Goal: Task Accomplishment & Management: Use online tool/utility

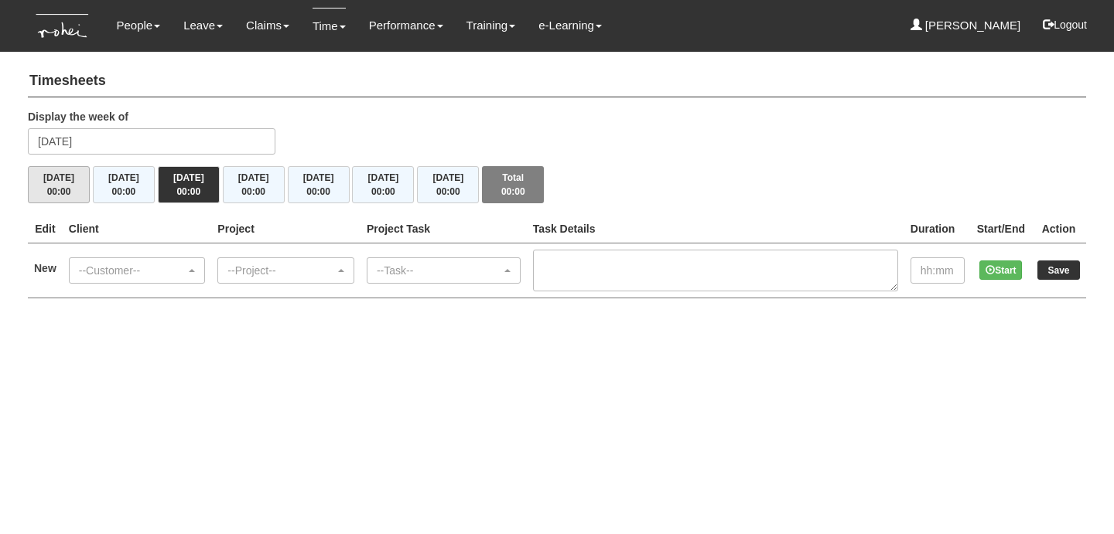
click at [71, 203] on div "Timesheets Display the week of Wednesday 3 September 2025 Mon 1/9 00:00 Tue 2/9…" at bounding box center [557, 186] width 1058 height 256
click at [74, 187] on button "Mon 1/9 00:00" at bounding box center [59, 184] width 62 height 37
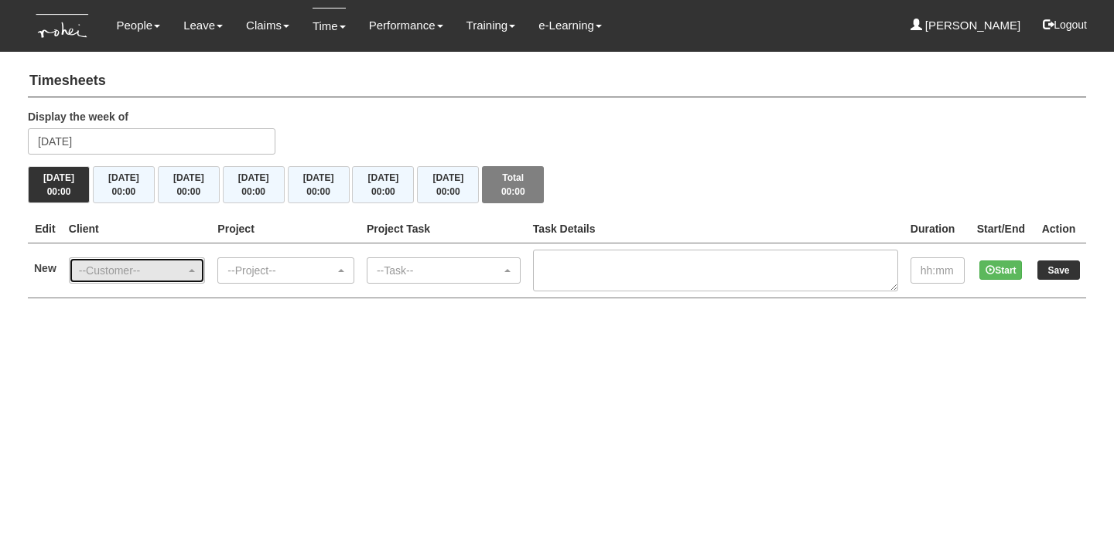
click at [186, 270] on div "--Customer--" at bounding box center [132, 270] width 107 height 15
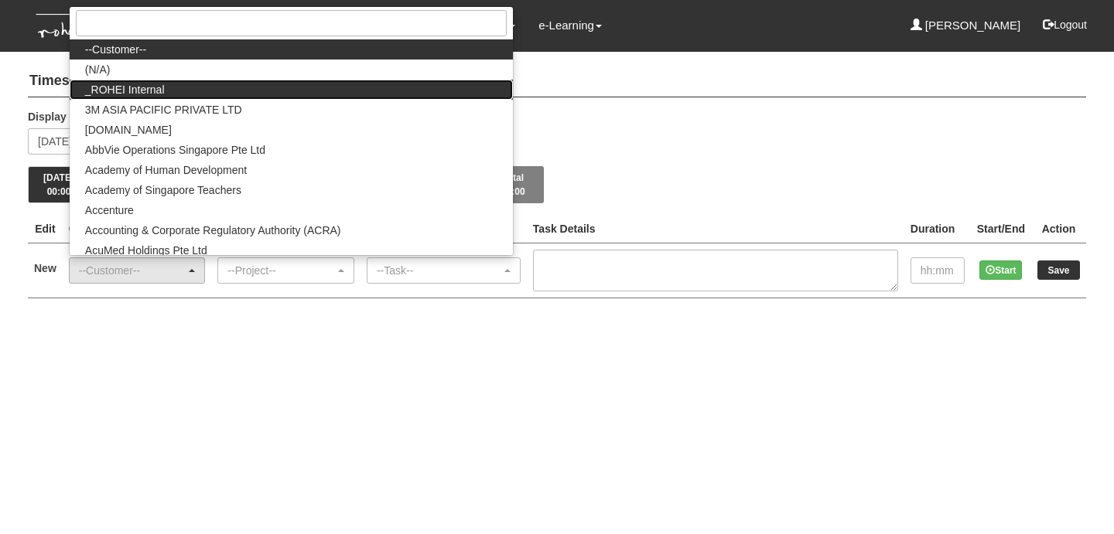
click at [186, 85] on link "_ROHEI Internal" at bounding box center [291, 90] width 443 height 20
select select "397"
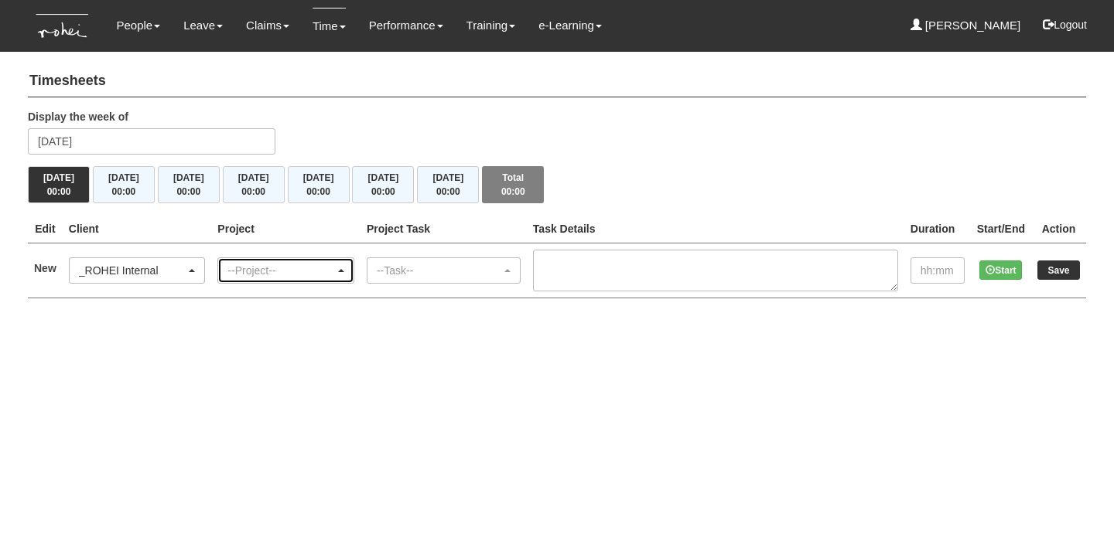
click at [276, 264] on div "--Project--" at bounding box center [280, 270] width 107 height 15
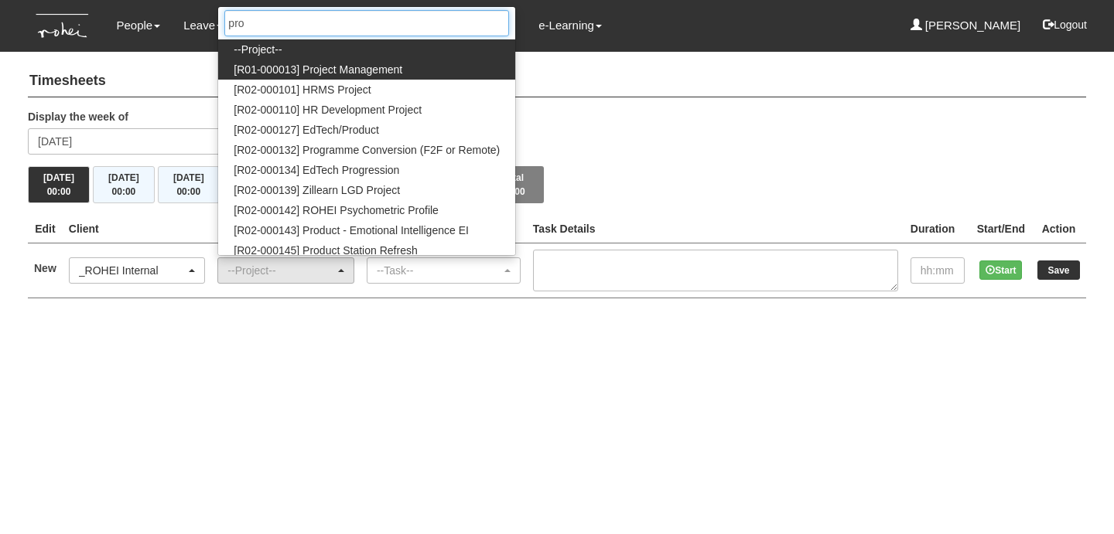
type input "pro"
click at [441, 63] on link "[R01-000013] Project Management" at bounding box center [366, 70] width 297 height 20
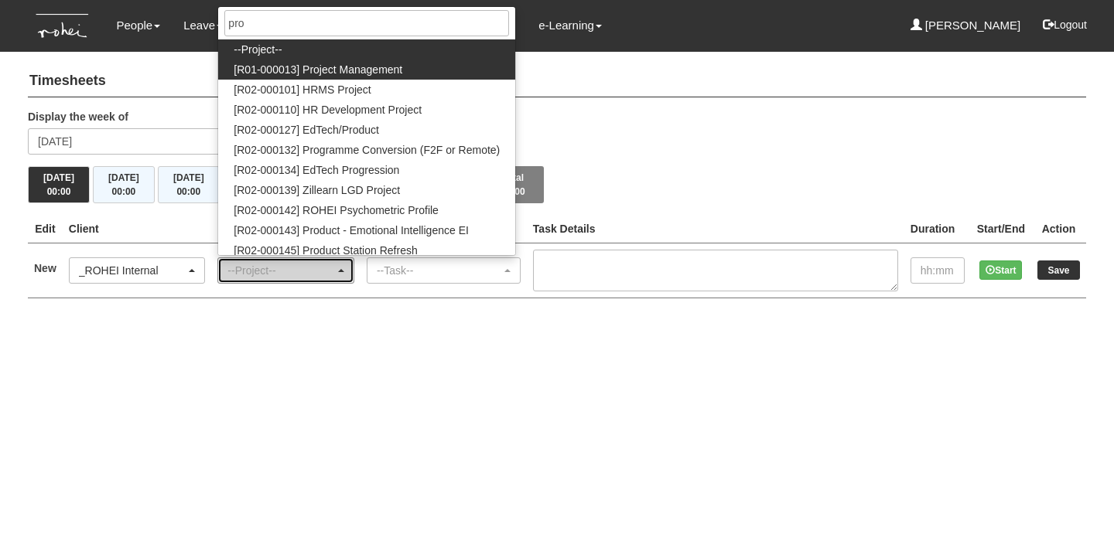
select select "1495"
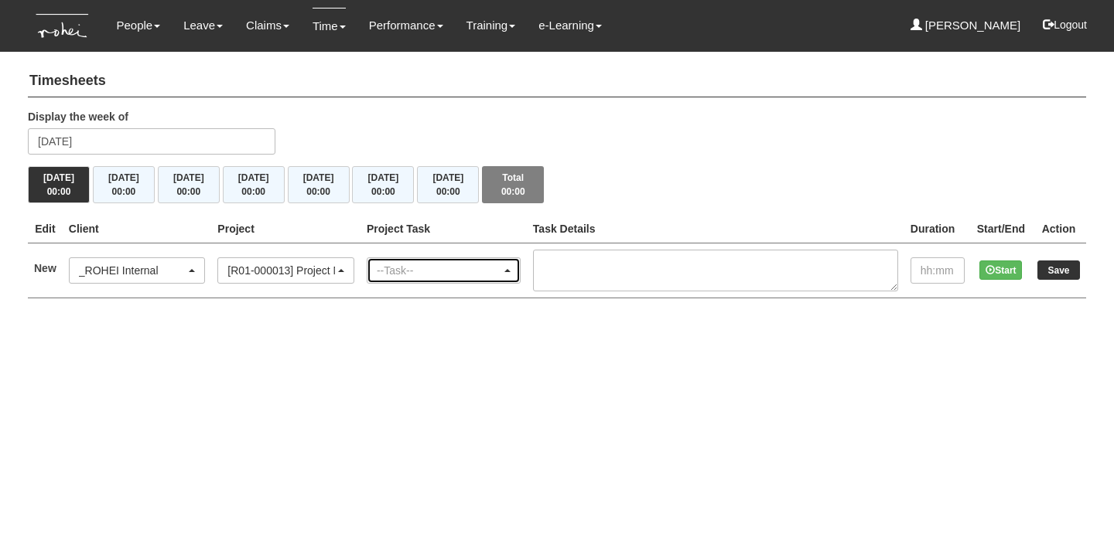
click at [420, 266] on div "--Task--" at bounding box center [439, 270] width 124 height 15
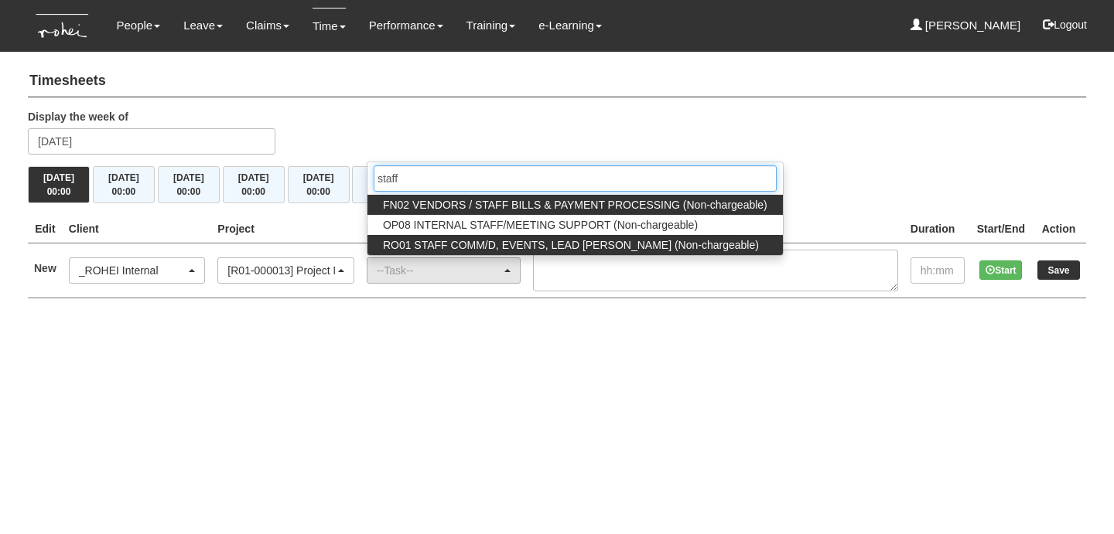
type input "staff"
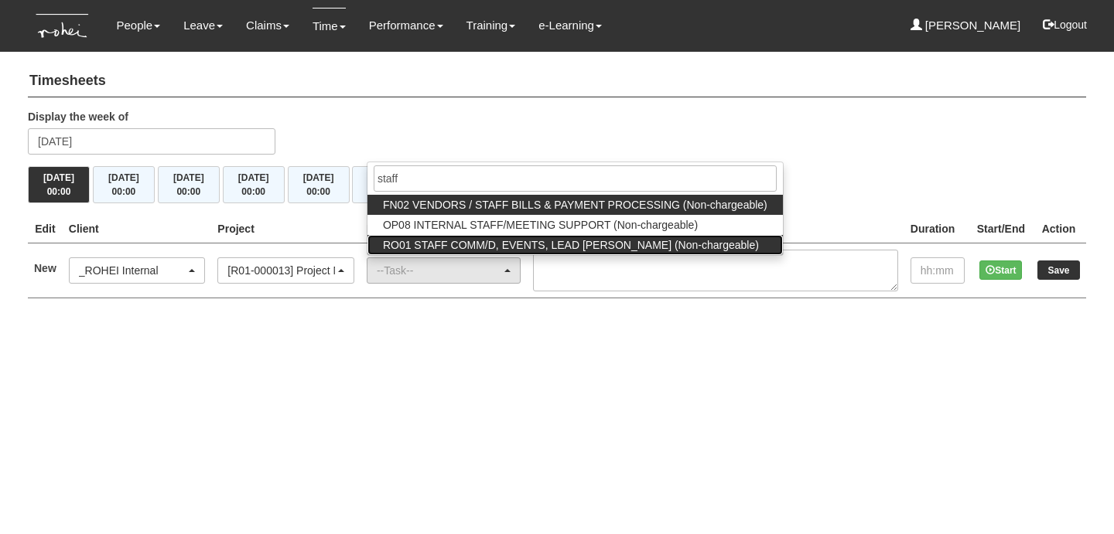
click at [455, 240] on span "RO01 STAFF COMM/D, EVENTS, LEAD [PERSON_NAME] (Non-chargeable)" at bounding box center [571, 244] width 376 height 15
select select "125"
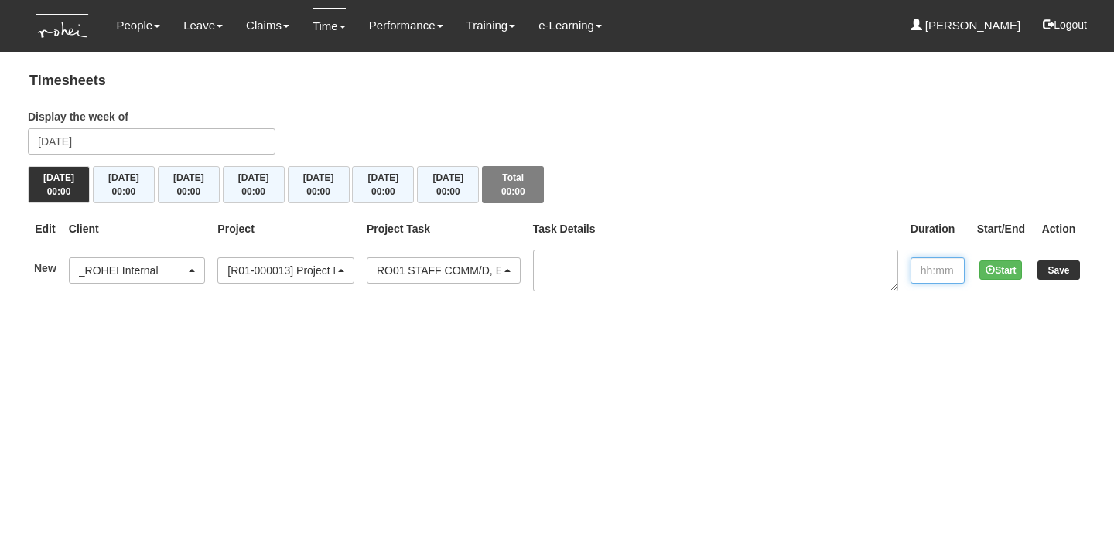
click at [916, 273] on input "text" at bounding box center [937, 270] width 54 height 26
type input "1:30"
click at [1048, 261] on input "Save" at bounding box center [1058, 270] width 43 height 19
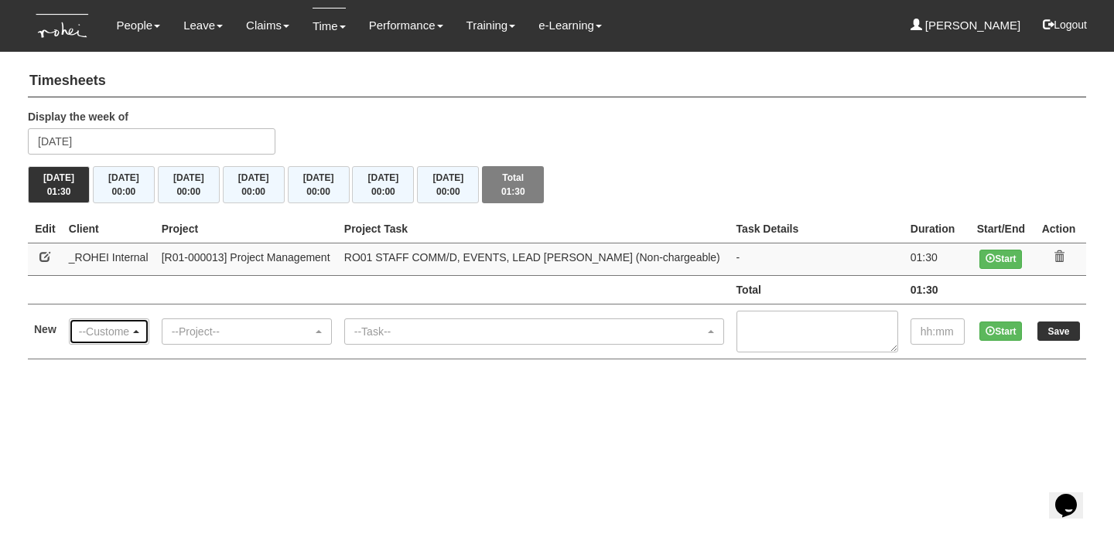
click at [130, 328] on div "--Customer--" at bounding box center [104, 331] width 51 height 15
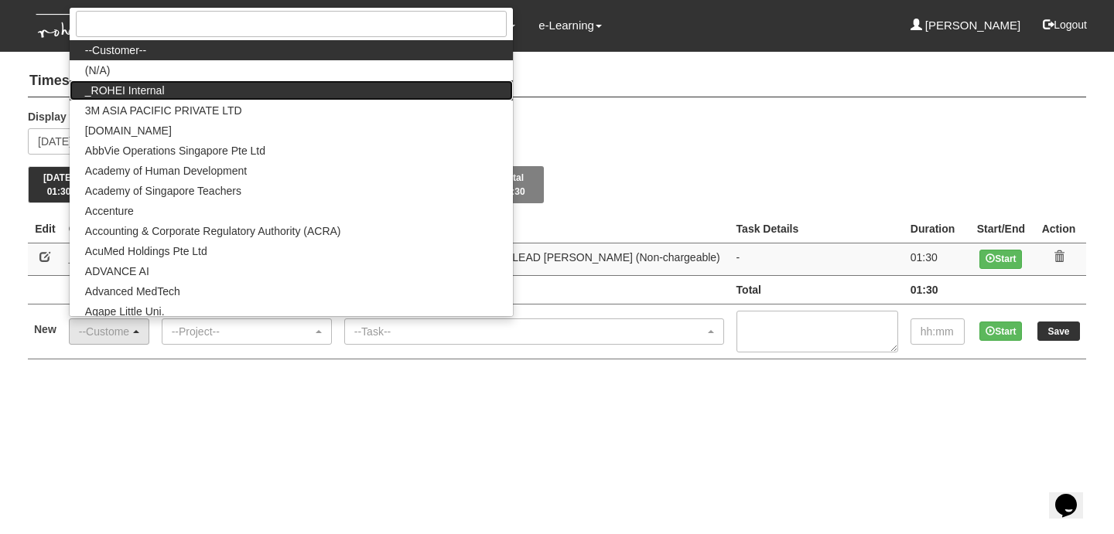
click at [183, 89] on link "_ROHEI Internal" at bounding box center [291, 90] width 443 height 20
select select "397"
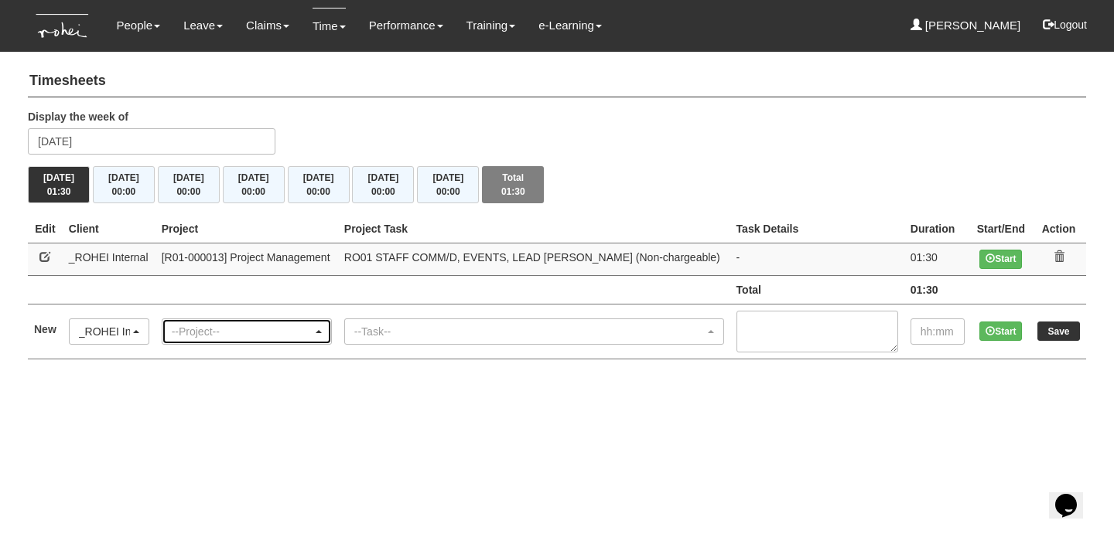
click at [267, 325] on div "--Project--" at bounding box center [242, 331] width 141 height 15
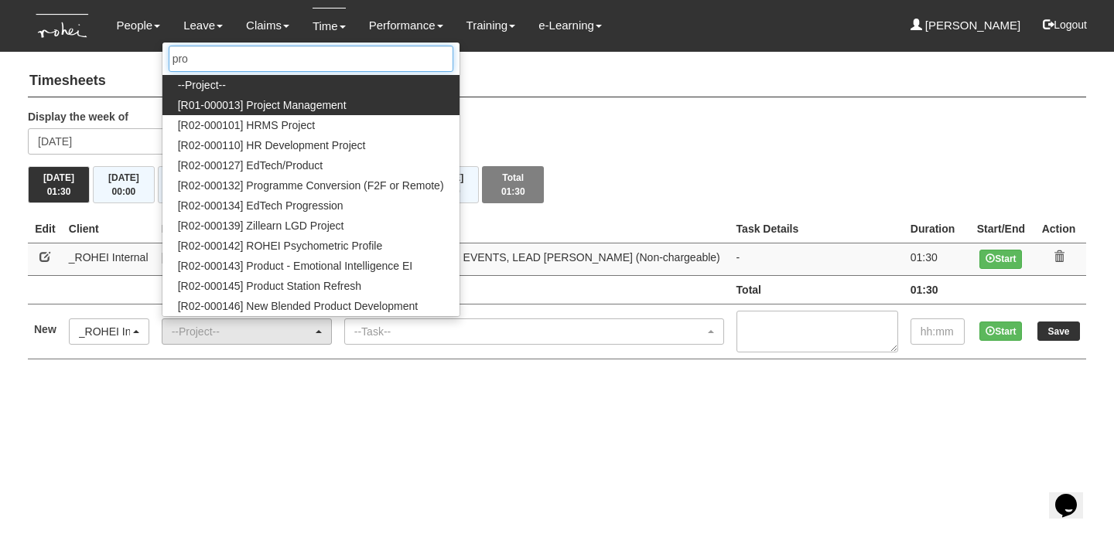
type input "pro"
click at [285, 106] on span "[R01-000013] Project Management" at bounding box center [262, 104] width 169 height 15
select select "1495"
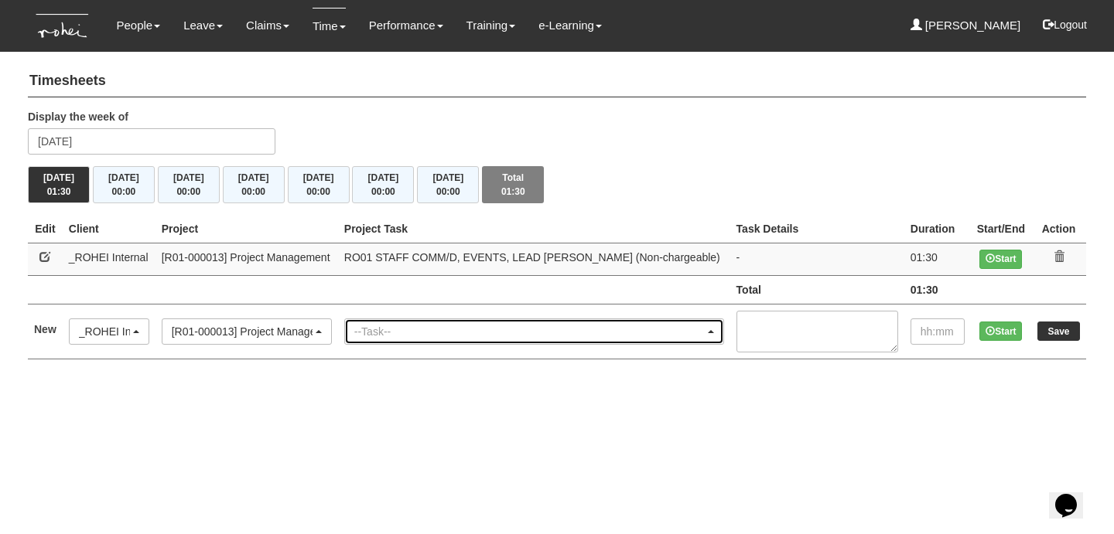
click at [403, 326] on div "--Task--" at bounding box center [529, 331] width 350 height 15
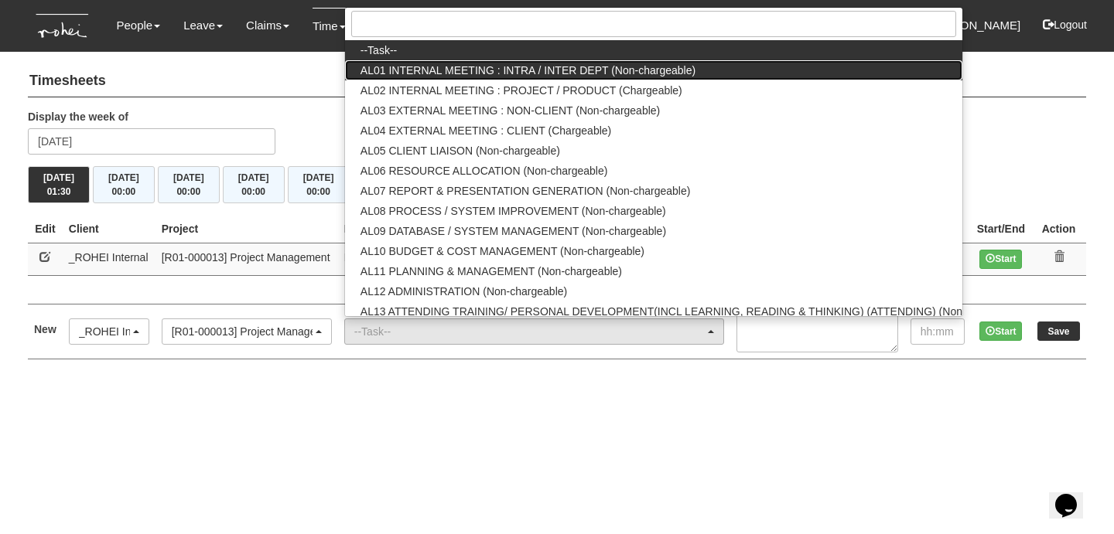
click at [428, 70] on span "AL01 INTERNAL MEETING : INTRA / INTER DEPT (Non-chargeable)" at bounding box center [527, 70] width 335 height 15
select select "40"
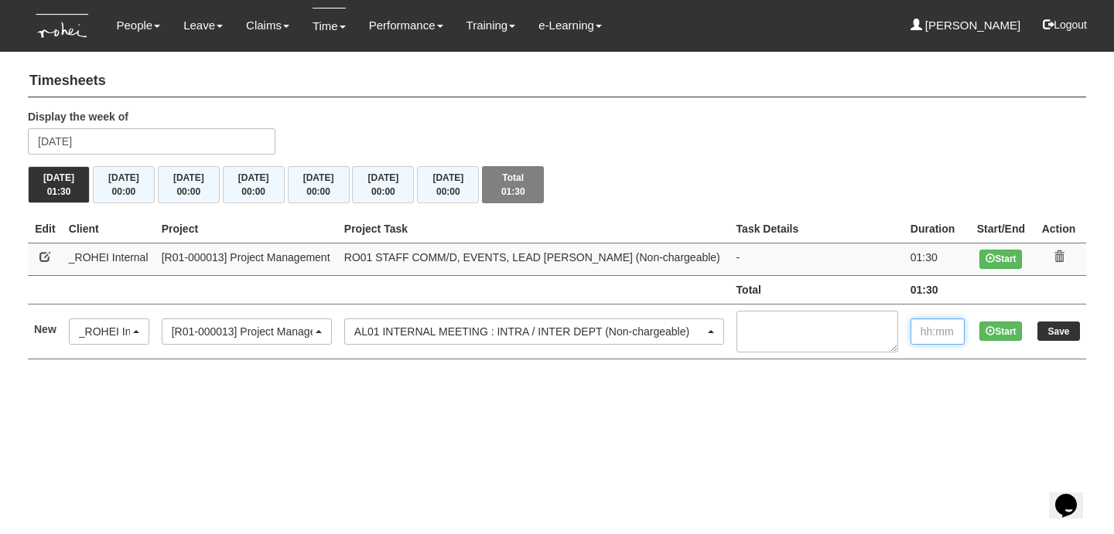
click at [938, 336] on input "text" at bounding box center [937, 332] width 54 height 26
type input "1:45"
click at [1056, 326] on input "Save" at bounding box center [1058, 331] width 43 height 19
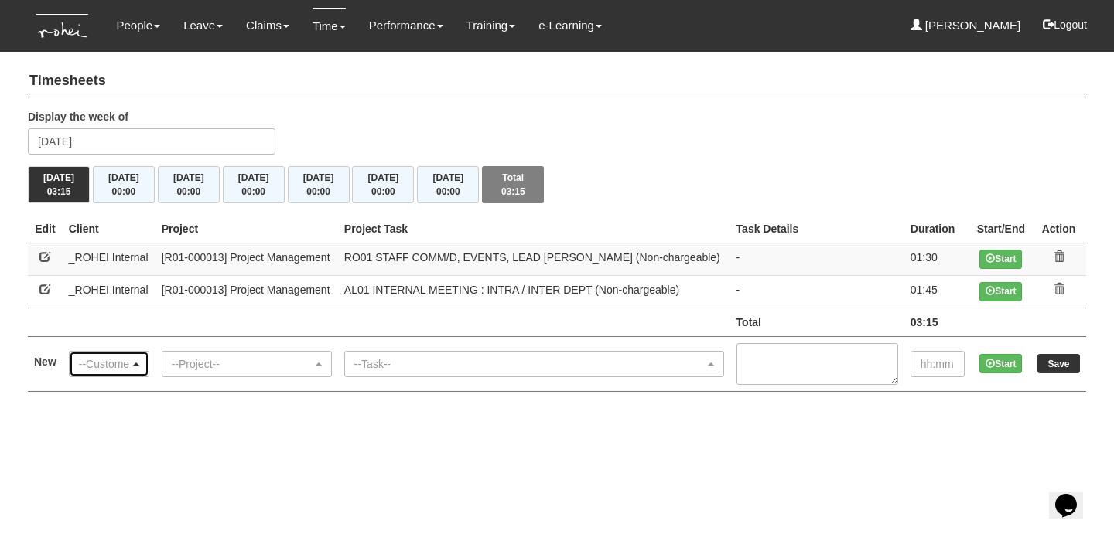
click at [139, 358] on div "--Customer--" at bounding box center [109, 363] width 60 height 15
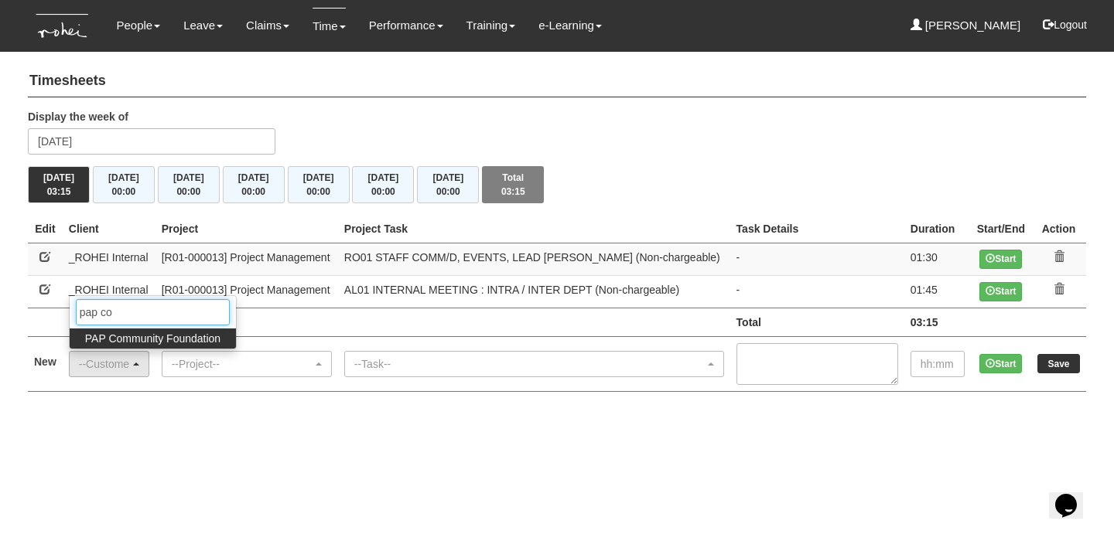
type input "pap co"
click at [165, 331] on span "PAP Community Foundation" at bounding box center [152, 338] width 135 height 15
select select "608"
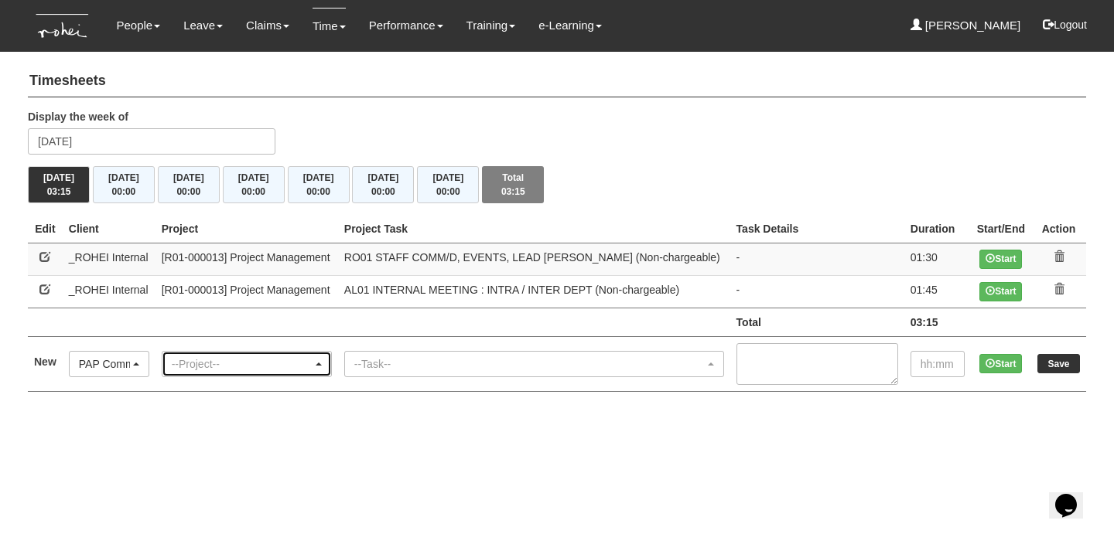
click at [188, 353] on div "--Project--" at bounding box center [246, 364] width 169 height 25
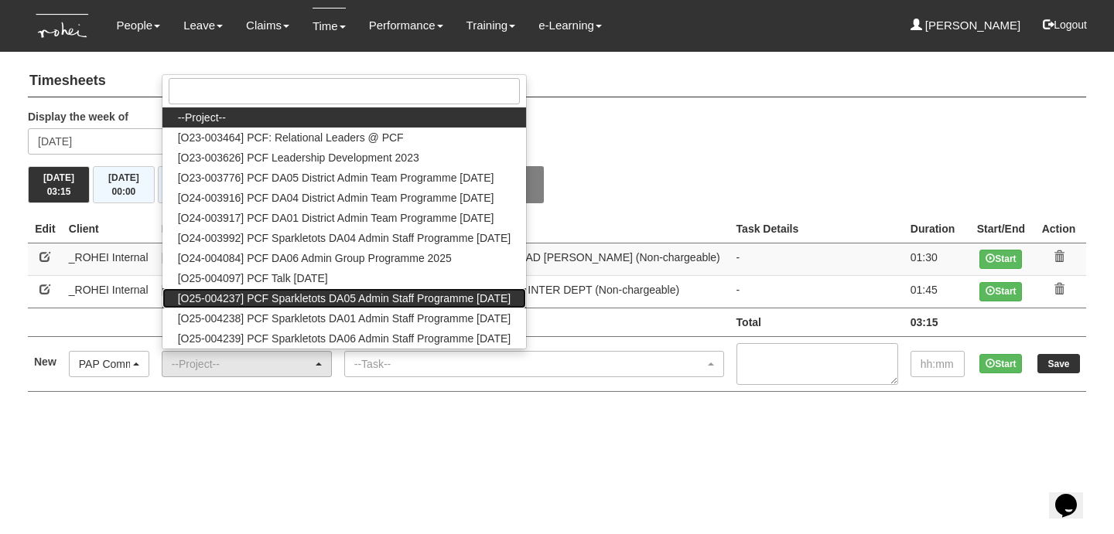
click at [230, 298] on span "[O25-004237] PCF Sparkletots DA05 Admin Staff Programme Sep 2025" at bounding box center [344, 298] width 333 height 15
select select "2859"
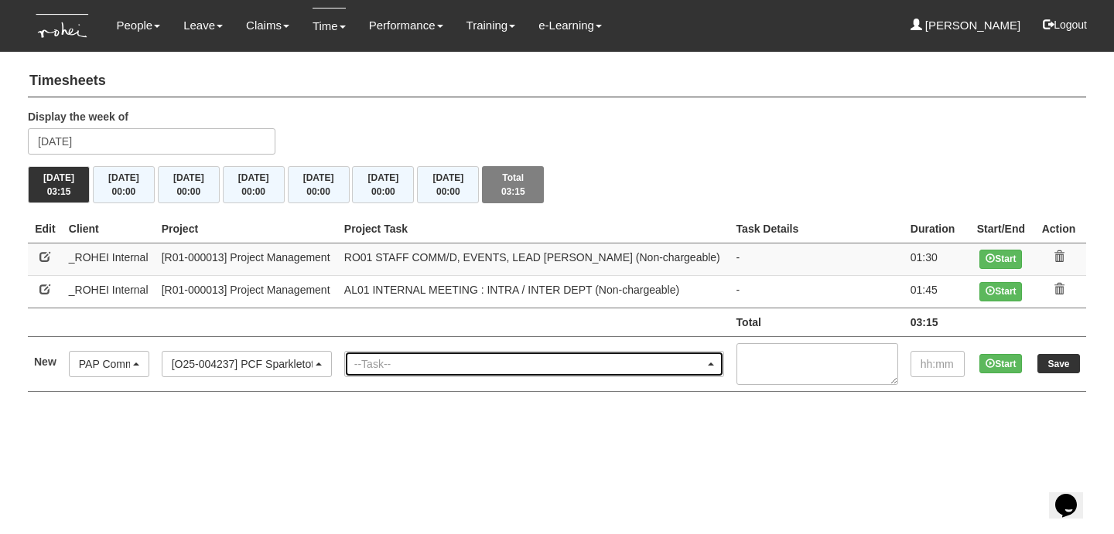
click at [464, 359] on div "--Task--" at bounding box center [529, 363] width 350 height 15
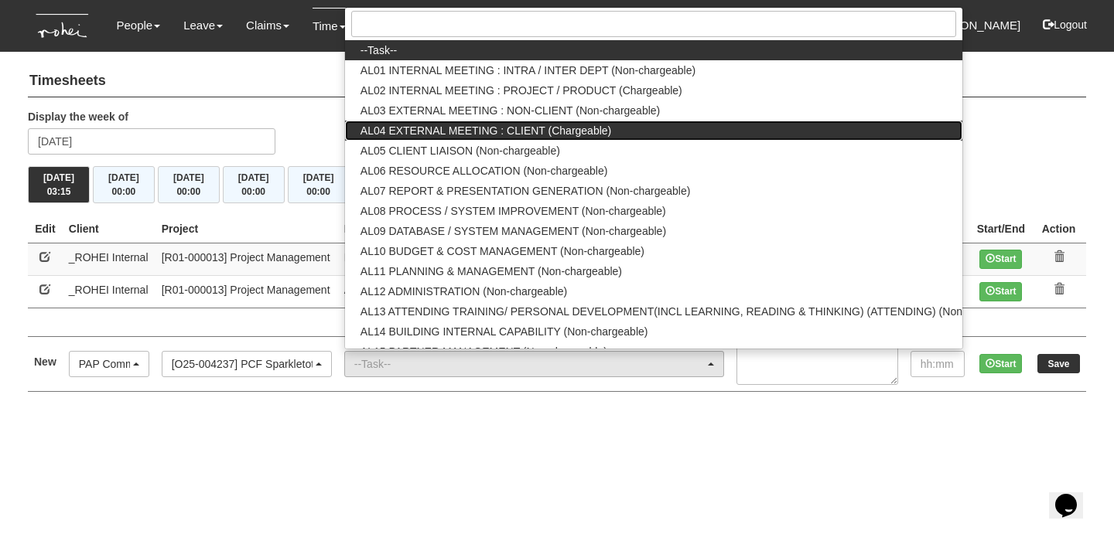
click at [526, 125] on span "AL04 EXTERNAL MEETING : CLIENT (Chargeable)" at bounding box center [485, 130] width 251 height 15
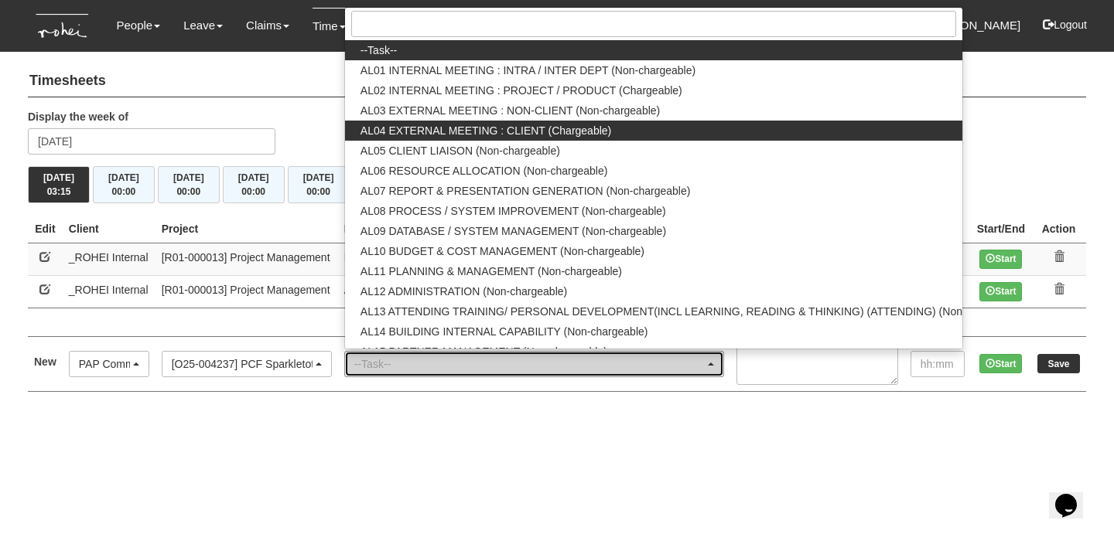
select select "43"
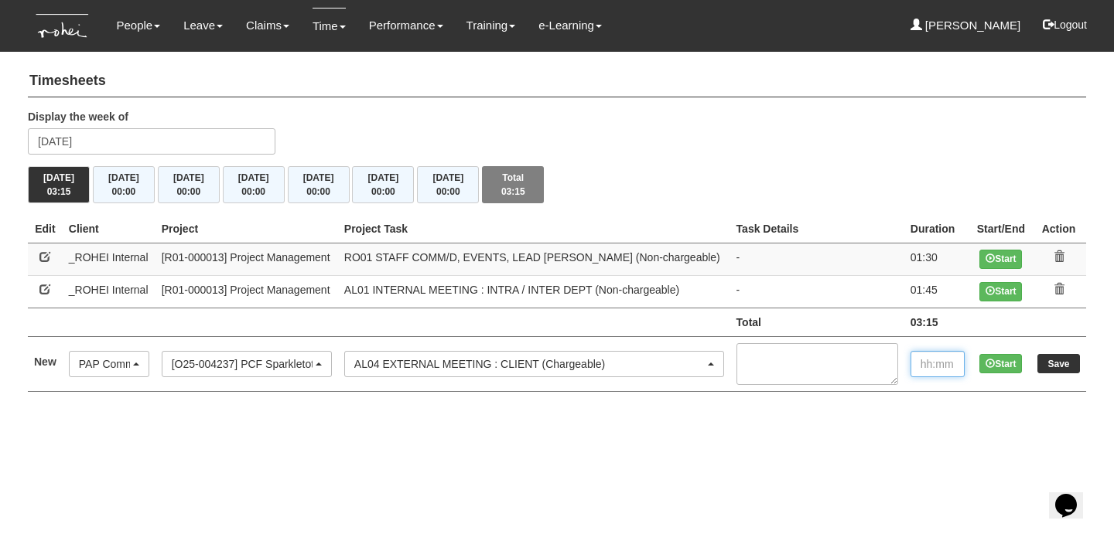
click at [929, 353] on input "text" at bounding box center [937, 364] width 54 height 26
type input "00:30"
click at [1065, 363] on input "Save" at bounding box center [1058, 363] width 43 height 19
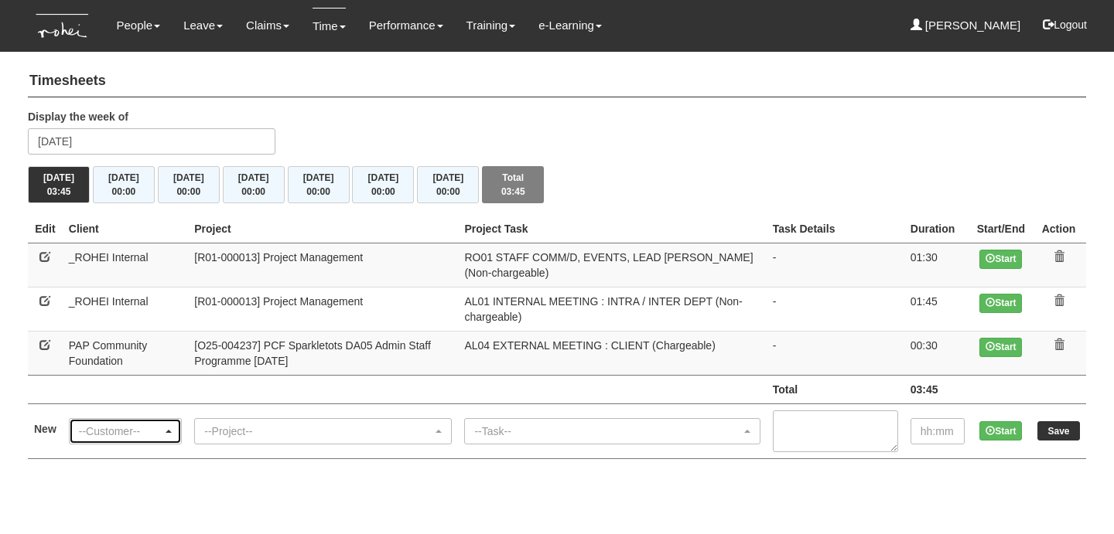
click at [139, 424] on div "--Customer--" at bounding box center [121, 431] width 84 height 15
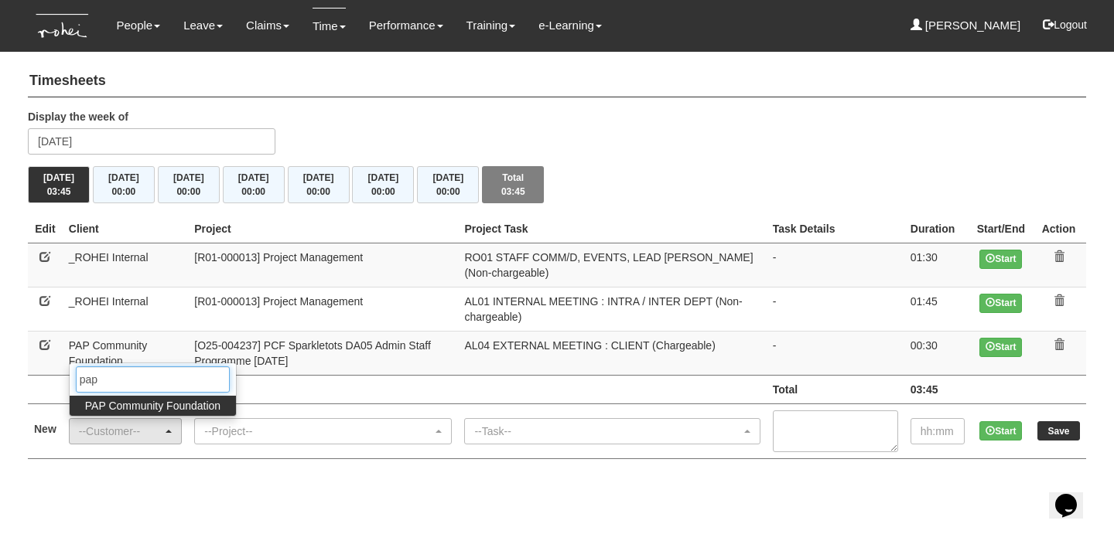
type input "pap"
click at [151, 408] on span "PAP Community Foundation" at bounding box center [152, 405] width 135 height 15
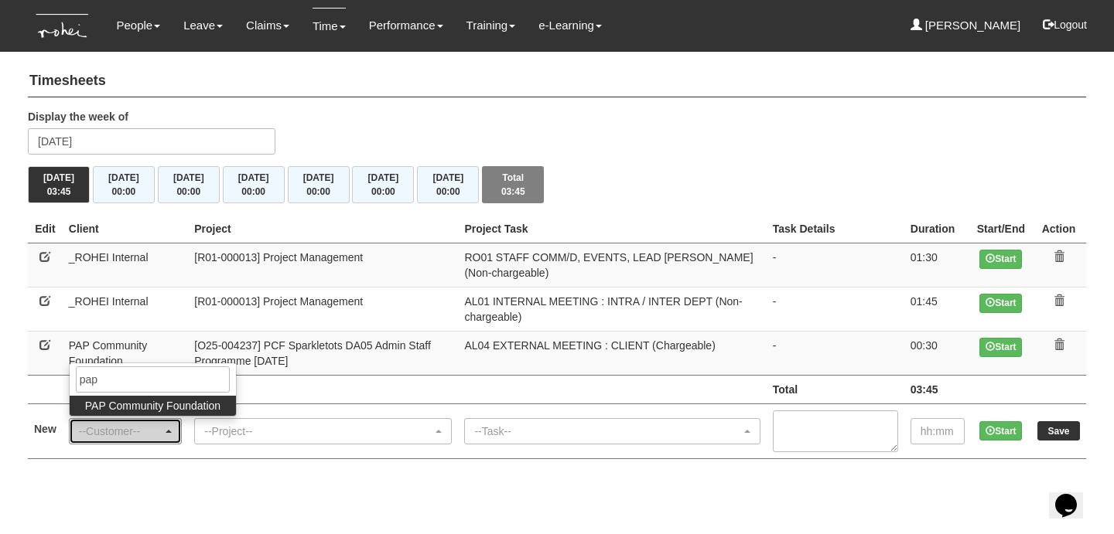
select select "608"
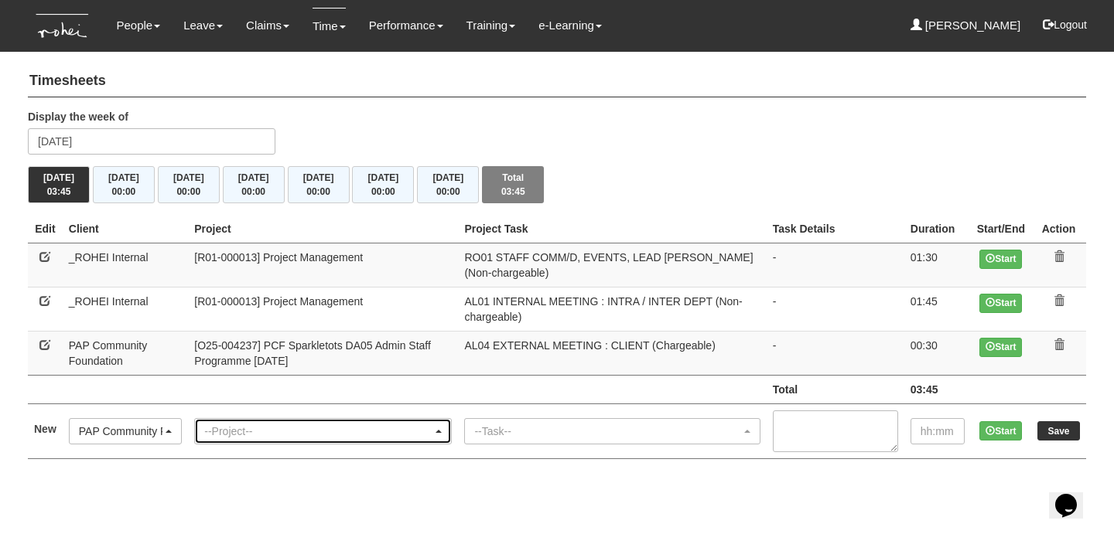
click at [253, 427] on div "--Project--" at bounding box center [318, 431] width 228 height 15
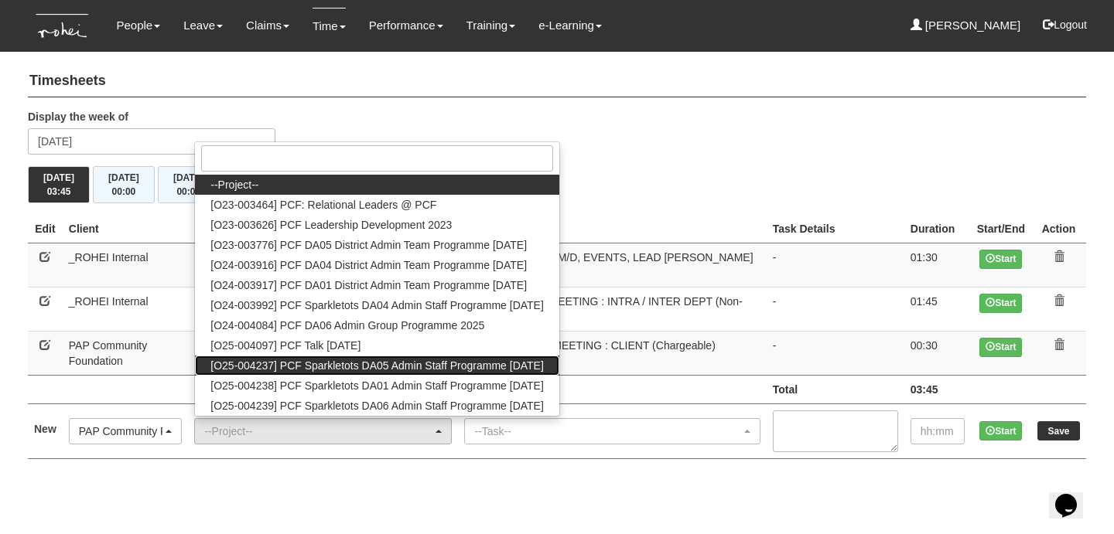
click at [380, 368] on span "[O25-004237] PCF Sparkletots DA05 Admin Staff Programme [DATE]" at bounding box center [376, 365] width 333 height 15
select select "2859"
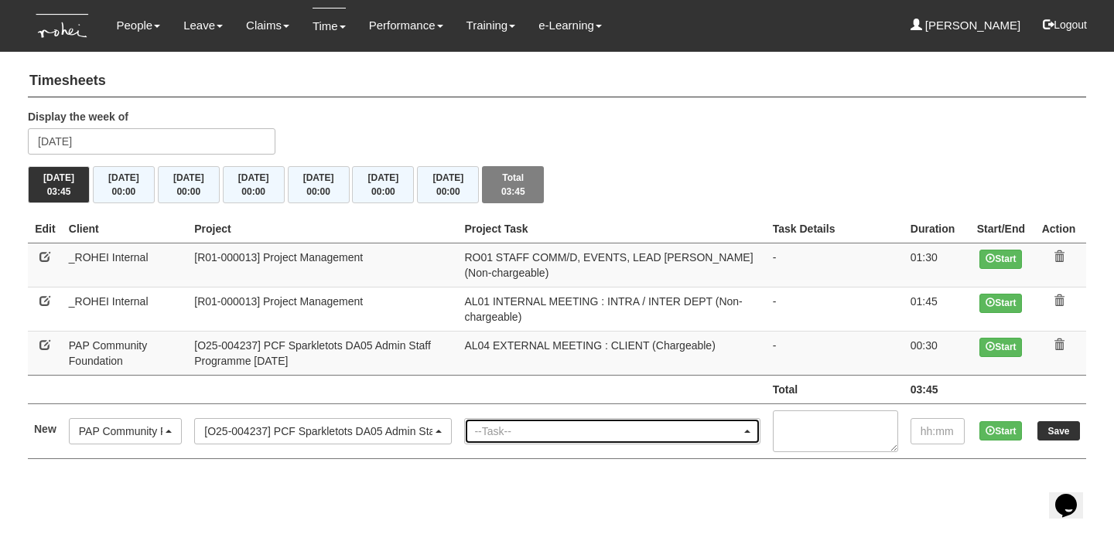
click at [548, 425] on div "--Task--" at bounding box center [607, 431] width 266 height 15
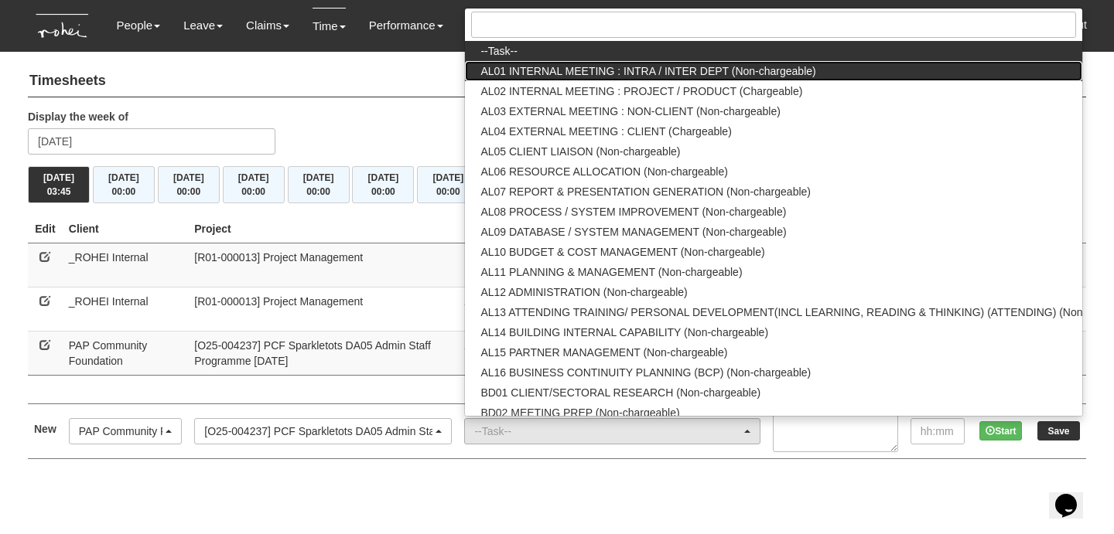
click at [520, 63] on span "AL01 INTERNAL MEETING : INTRA / INTER DEPT (Non-chargeable)" at bounding box center [647, 70] width 335 height 15
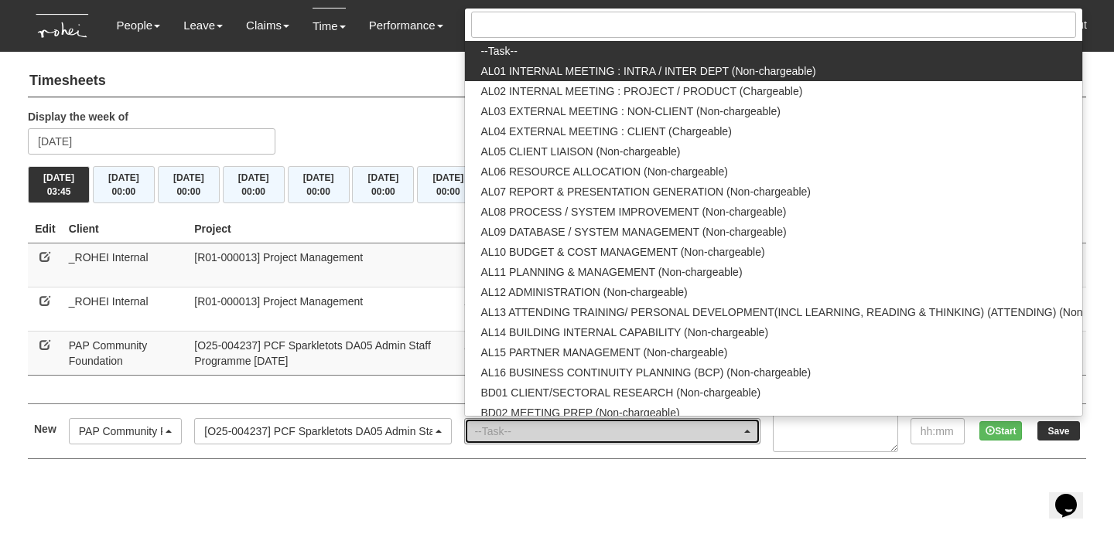
select select "40"
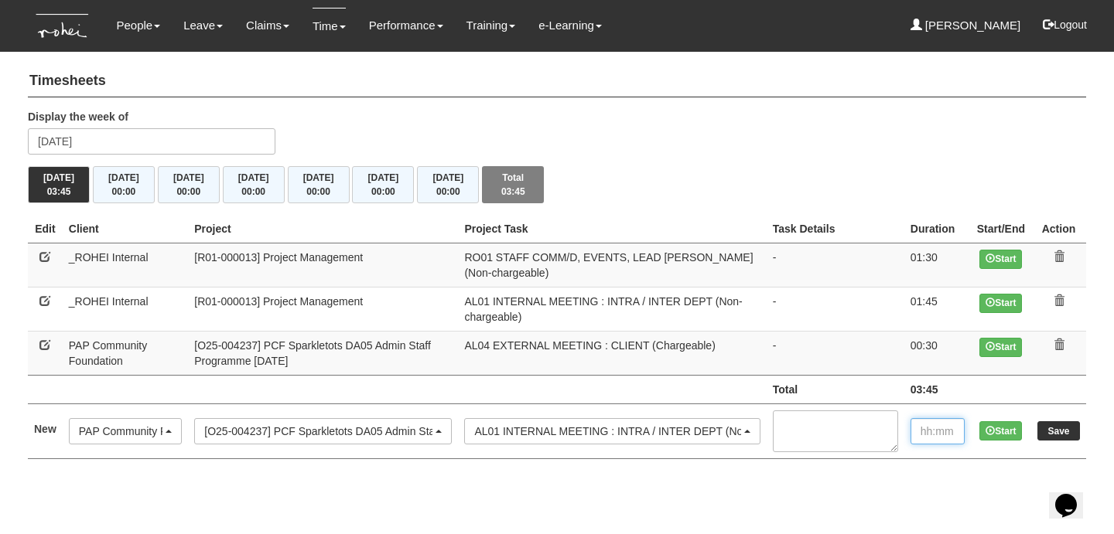
click at [940, 423] on input "text" at bounding box center [937, 431] width 54 height 26
type input "00:30"
click at [1060, 428] on input "Save" at bounding box center [1058, 430] width 43 height 19
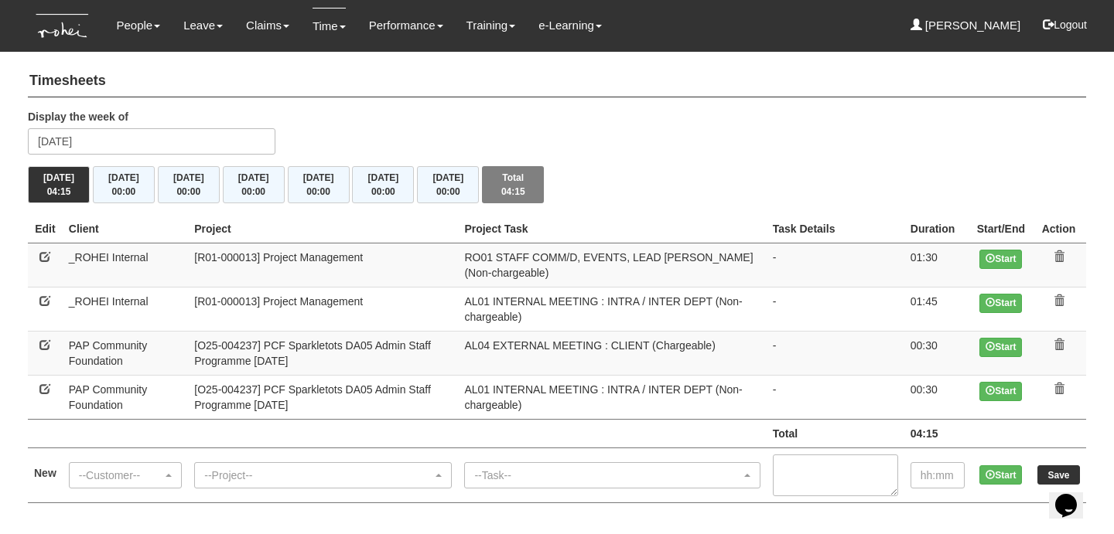
click at [46, 386] on link at bounding box center [44, 389] width 11 height 11
select select "608"
select select "40"
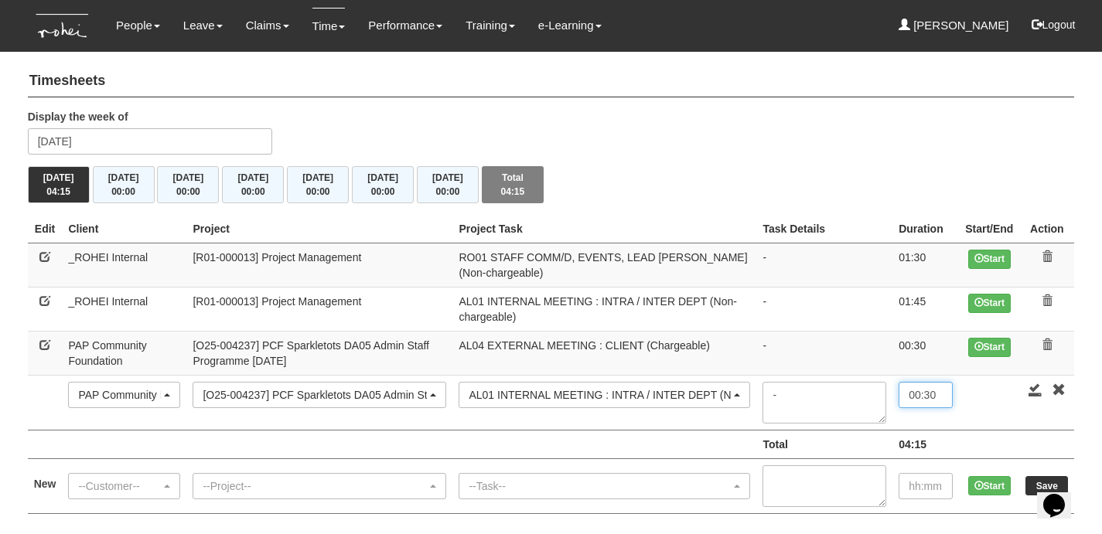
click at [910, 390] on input "00:30" at bounding box center [926, 395] width 54 height 26
type input "01:30"
click at [1030, 387] on link at bounding box center [1035, 390] width 14 height 14
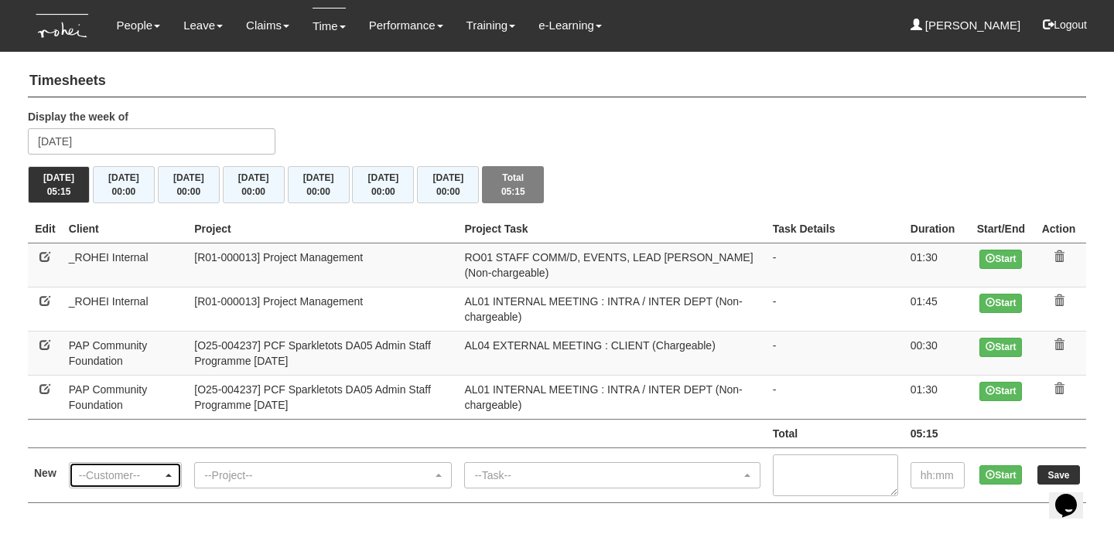
click at [97, 473] on div "--Customer--" at bounding box center [121, 475] width 84 height 15
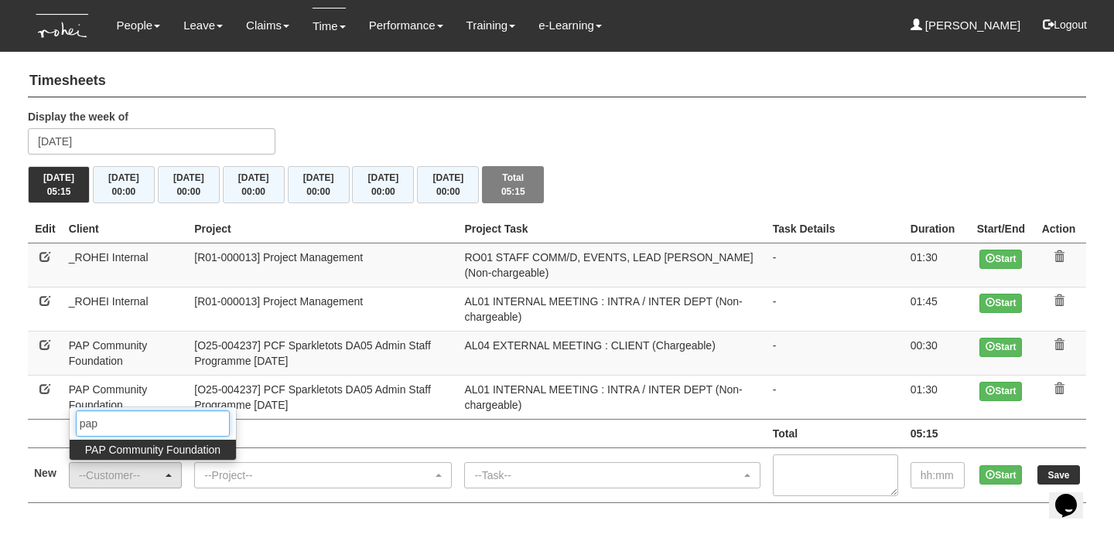
type input "pap"
click at [140, 447] on span "PAP Community Foundation" at bounding box center [152, 449] width 135 height 15
select select "608"
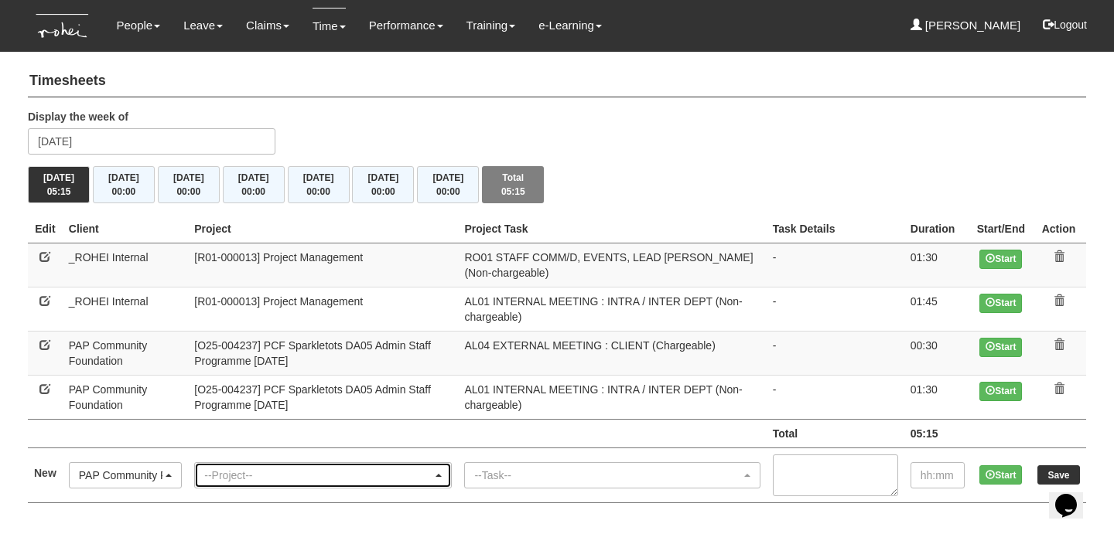
click at [243, 472] on div "--Project--" at bounding box center [318, 475] width 228 height 15
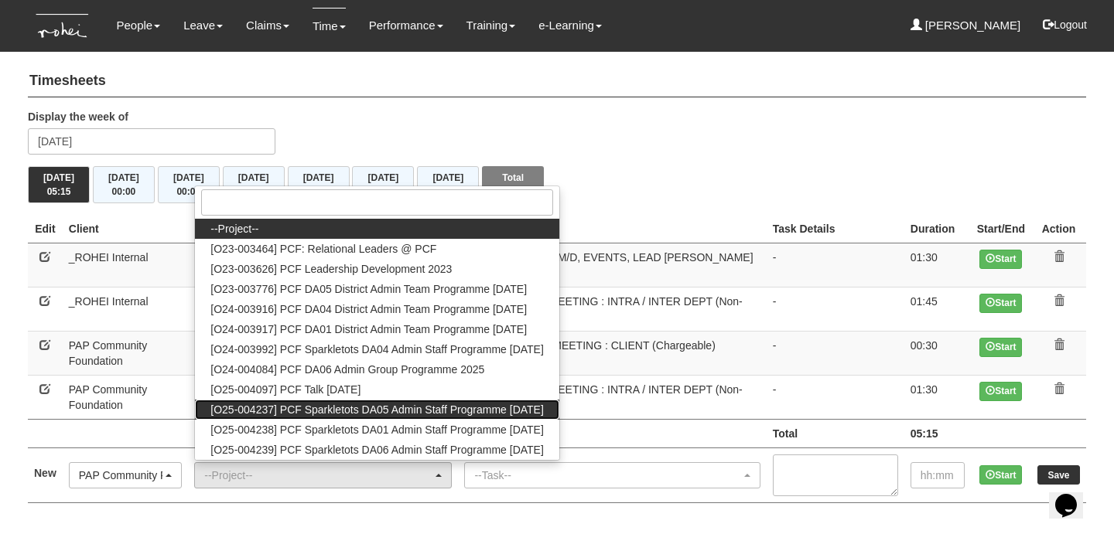
click at [314, 411] on span "[O25-004237] PCF Sparkletots DA05 Admin Staff Programme [DATE]" at bounding box center [376, 409] width 333 height 15
select select "2859"
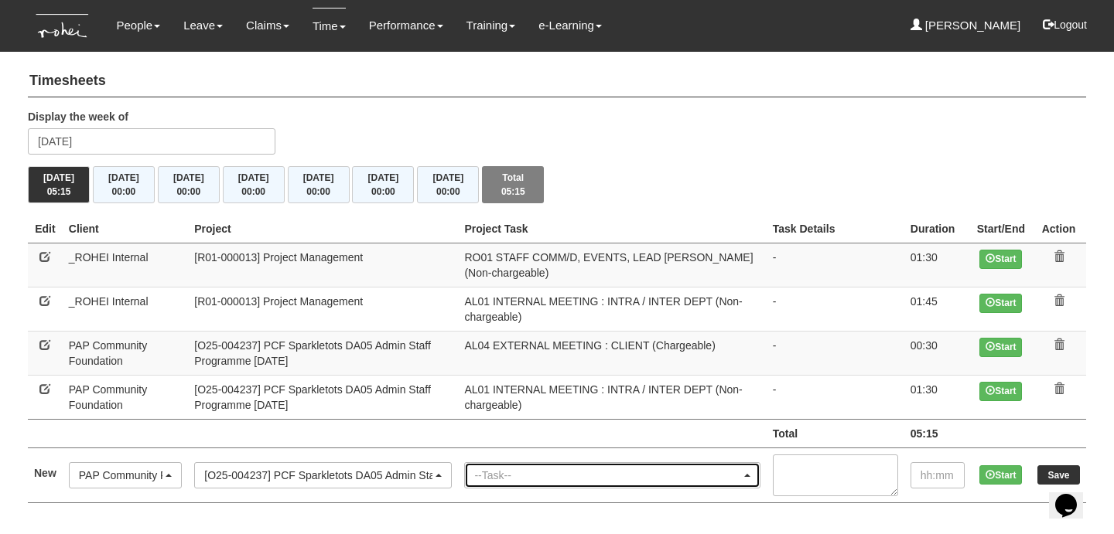
click at [570, 469] on div "--Task--" at bounding box center [607, 475] width 266 height 15
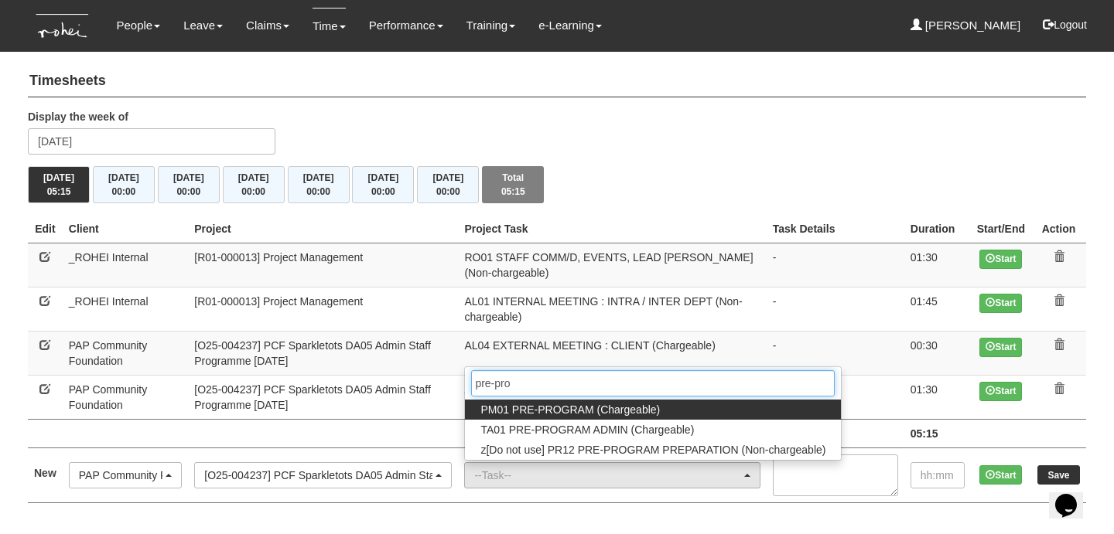
type input "pre-pro"
click at [551, 414] on span "PM01 PRE-PROGRAM (Chargeable)" at bounding box center [569, 409] width 179 height 15
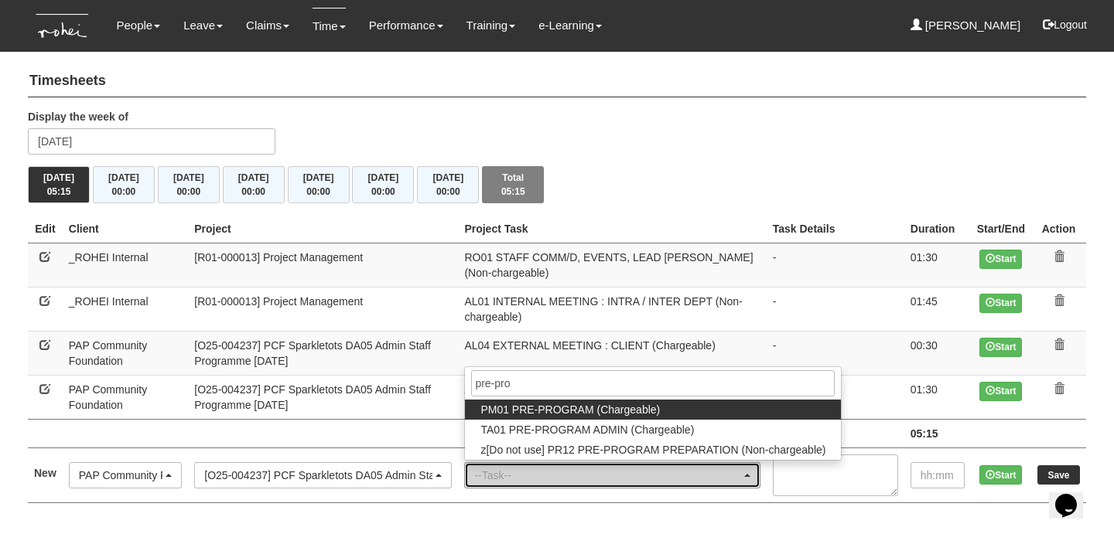
select select "162"
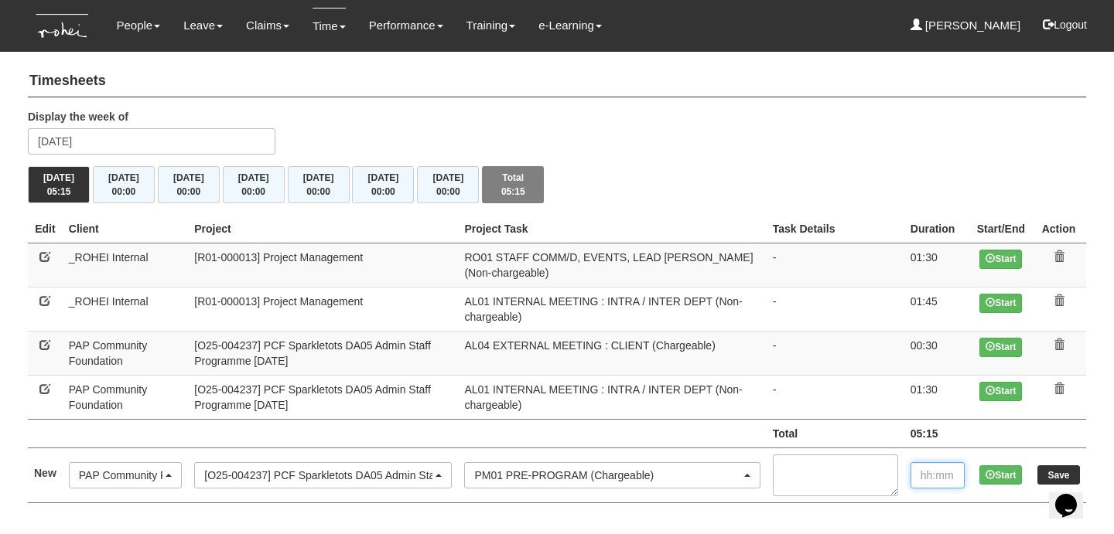
click at [923, 462] on input "text" at bounding box center [937, 475] width 54 height 26
type input "00:40"
click at [1042, 470] on input "Save" at bounding box center [1058, 475] width 43 height 19
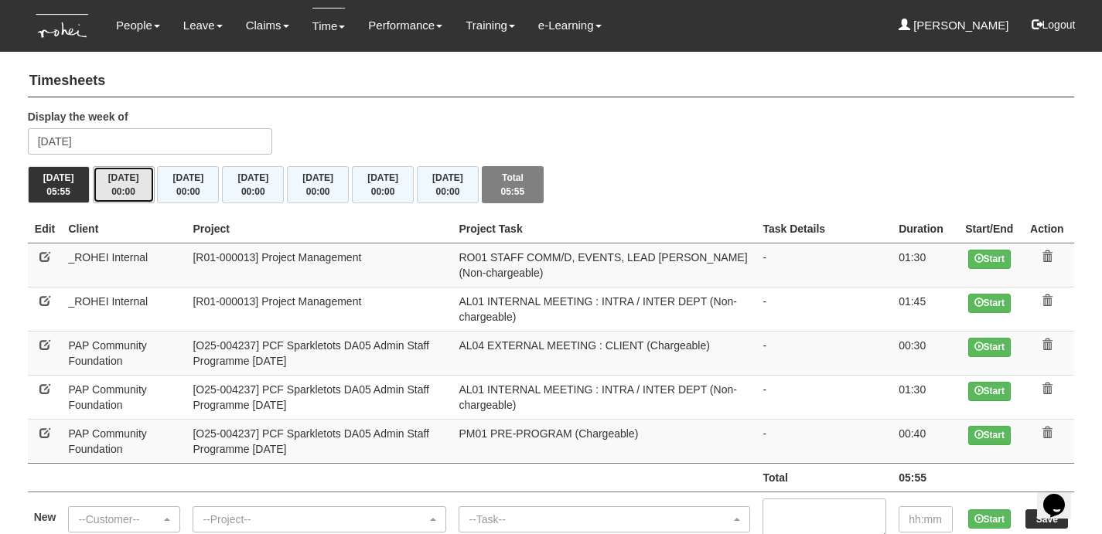
click at [121, 186] on span "00:00" at bounding box center [123, 191] width 24 height 11
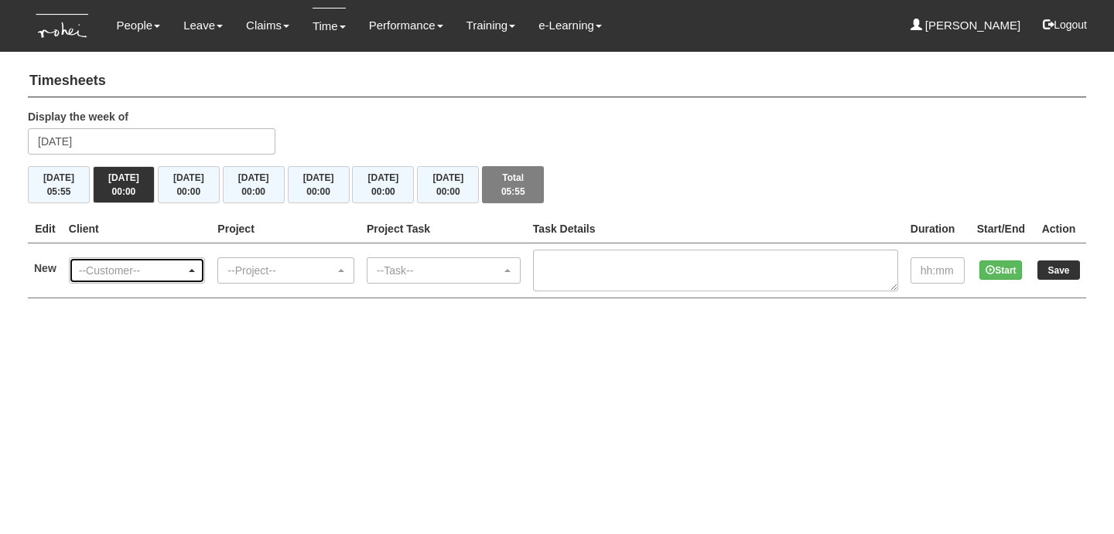
click at [137, 277] on div "--Customer--" at bounding box center [137, 270] width 135 height 25
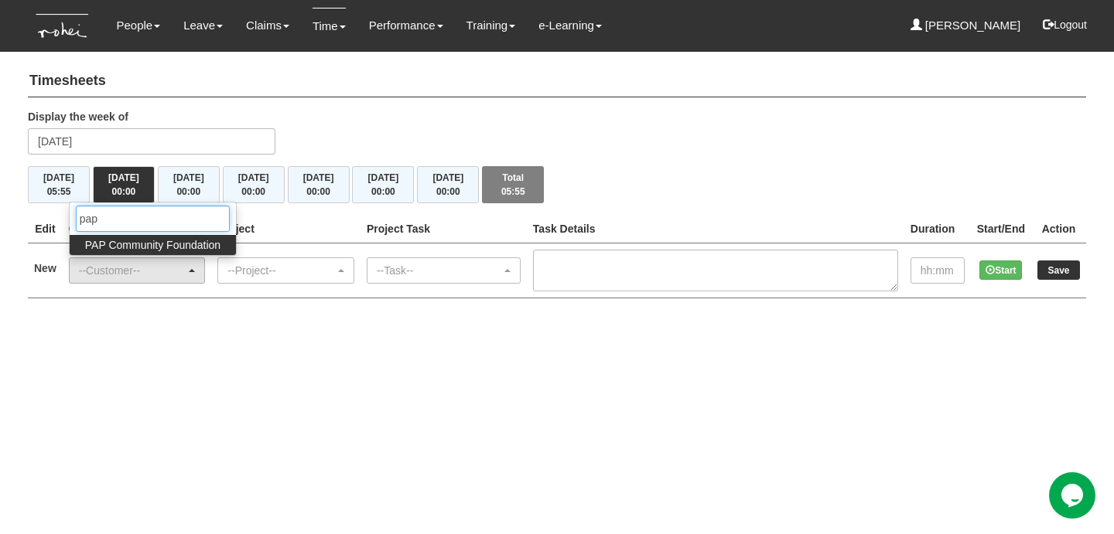
type input "pap"
click at [179, 244] on span "PAP Community Foundation" at bounding box center [152, 244] width 135 height 15
select select "608"
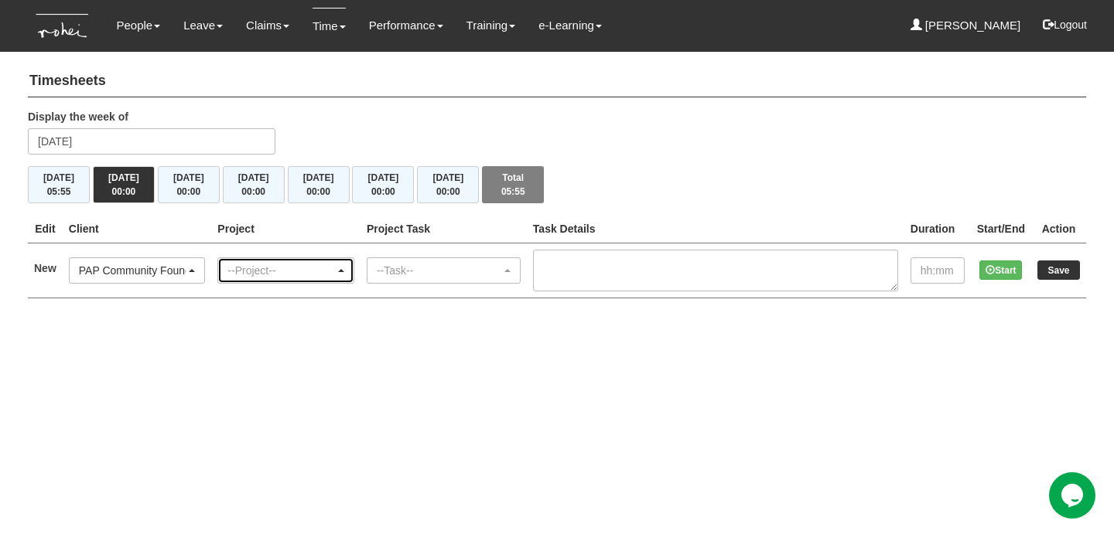
click at [232, 263] on div "--Project--" at bounding box center [285, 270] width 135 height 25
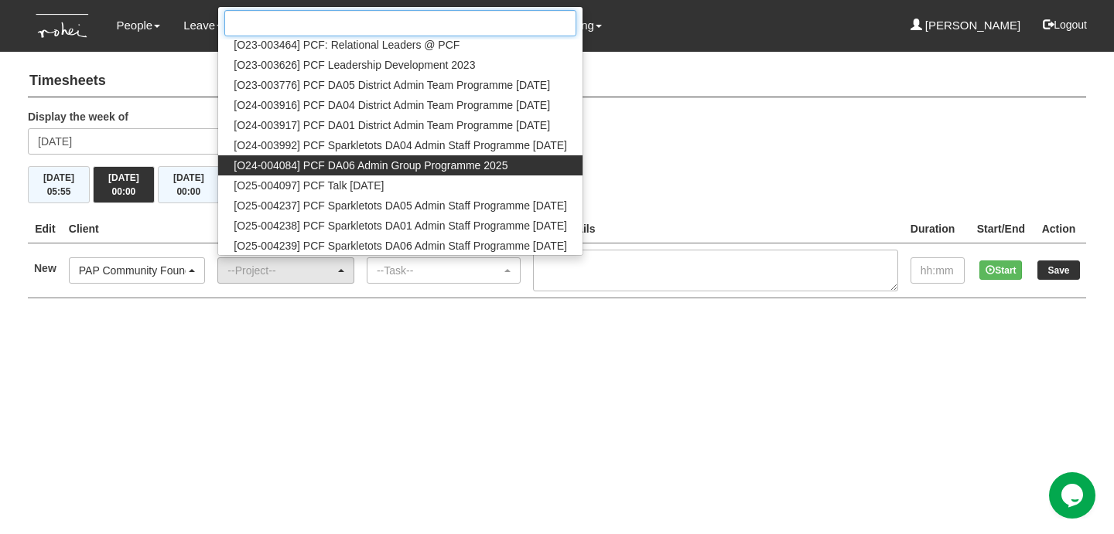
scroll to position [25, 0]
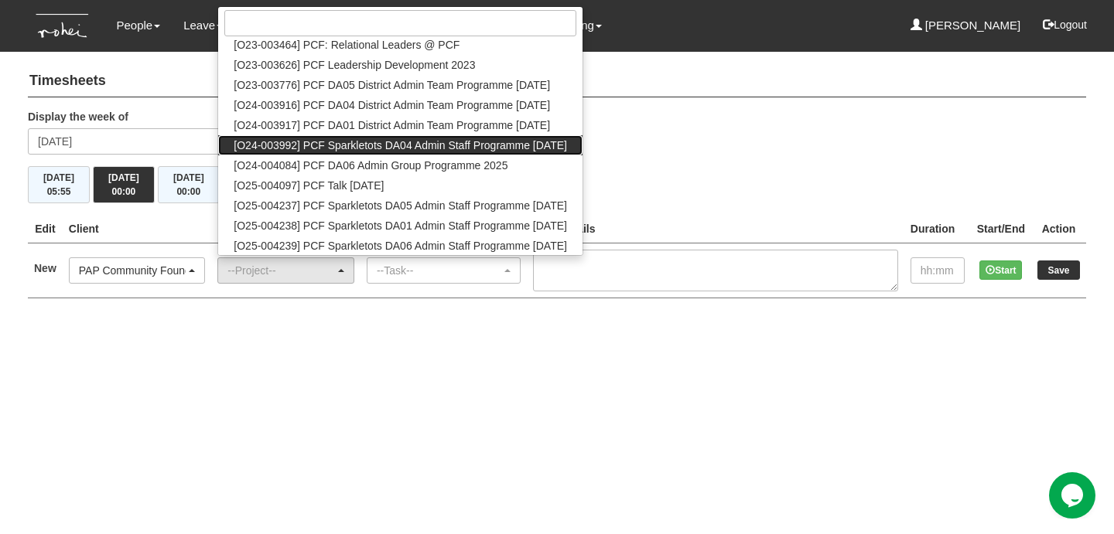
click at [329, 144] on span "[O24-003992] PCF Sparkletots DA04 Admin Staff Programme [DATE]" at bounding box center [400, 145] width 333 height 15
select select "2617"
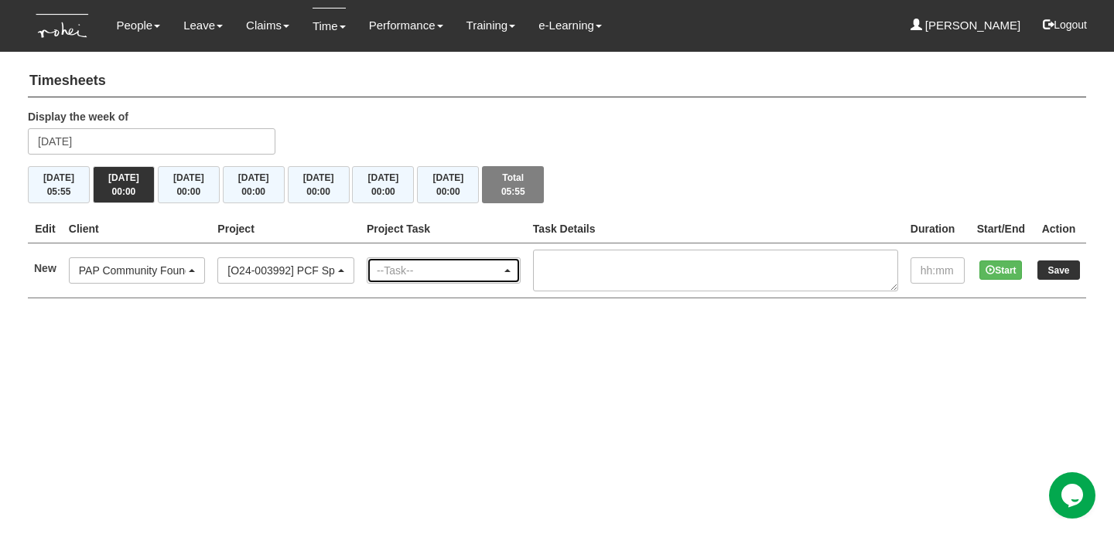
click at [468, 278] on div "--Task--" at bounding box center [443, 270] width 152 height 25
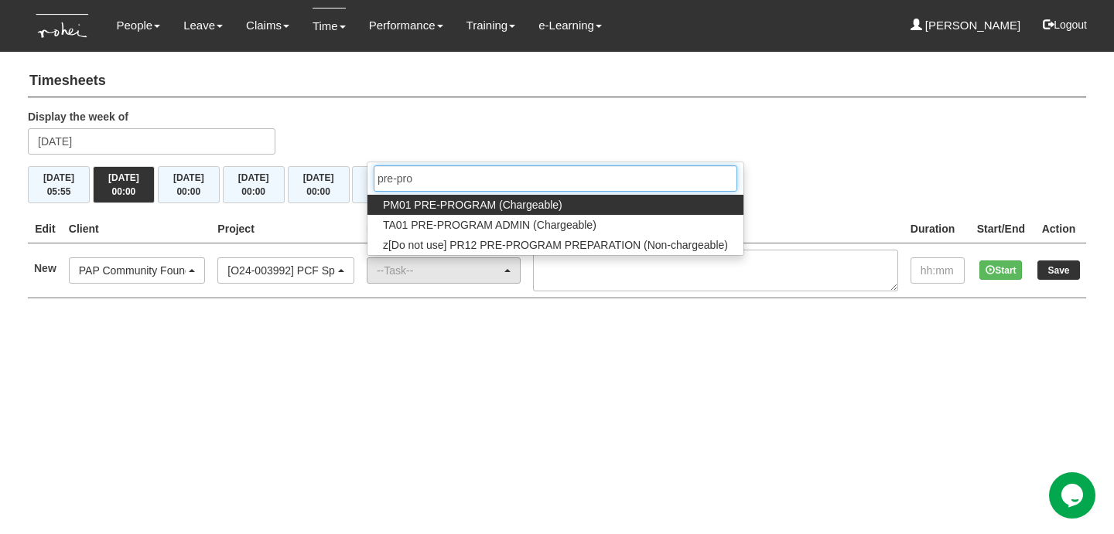
type input "pre-pro"
click at [445, 203] on span "PM01 PRE-PROGRAM (Chargeable)" at bounding box center [472, 204] width 179 height 15
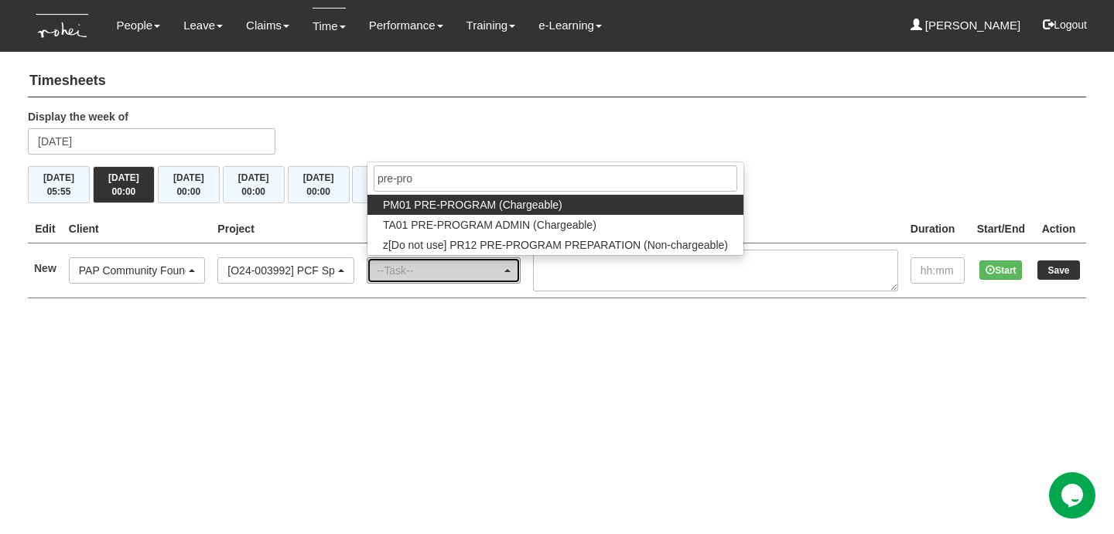
select select "162"
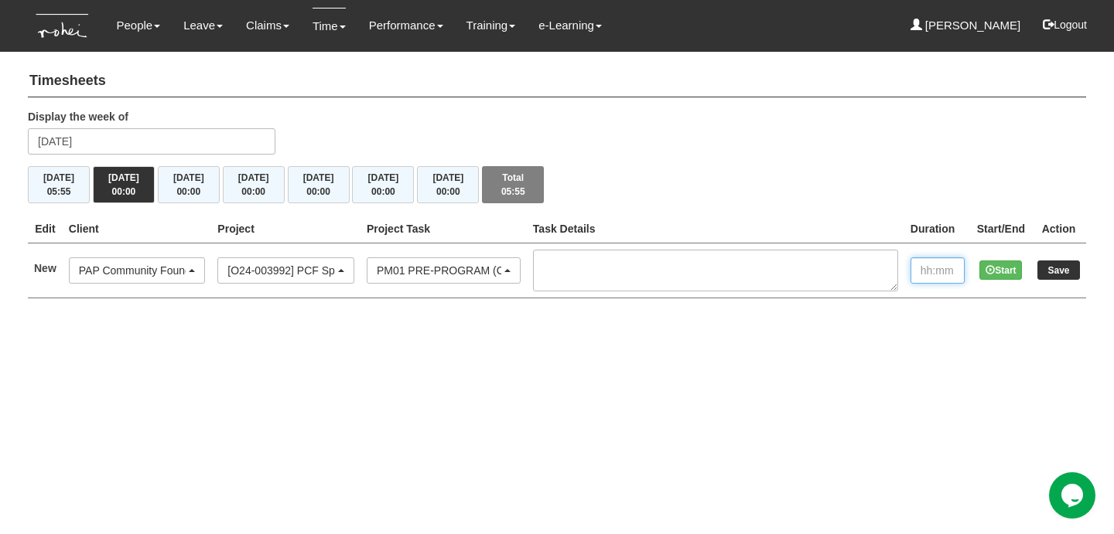
click at [910, 276] on input "text" at bounding box center [937, 270] width 54 height 26
type input "00:45"
click at [1071, 271] on input "Save" at bounding box center [1058, 270] width 43 height 19
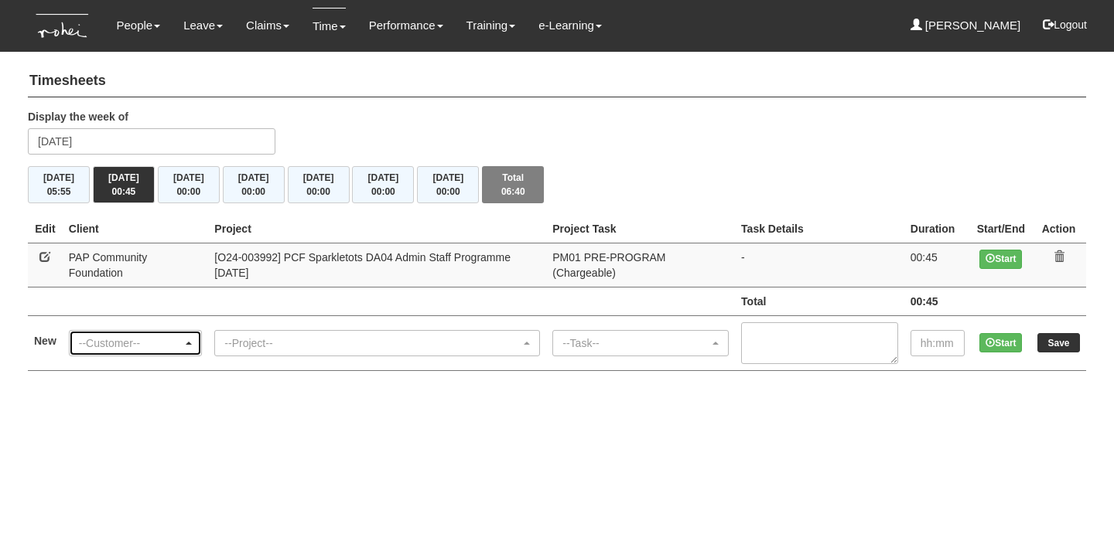
click at [171, 336] on div "--Customer--" at bounding box center [131, 343] width 104 height 15
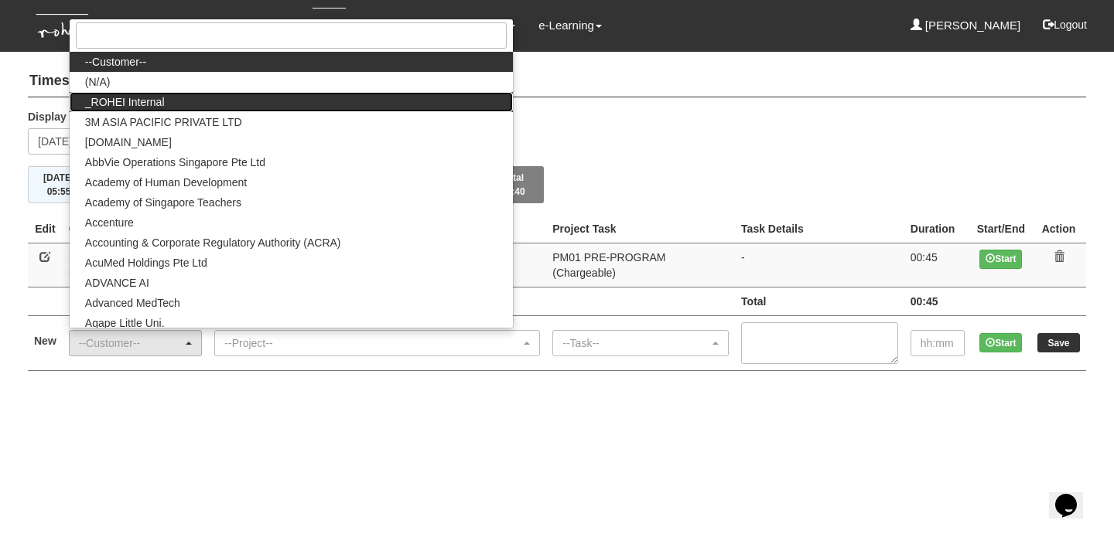
click at [122, 94] on span "_ROHEI Internal" at bounding box center [125, 101] width 80 height 15
select select "397"
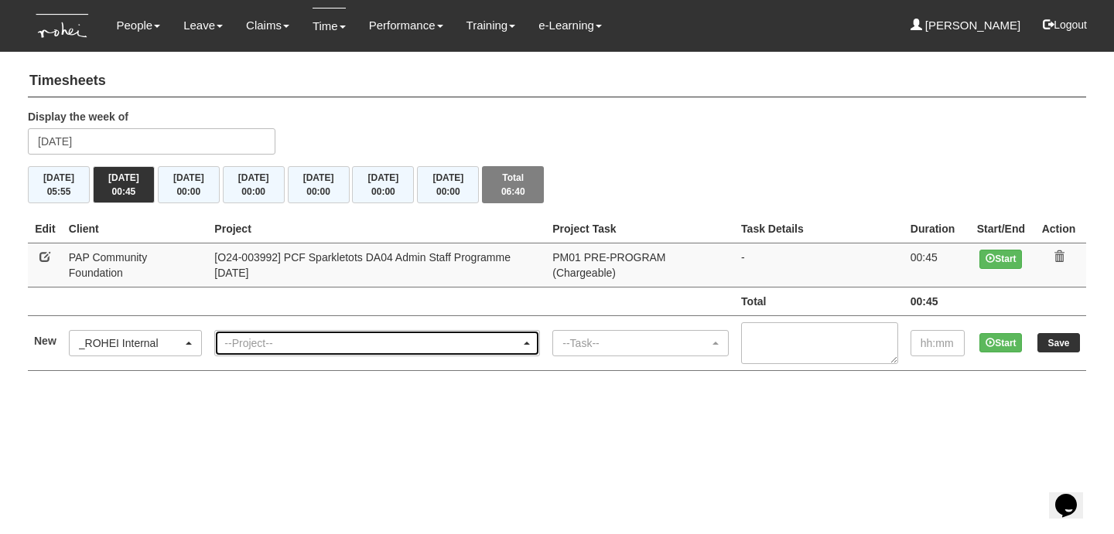
click at [290, 336] on div "--Project--" at bounding box center [372, 343] width 296 height 15
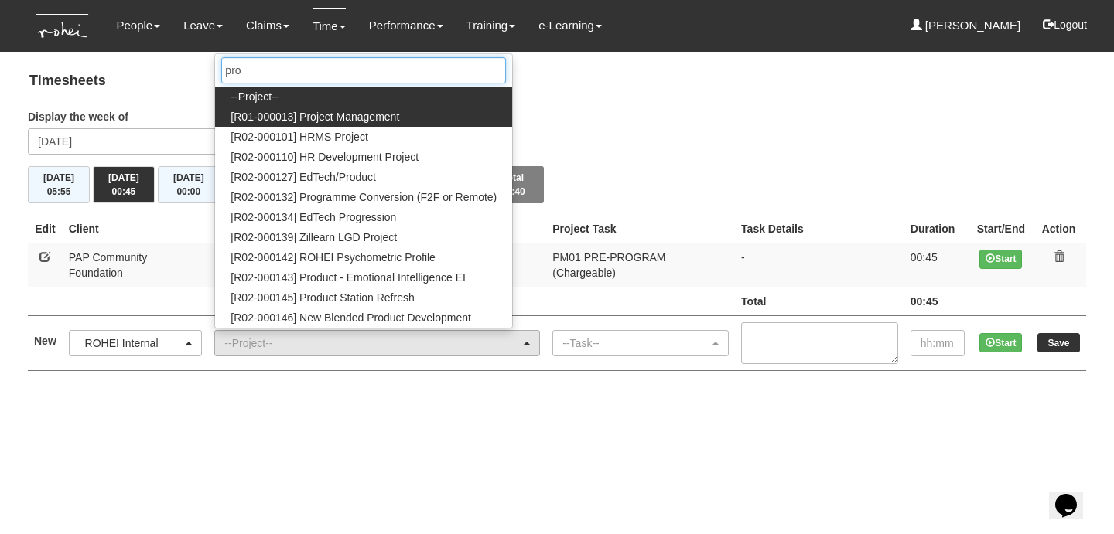
type input "pro"
click at [404, 107] on link "[R01-000013] Project Management" at bounding box center [363, 117] width 297 height 20
select select "1495"
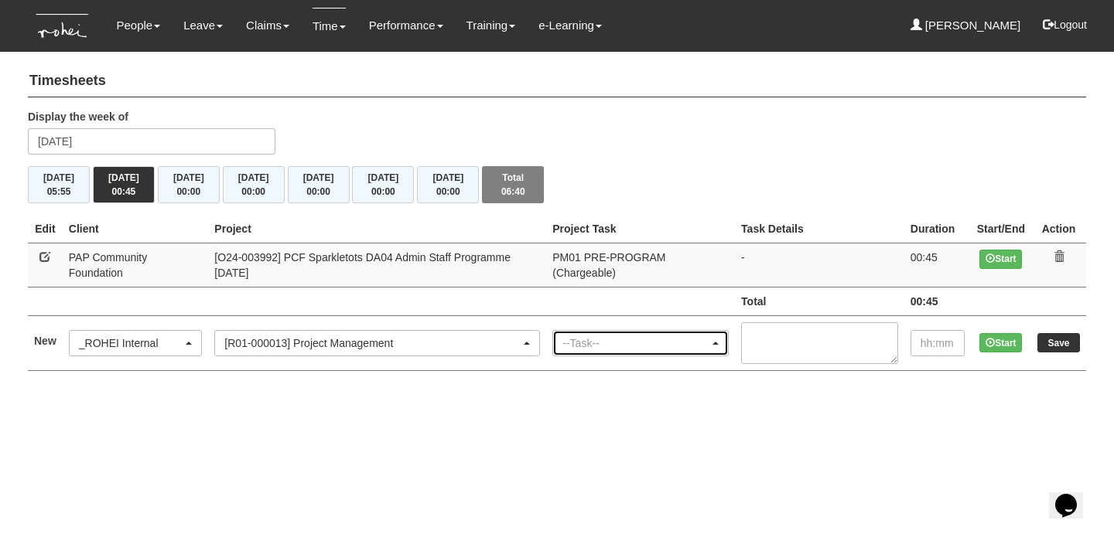
click at [627, 336] on div "--Task--" at bounding box center [635, 343] width 147 height 15
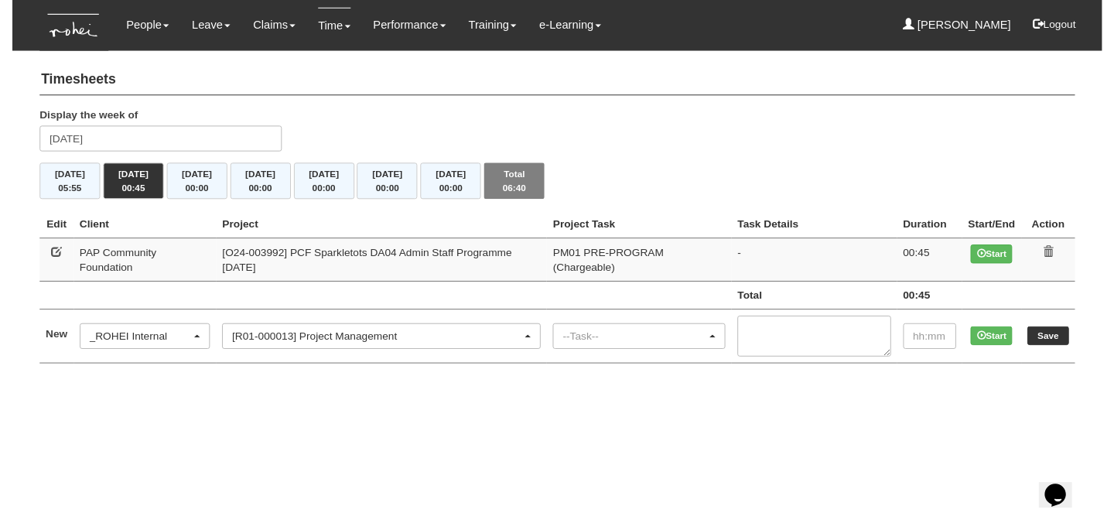
scroll to position [0, 69]
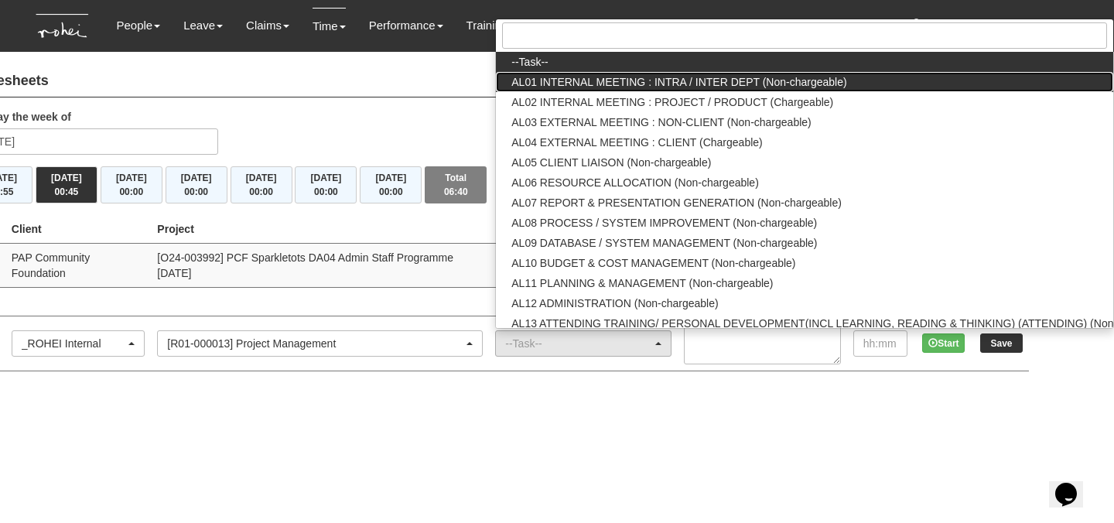
click at [676, 74] on span "AL01 INTERNAL MEETING : INTRA / INTER DEPT (Non-chargeable)" at bounding box center [678, 81] width 335 height 15
select select "40"
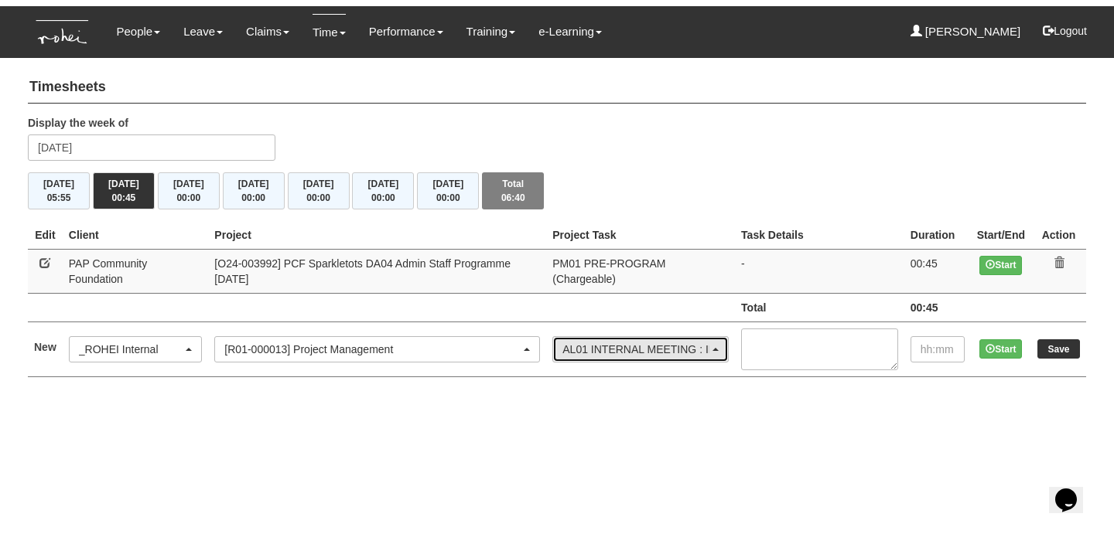
scroll to position [0, 0]
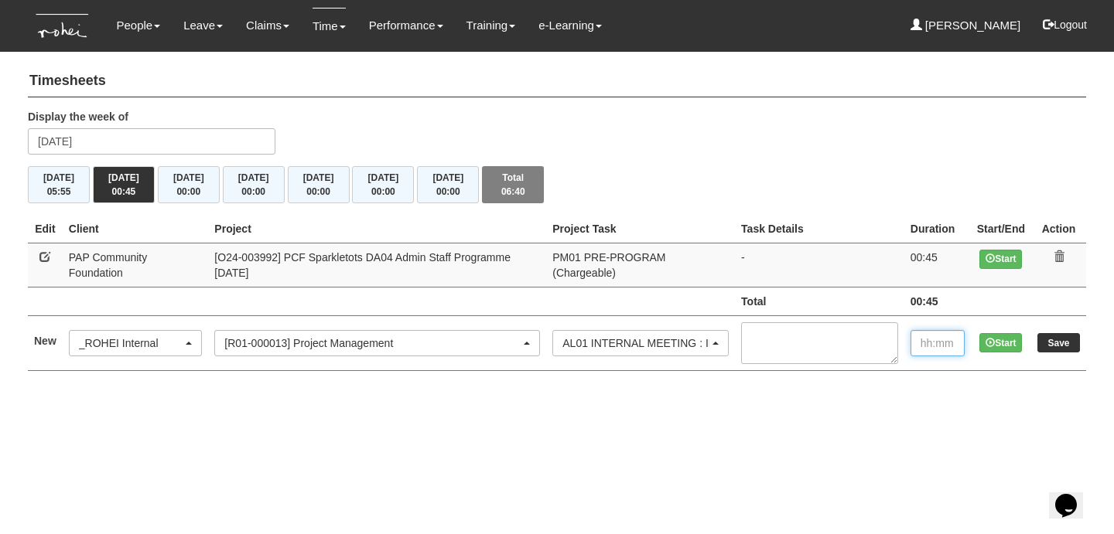
click at [916, 331] on input "text" at bounding box center [937, 343] width 54 height 26
type input "1:00"
click at [1067, 333] on input "Save" at bounding box center [1058, 342] width 43 height 19
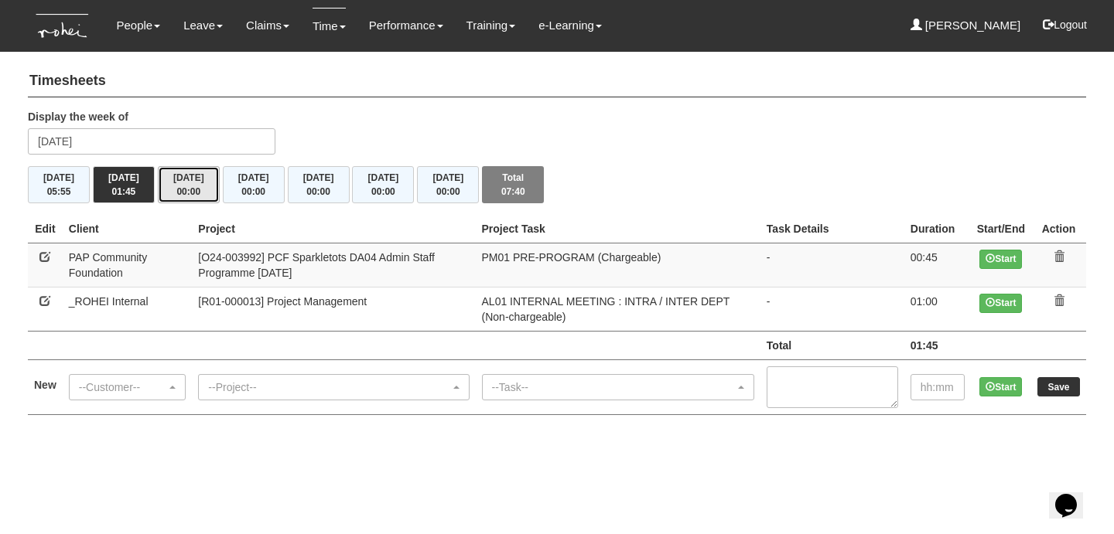
click at [196, 181] on button "[DATE] 00:00" at bounding box center [189, 184] width 62 height 37
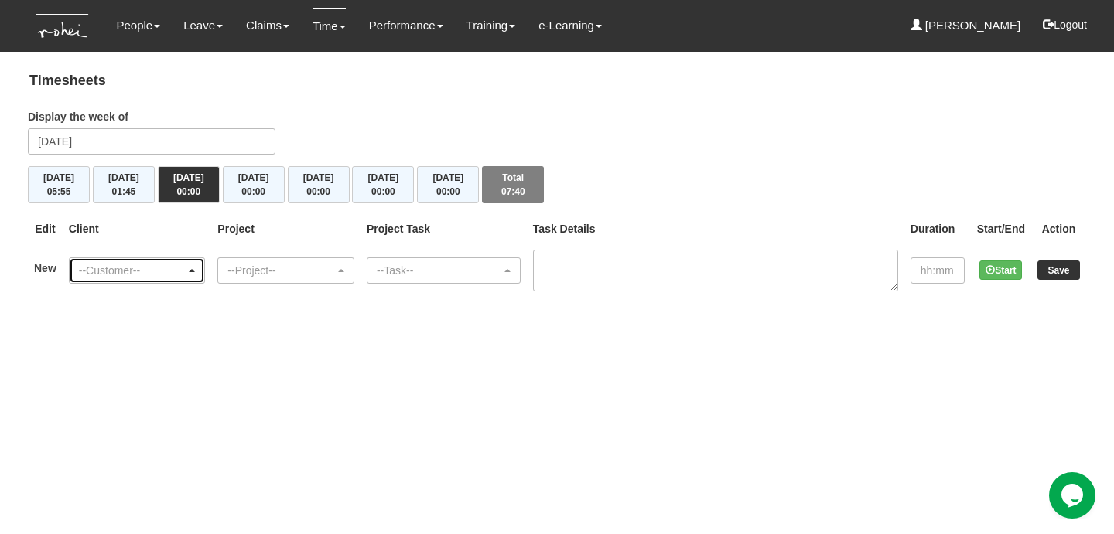
click at [121, 260] on div "--Customer--" at bounding box center [137, 270] width 135 height 25
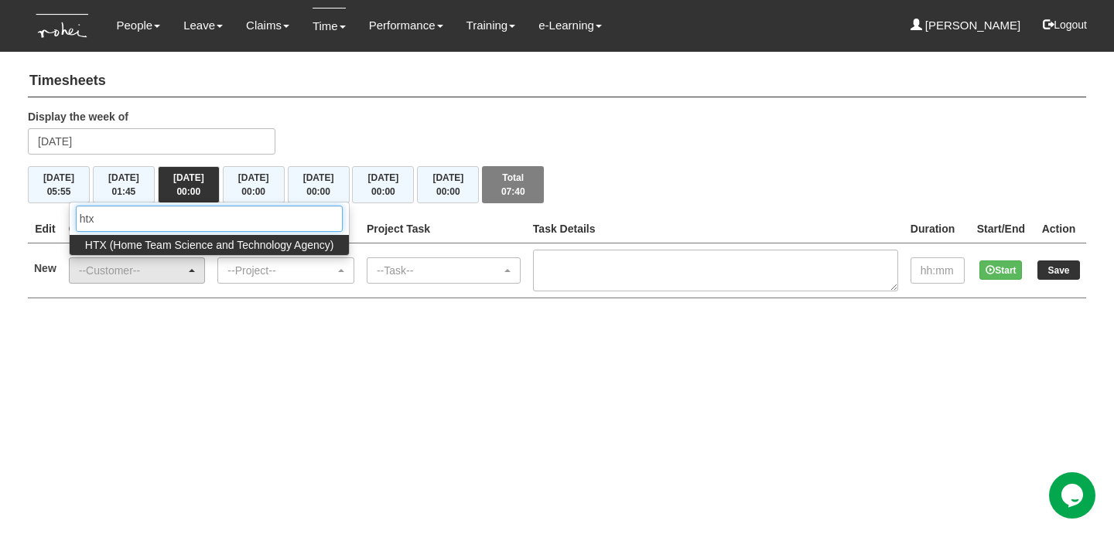
type input "htx"
click at [159, 246] on span "HTX (Home Team Science and Technology Agency)" at bounding box center [209, 244] width 249 height 15
select select "902"
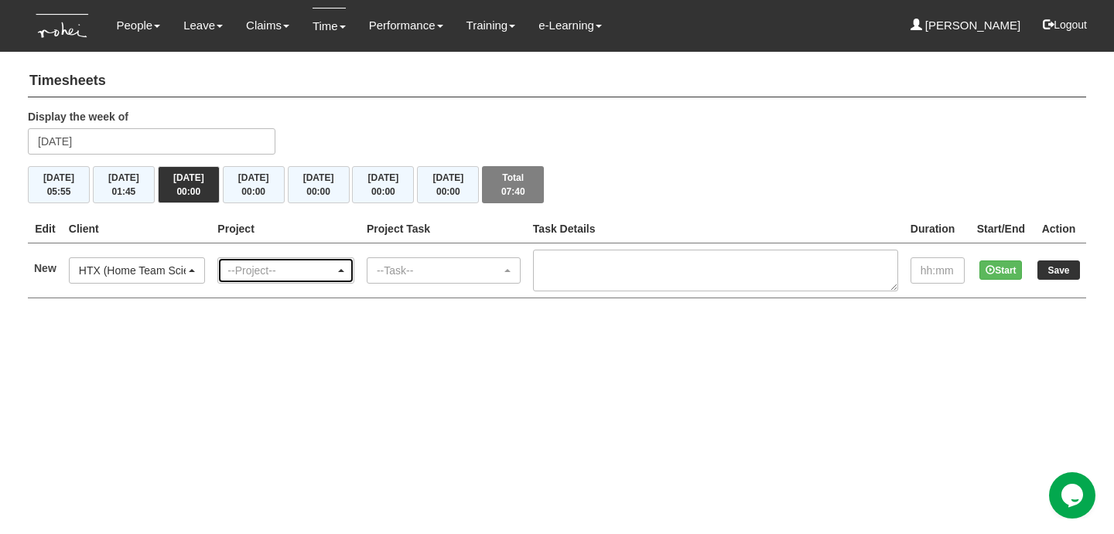
click at [288, 275] on div "--Project--" at bounding box center [280, 270] width 107 height 15
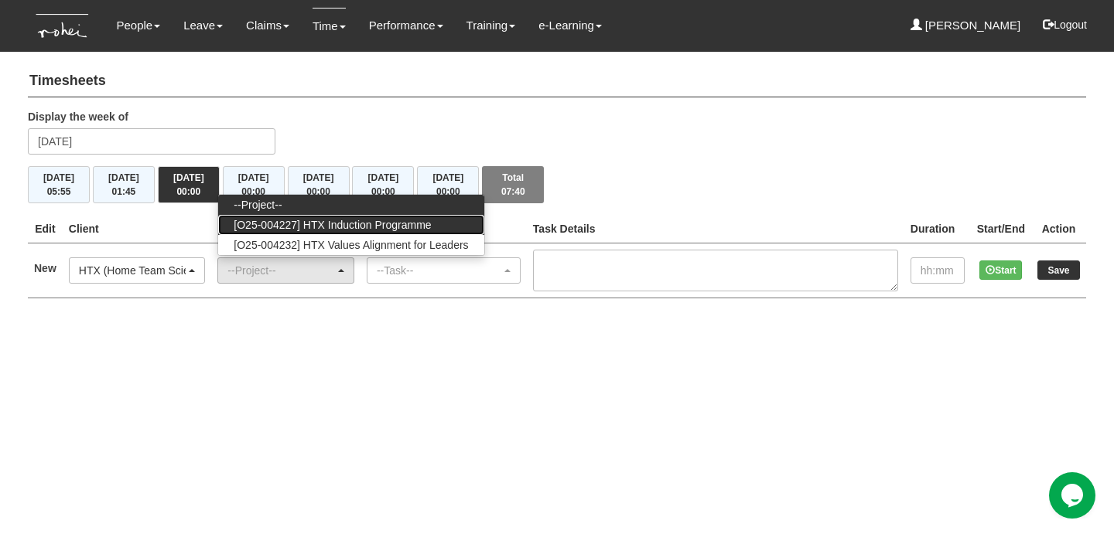
click at [326, 223] on span "[O25-004227] HTX Induction Programme" at bounding box center [332, 224] width 197 height 15
select select "2848"
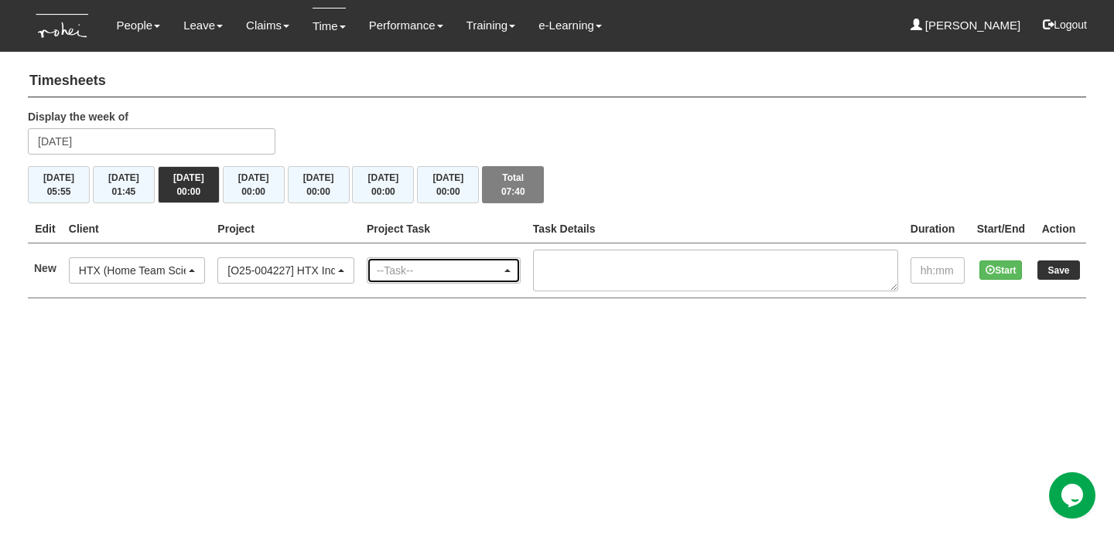
click at [401, 278] on div "--Task--" at bounding box center [443, 270] width 152 height 25
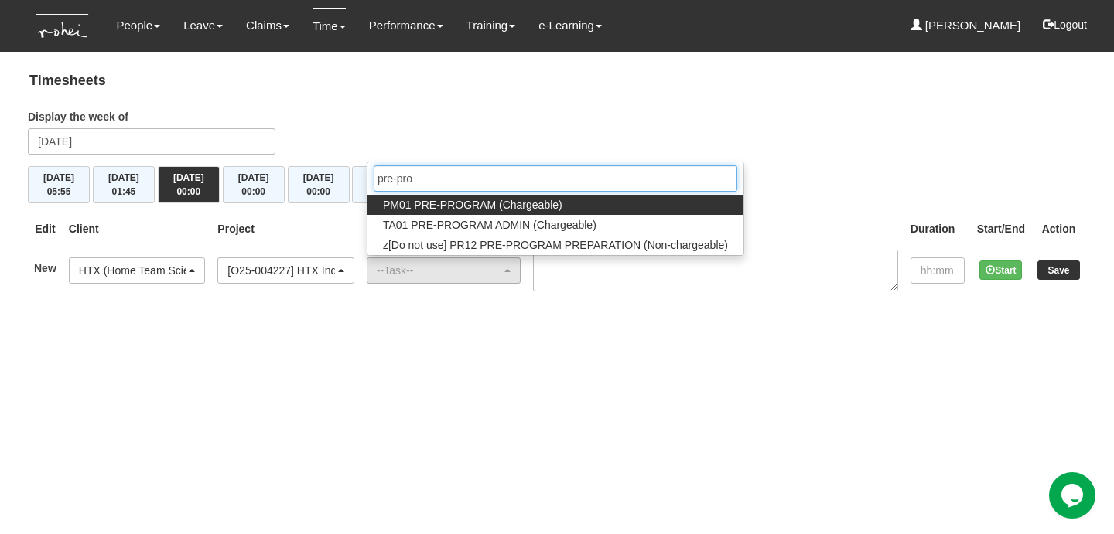
type input "pre-pro"
click at [459, 206] on span "PM01 PRE-PROGRAM (Chargeable)" at bounding box center [472, 204] width 179 height 15
select select "162"
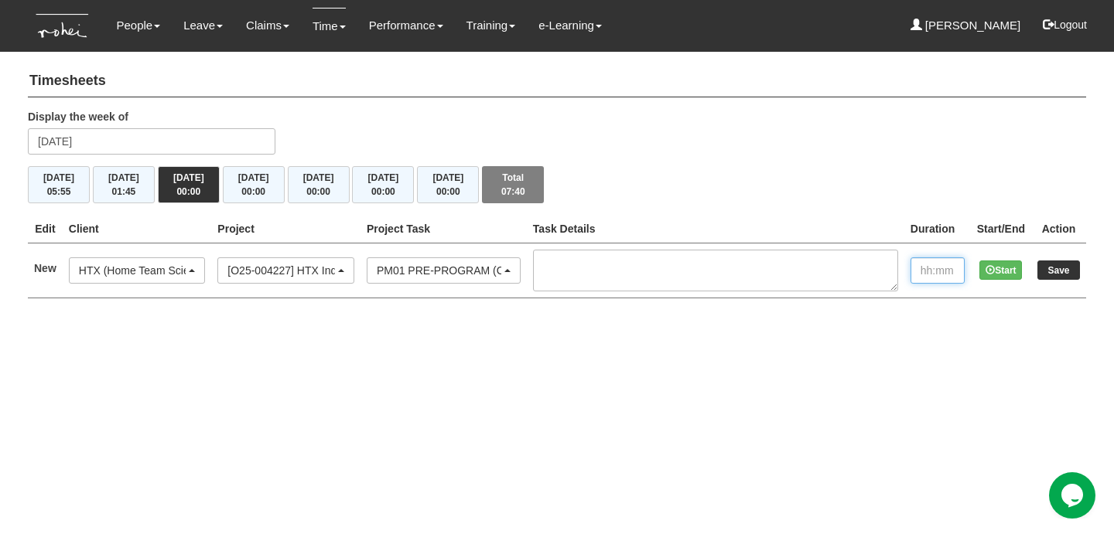
click at [932, 272] on input "text" at bounding box center [937, 270] width 54 height 26
type input "00:30"
click at [1037, 261] on input "Save" at bounding box center [1058, 270] width 43 height 19
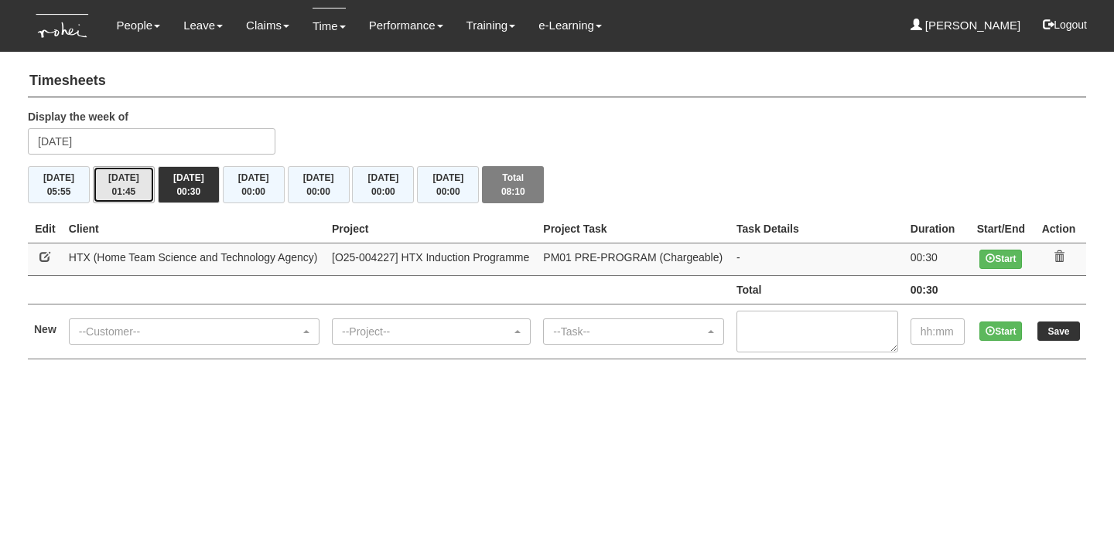
click at [117, 188] on span "01:45" at bounding box center [124, 191] width 24 height 11
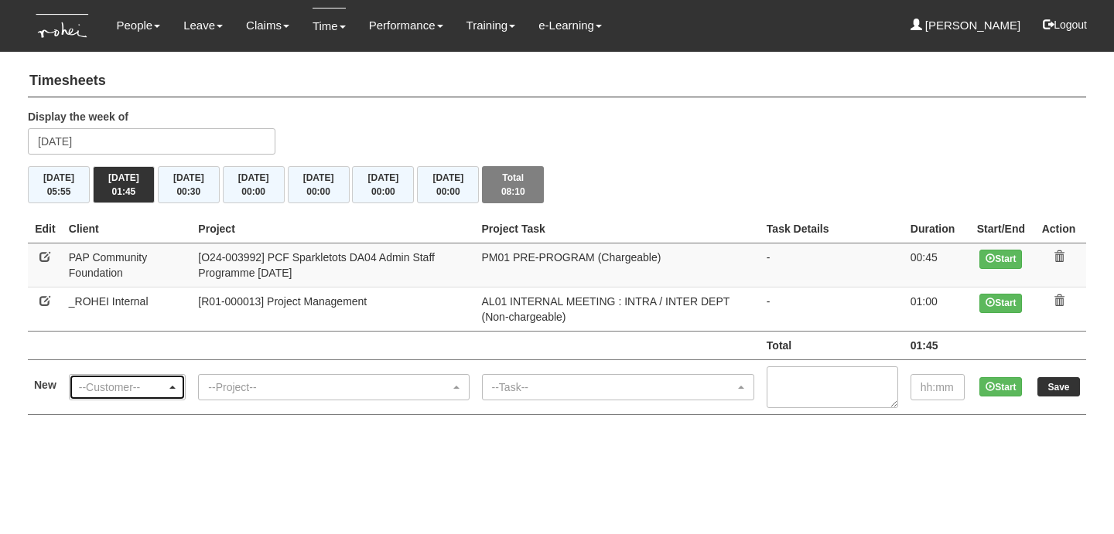
click at [158, 384] on div "--Customer--" at bounding box center [123, 387] width 88 height 15
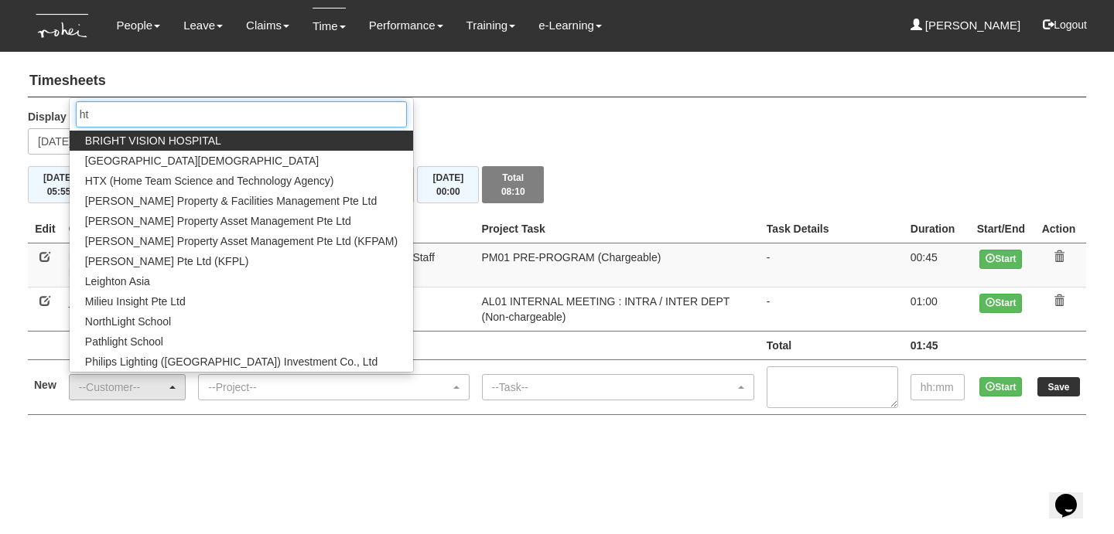
type input "h"
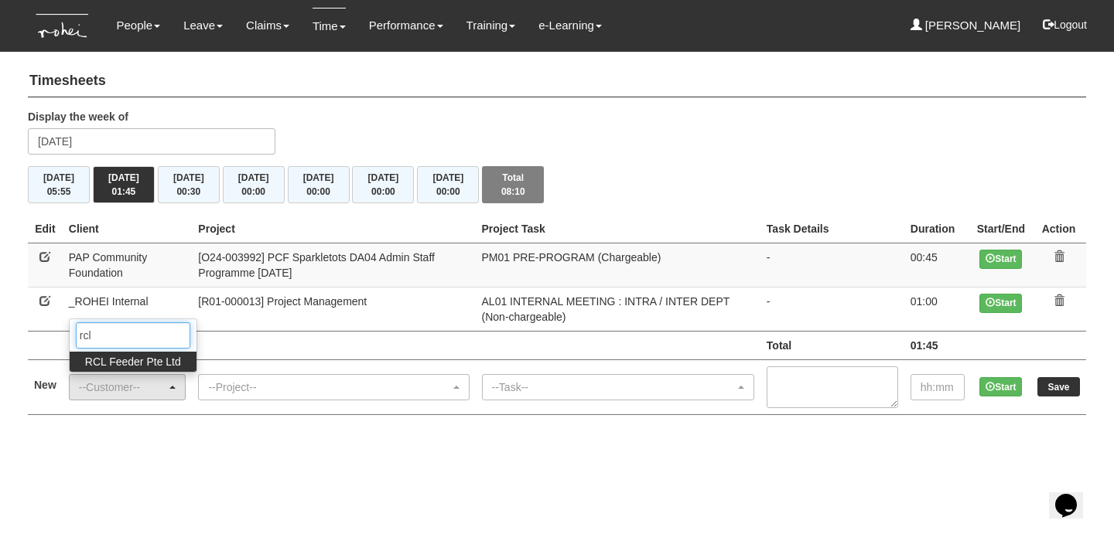
type input "rcl"
click at [87, 360] on span "RCL Feeder Pte Ltd" at bounding box center [133, 361] width 96 height 15
select select "516"
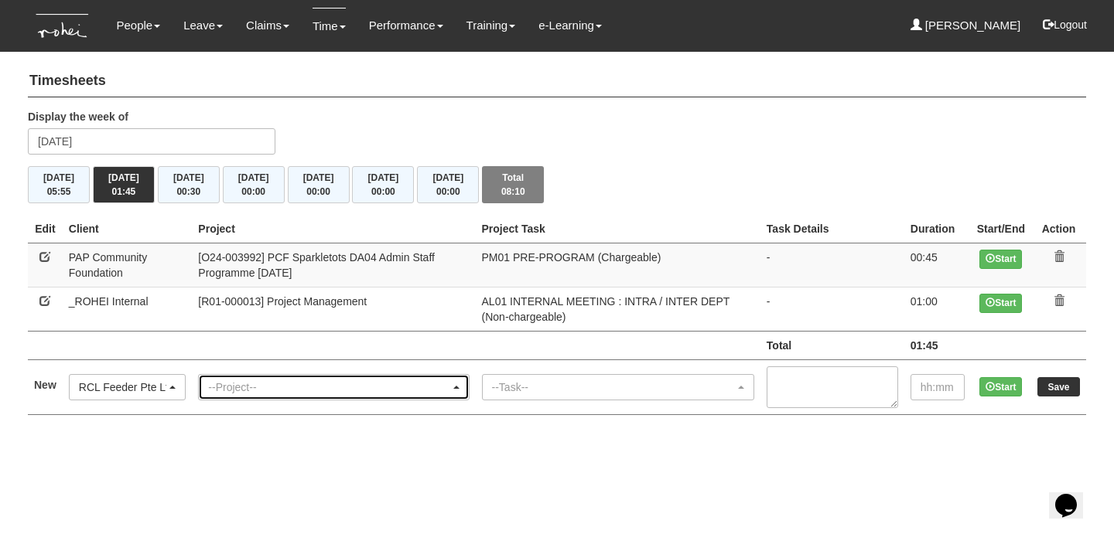
click at [247, 380] on div "--Project--" at bounding box center [328, 387] width 241 height 15
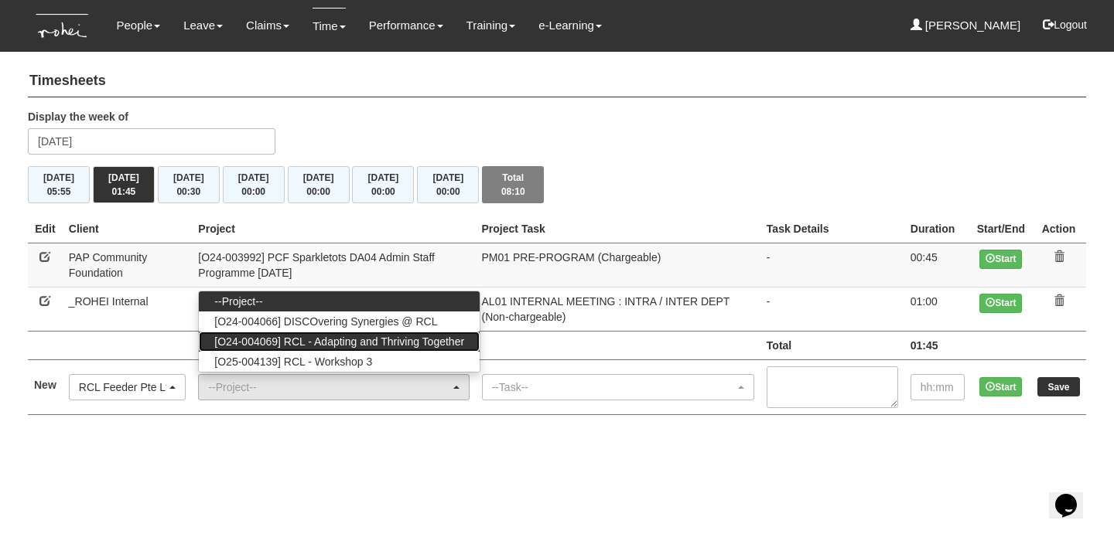
click at [289, 334] on span "[O24-004069] RCL - Adapting and Thriving Together" at bounding box center [339, 341] width 250 height 15
select select "2709"
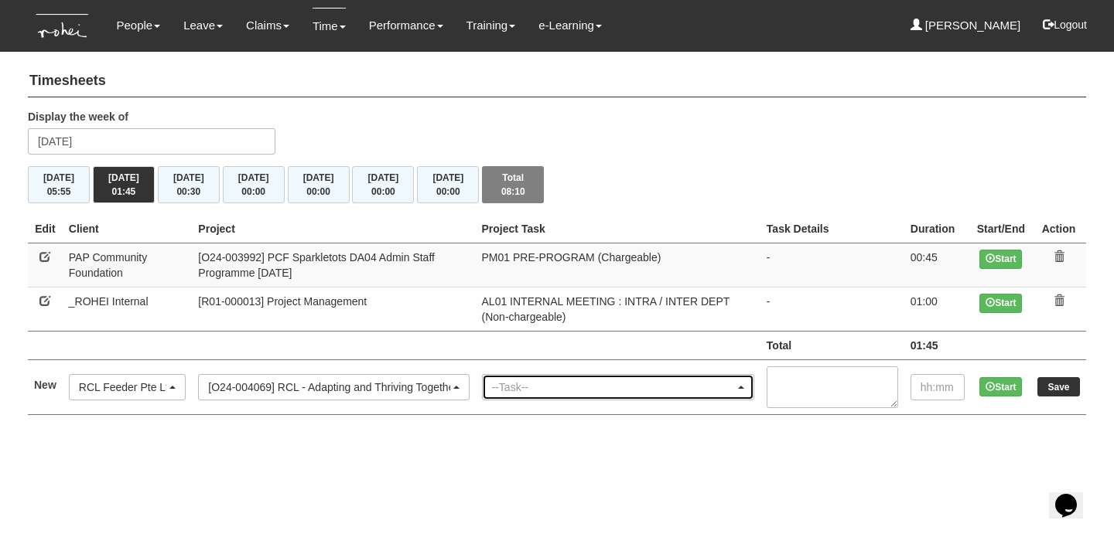
click at [547, 381] on div "--Task--" at bounding box center [613, 387] width 243 height 15
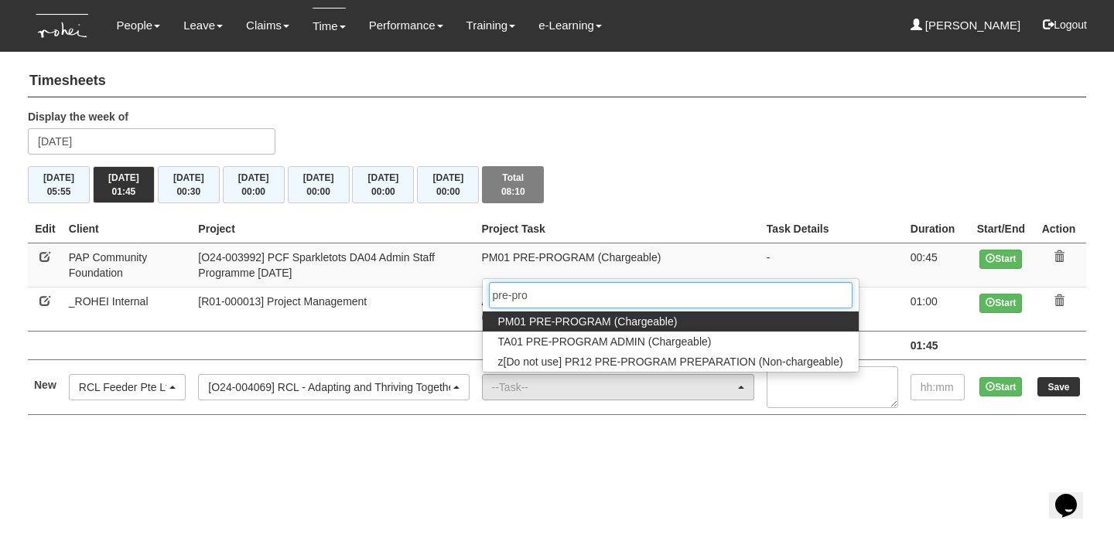
type input "pre-pro"
click at [612, 314] on span "PM01 PRE-PROGRAM (Chargeable)" at bounding box center [587, 321] width 179 height 15
select select "162"
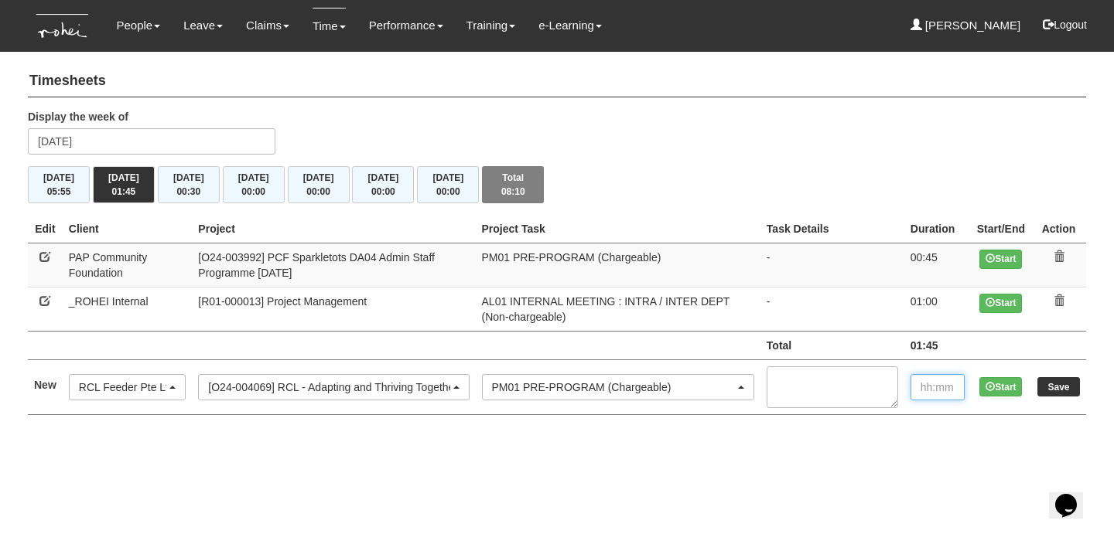
click at [933, 389] on input "text" at bounding box center [937, 387] width 54 height 26
type input "00:40"
click at [1059, 385] on input "Save" at bounding box center [1058, 386] width 43 height 19
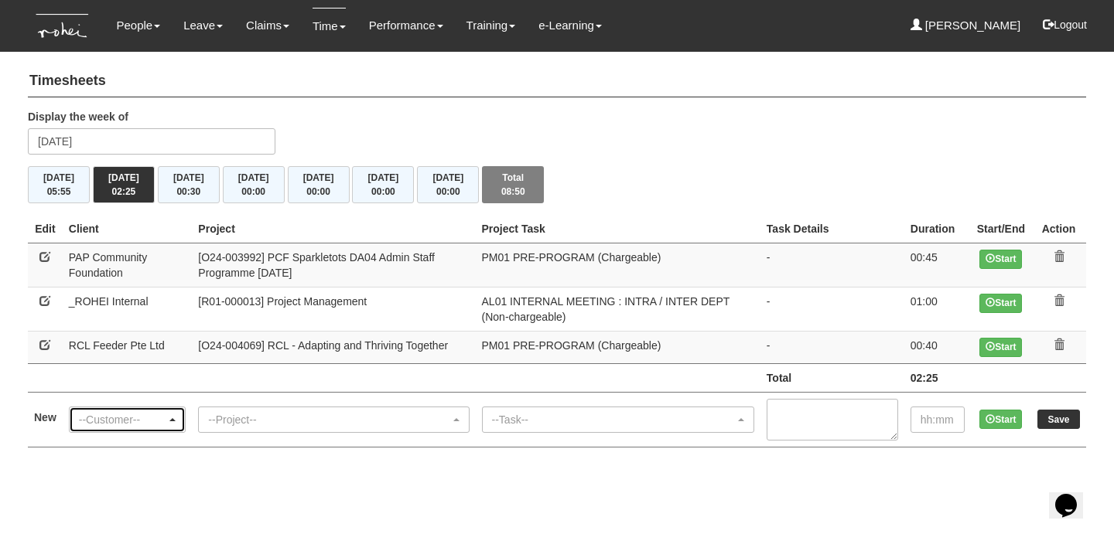
click at [157, 408] on div "--Customer--" at bounding box center [128, 420] width 116 height 25
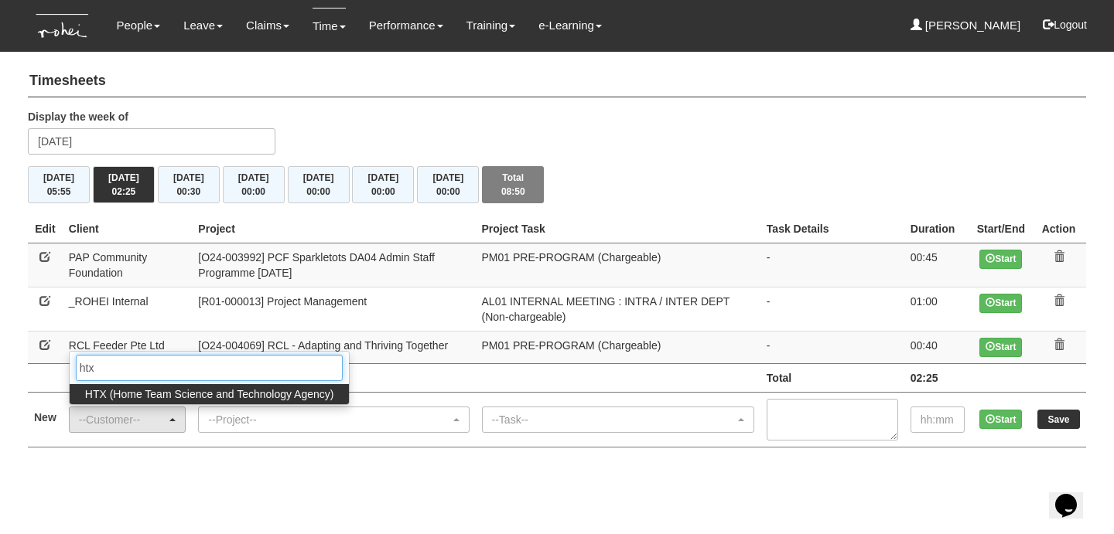
type input "htx"
click at [176, 394] on span "HTX (Home Team Science and Technology Agency)" at bounding box center [209, 394] width 249 height 15
select select "902"
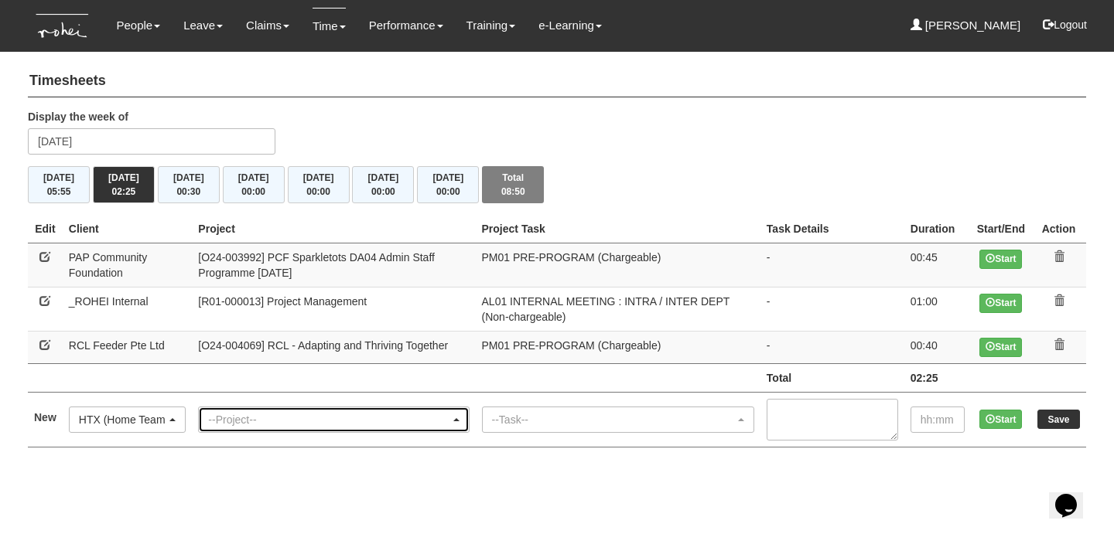
click at [239, 418] on div "--Project--" at bounding box center [328, 419] width 241 height 15
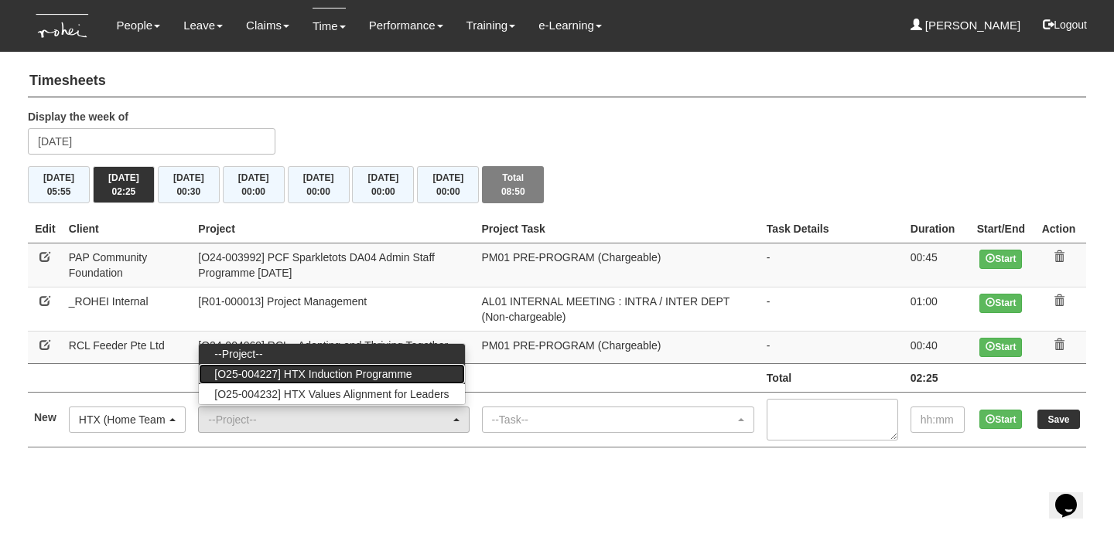
click at [311, 370] on span "[O25-004227] HTX Induction Programme" at bounding box center [312, 374] width 197 height 15
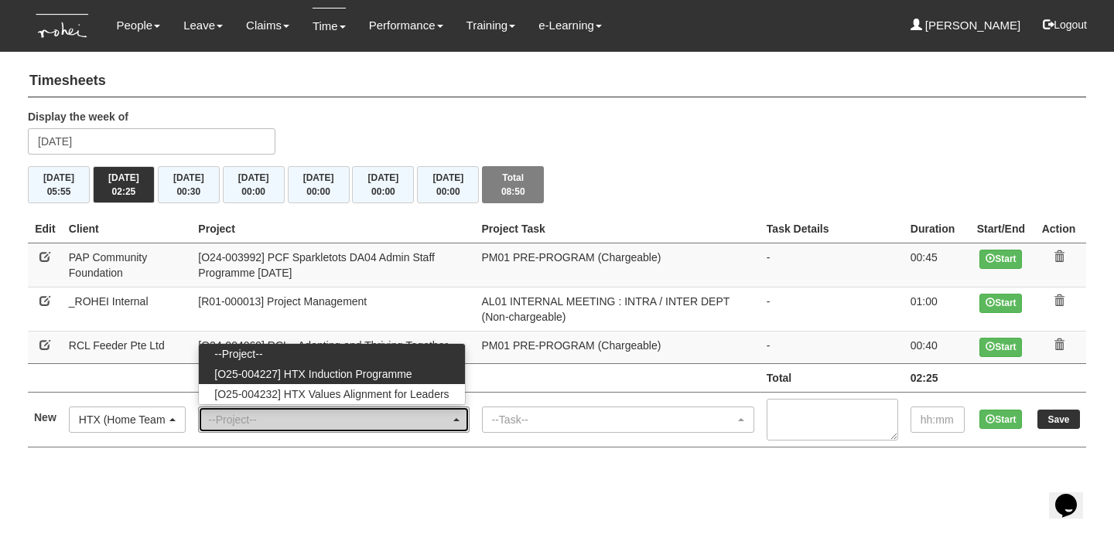
select select "2848"
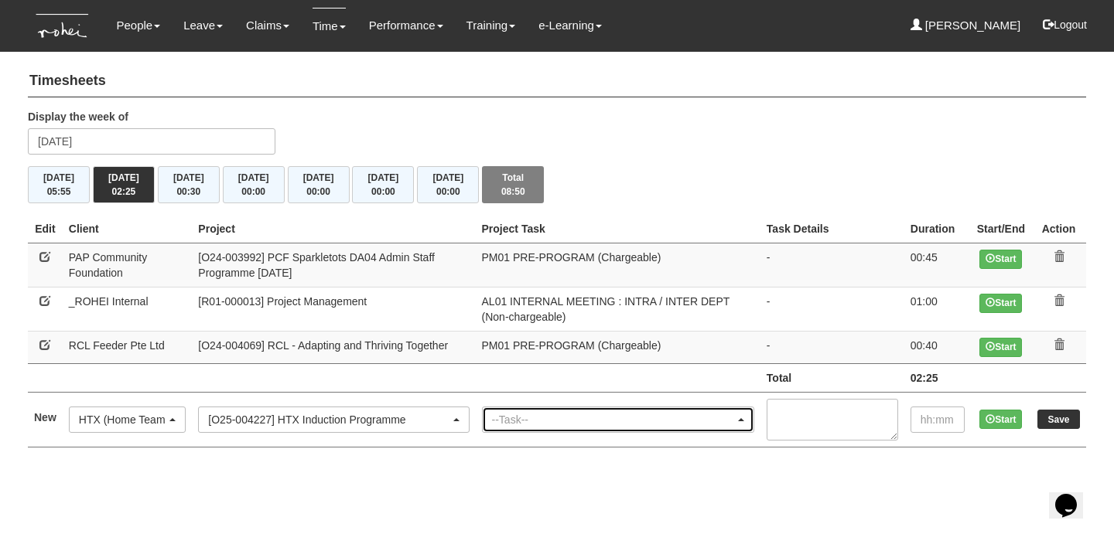
click at [517, 419] on div "--Task--" at bounding box center [613, 419] width 243 height 15
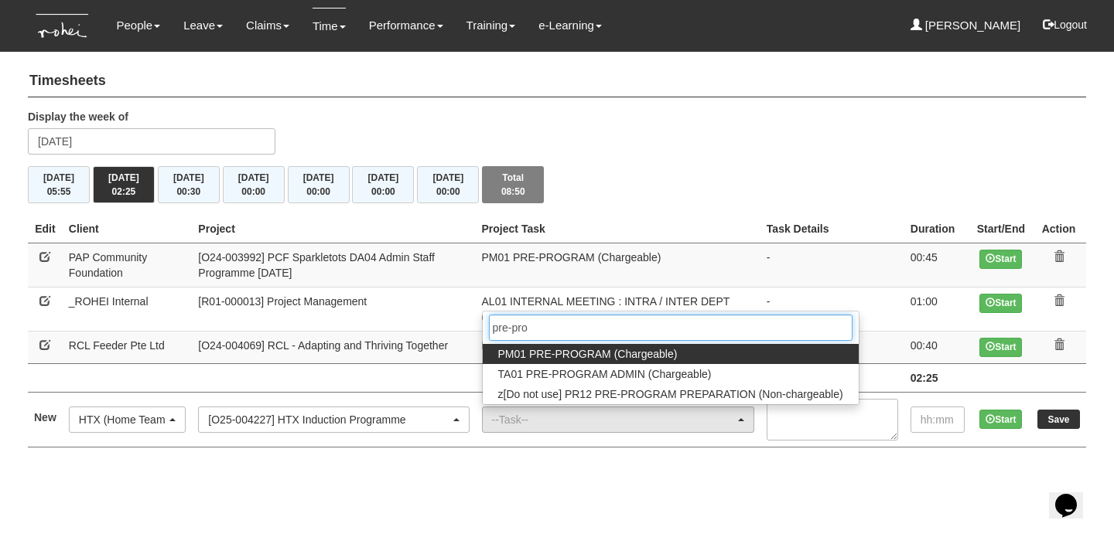
type input "pre-pro"
click at [554, 353] on span "PM01 PRE-PROGRAM (Chargeable)" at bounding box center [587, 353] width 179 height 15
select select "162"
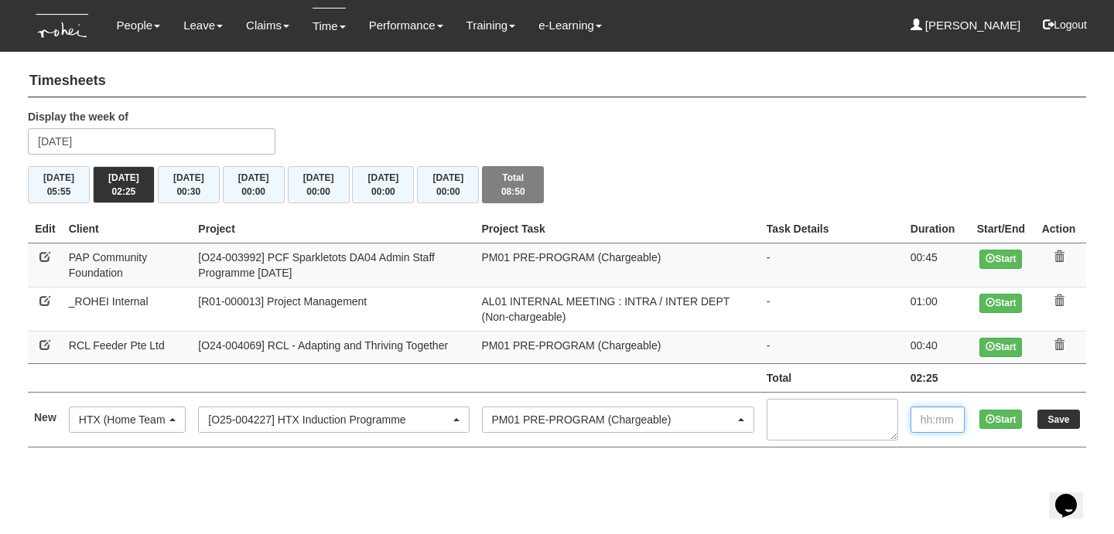
click at [935, 410] on input "text" at bounding box center [937, 420] width 54 height 26
type input "00:15"
click at [1049, 415] on input "Save" at bounding box center [1058, 419] width 43 height 19
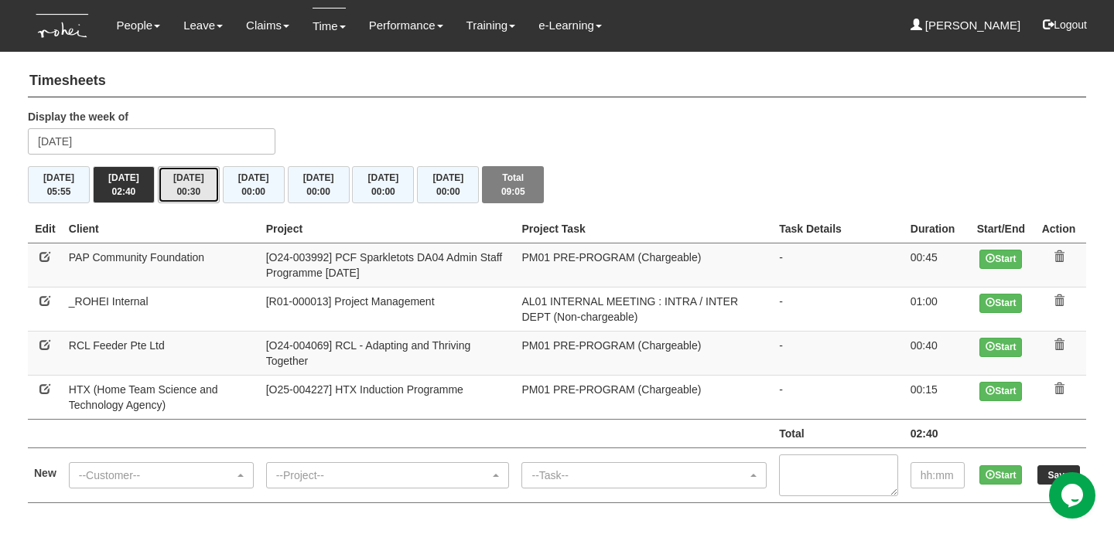
click at [194, 189] on span "00:30" at bounding box center [188, 191] width 24 height 11
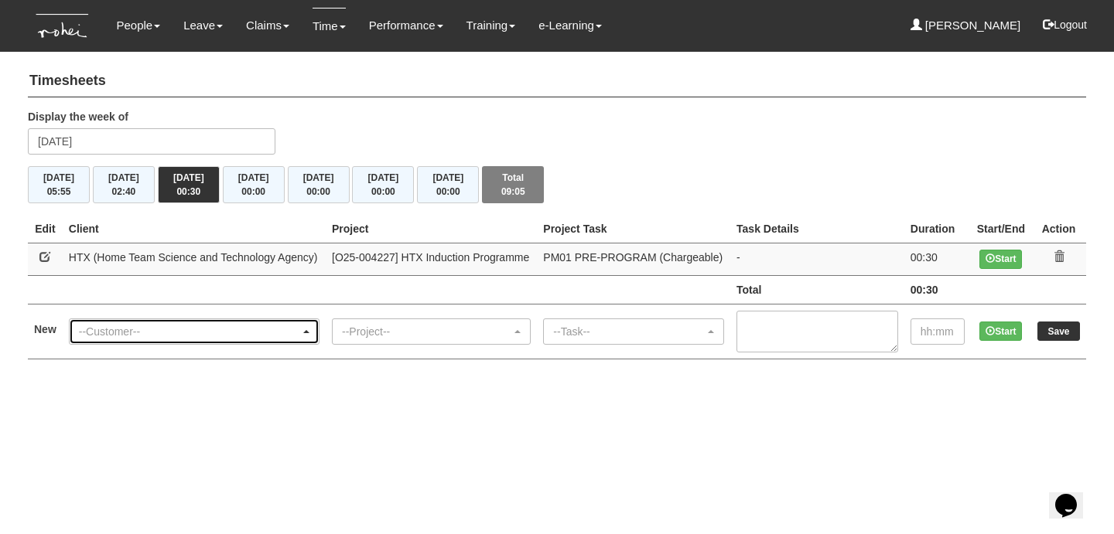
click at [162, 331] on div "--Customer--" at bounding box center [189, 331] width 221 height 15
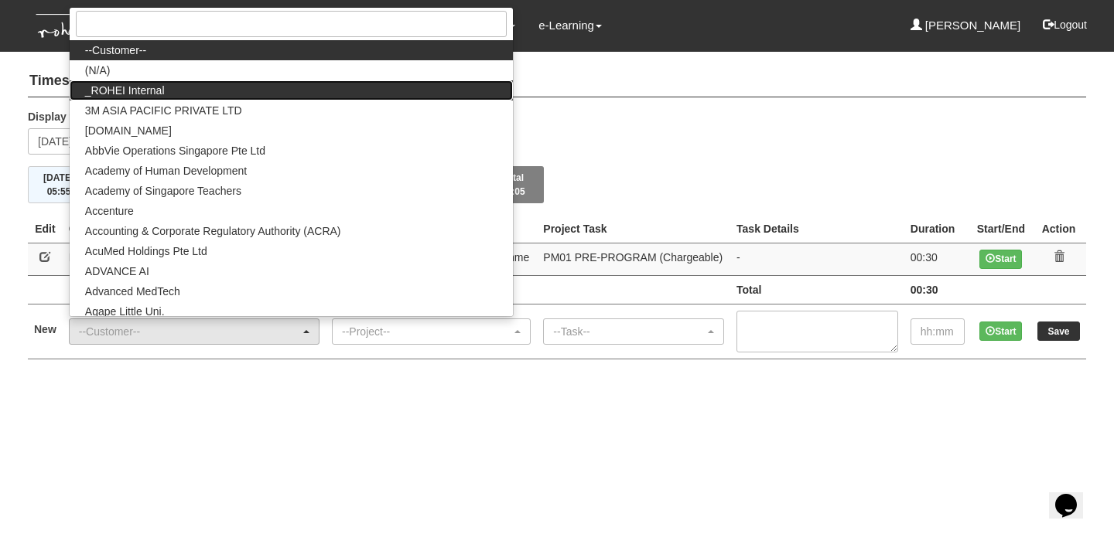
click at [174, 91] on link "_ROHEI Internal" at bounding box center [291, 90] width 443 height 20
select select "397"
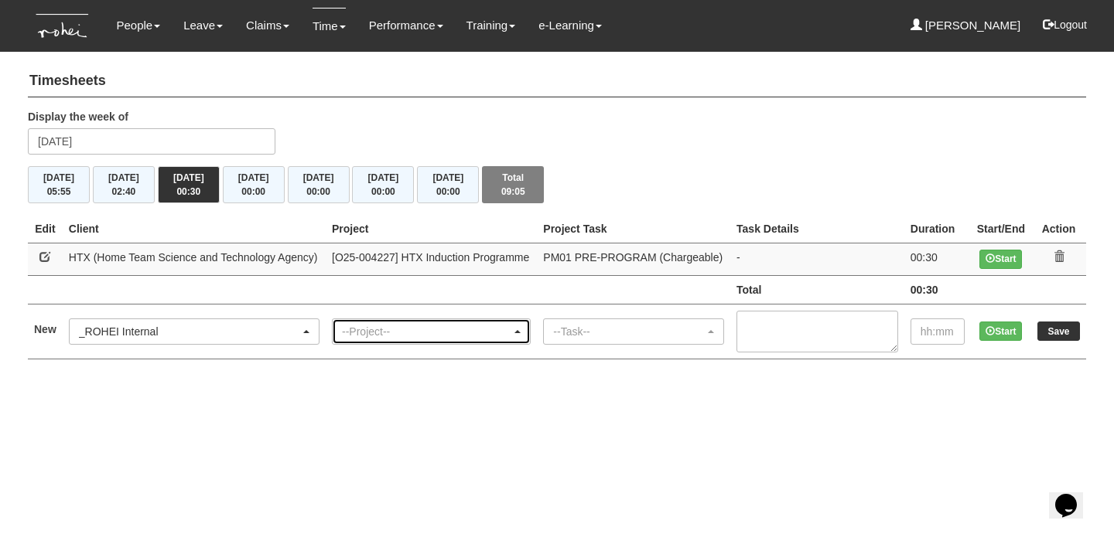
click at [368, 335] on div "--Project--" at bounding box center [426, 331] width 169 height 15
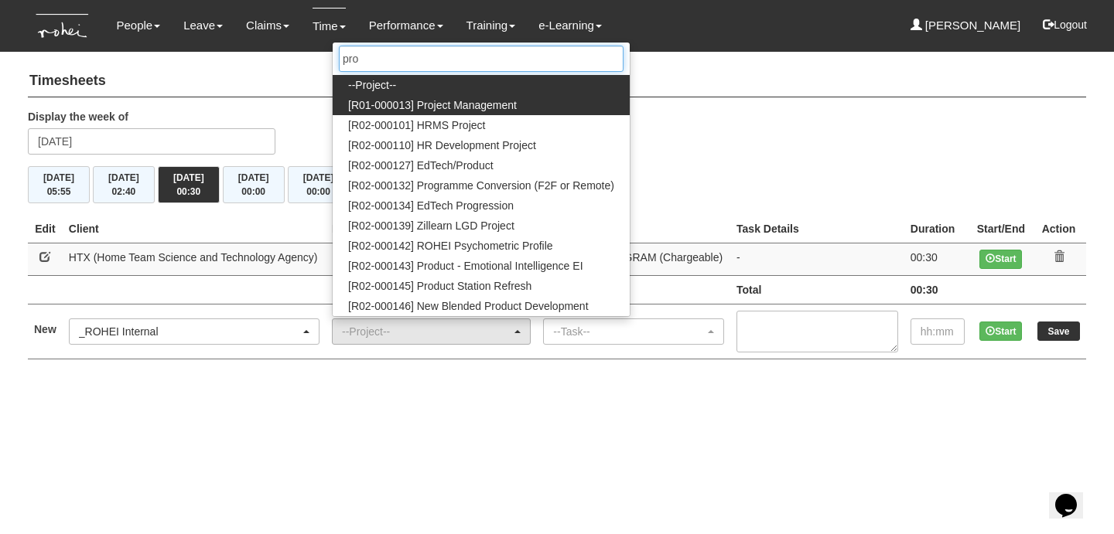
type input "pro"
click at [517, 104] on span "[R01-000013] Project Management" at bounding box center [432, 104] width 169 height 15
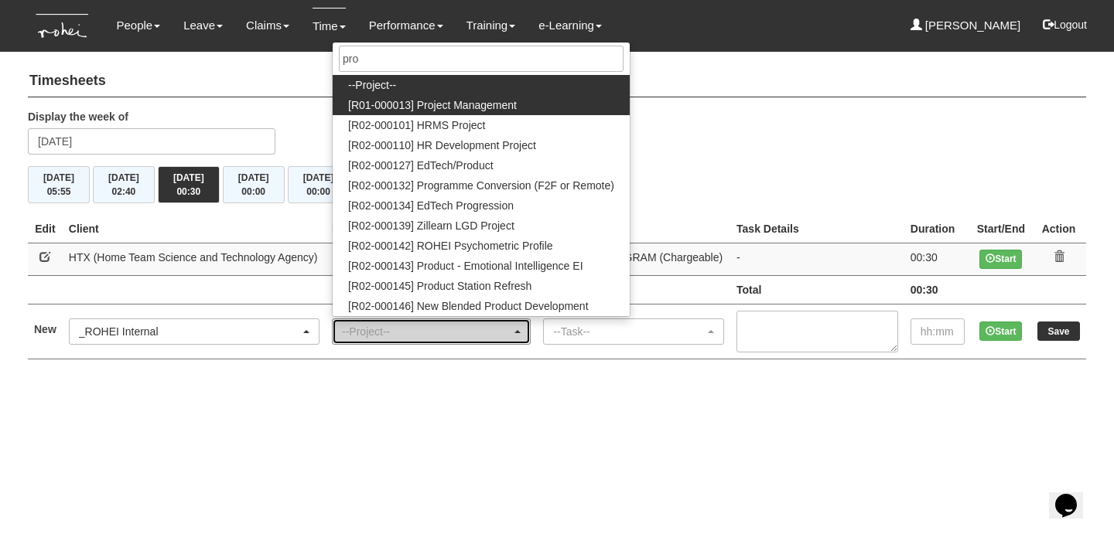
select select "1495"
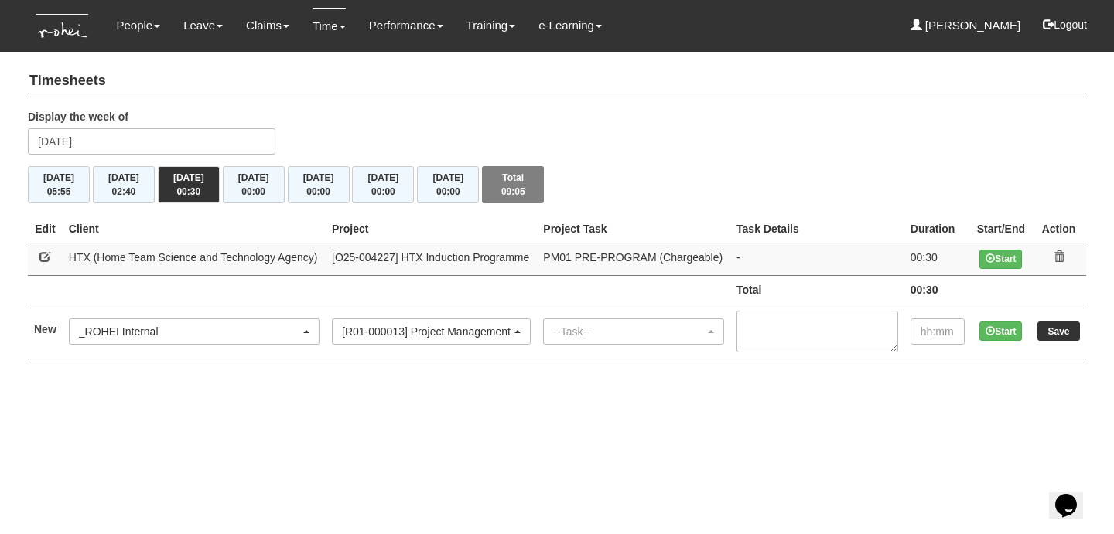
click at [639, 315] on td "--Task-- AL01 INTERNAL MEETING : INTRA / INTER DEPT (Non-chargeable) AL02 INTER…" at bounding box center [633, 331] width 193 height 55
click at [638, 326] on div "--Task--" at bounding box center [629, 331] width 152 height 15
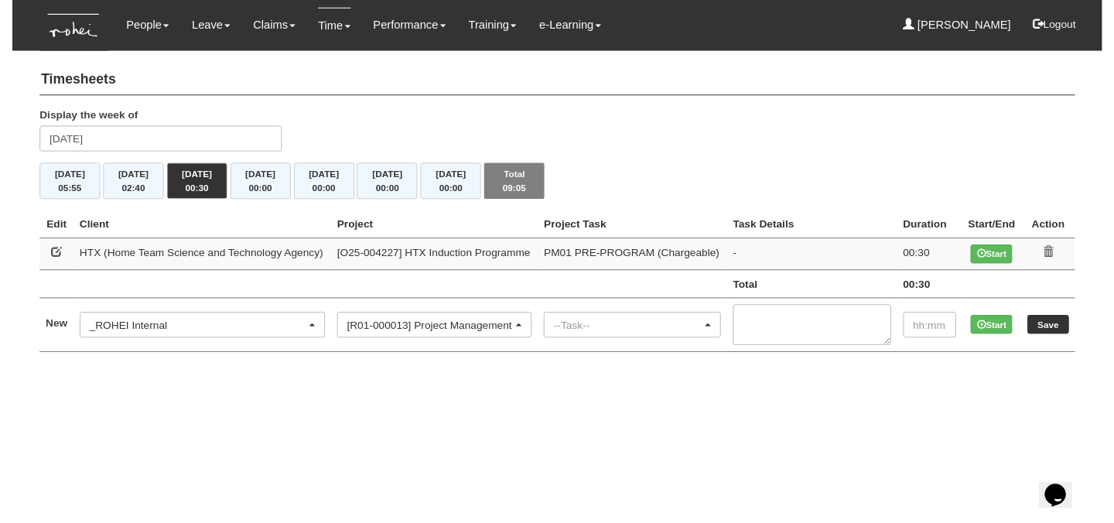
scroll to position [0, 56]
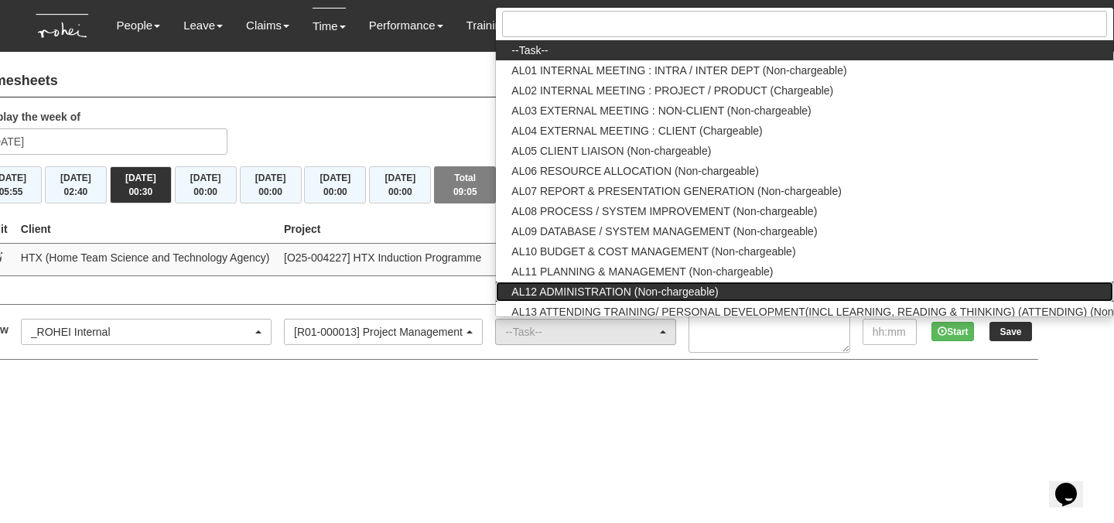
click at [605, 289] on span "AL12 ADMINISTRATION (Non-chargeable)" at bounding box center [614, 291] width 206 height 15
select select "51"
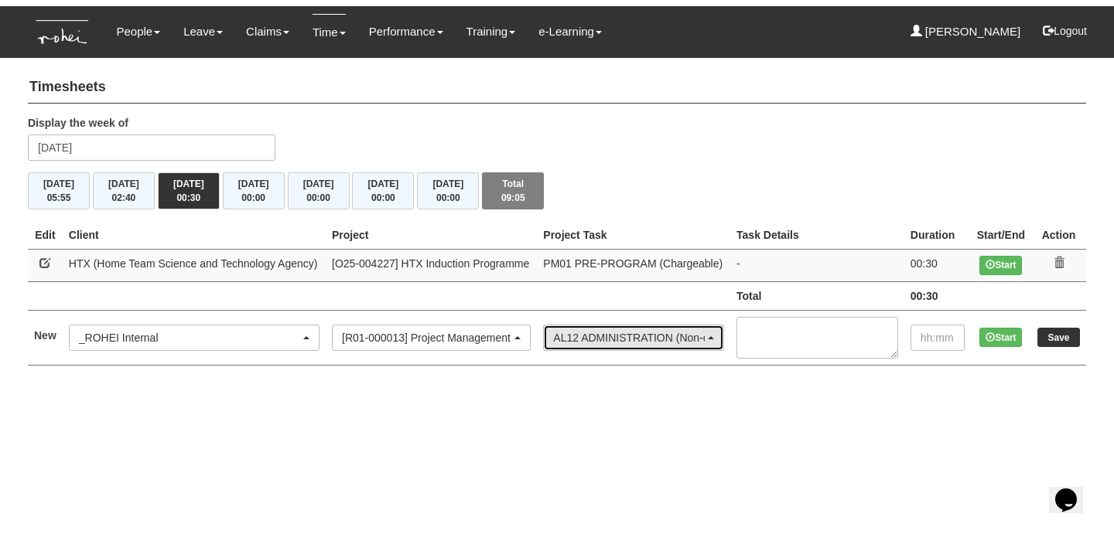
scroll to position [0, 0]
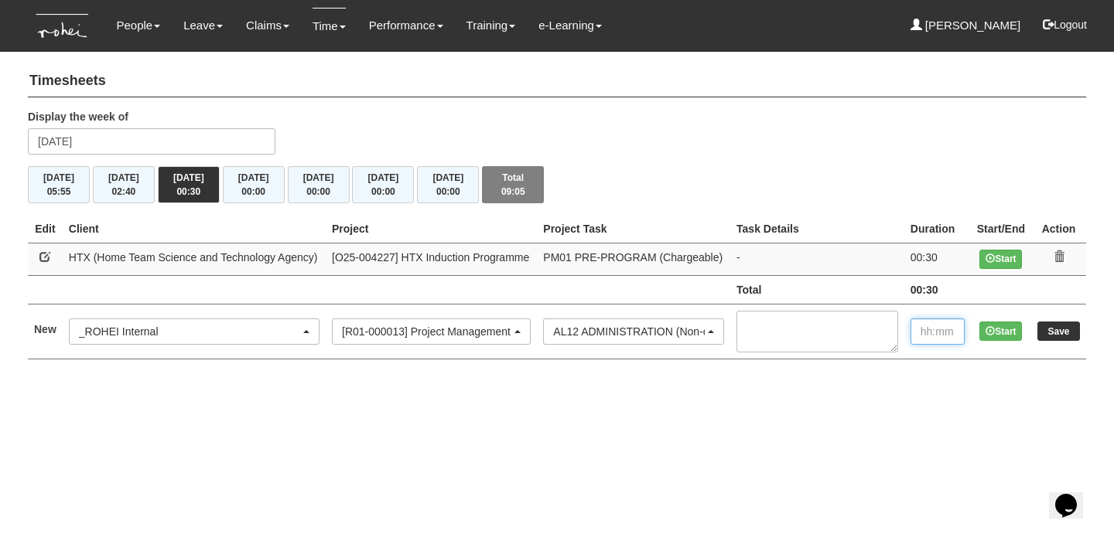
click at [928, 327] on input "text" at bounding box center [937, 332] width 54 height 26
type input "1:00"
click at [825, 325] on textarea at bounding box center [817, 332] width 162 height 42
type textarea "project closings"
click at [1053, 328] on input "Save" at bounding box center [1058, 331] width 43 height 19
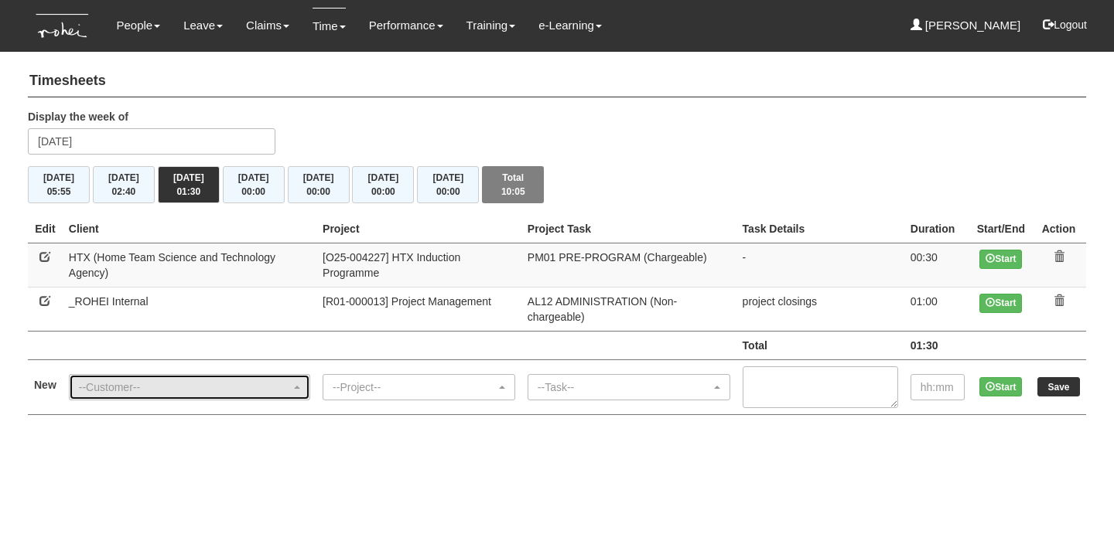
click at [169, 375] on div "--Customer--" at bounding box center [190, 387] width 240 height 25
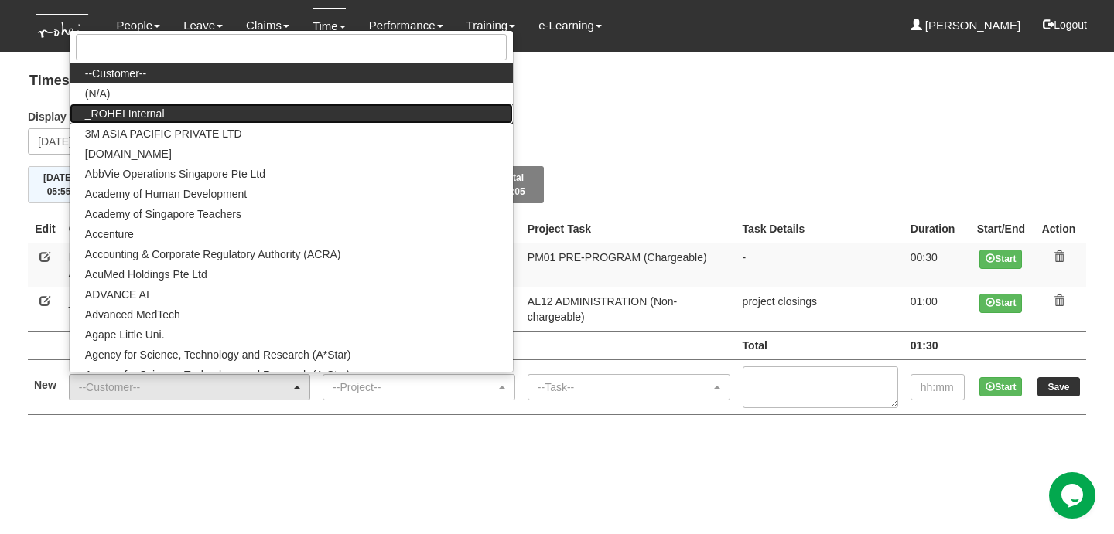
click at [152, 106] on span "_ROHEI Internal" at bounding box center [125, 113] width 80 height 15
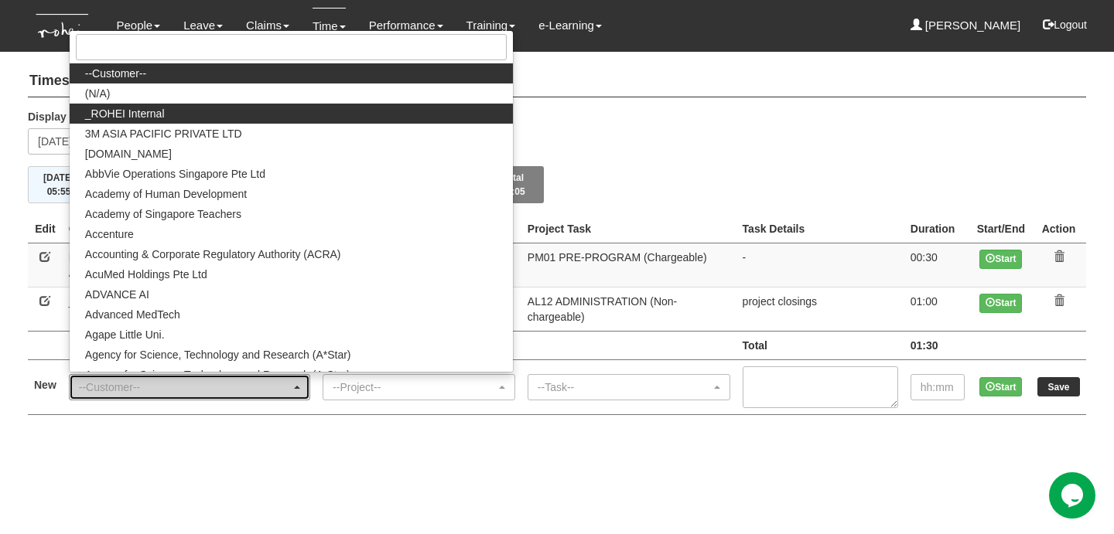
select select "397"
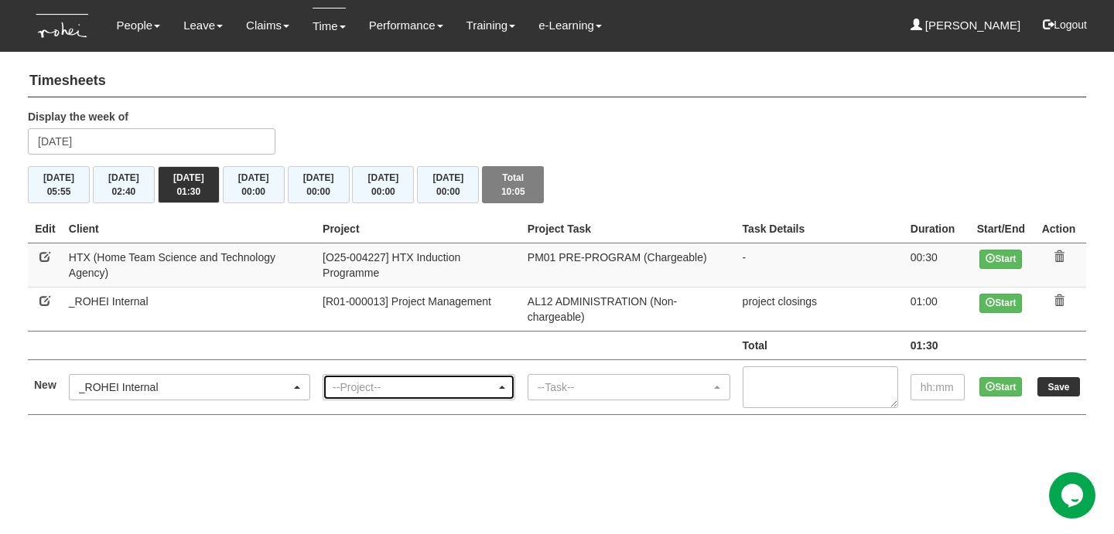
click at [356, 380] on div "--Project--" at bounding box center [414, 387] width 163 height 15
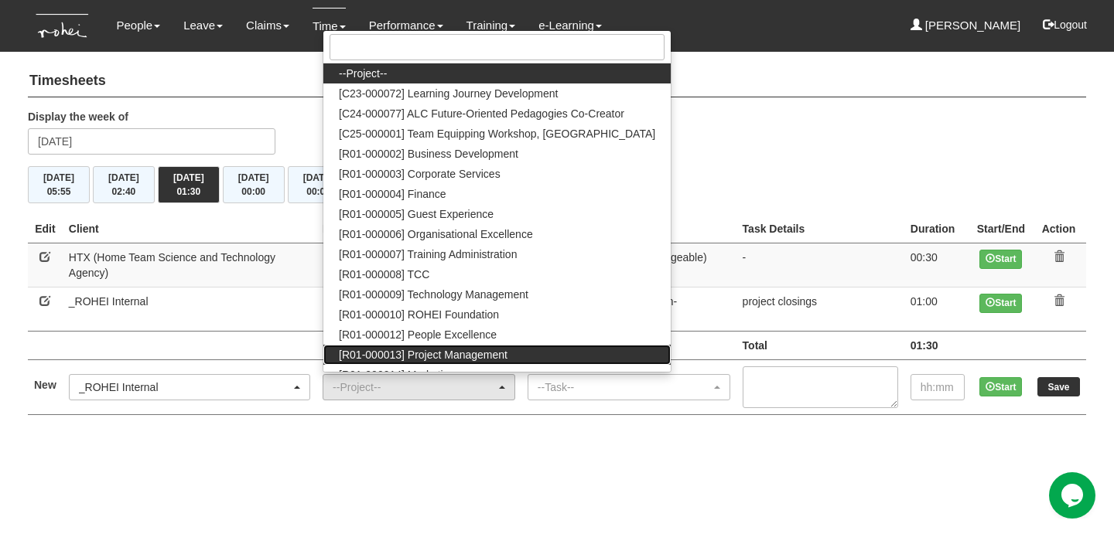
click at [461, 347] on span "[R01-000013] Project Management" at bounding box center [423, 354] width 169 height 15
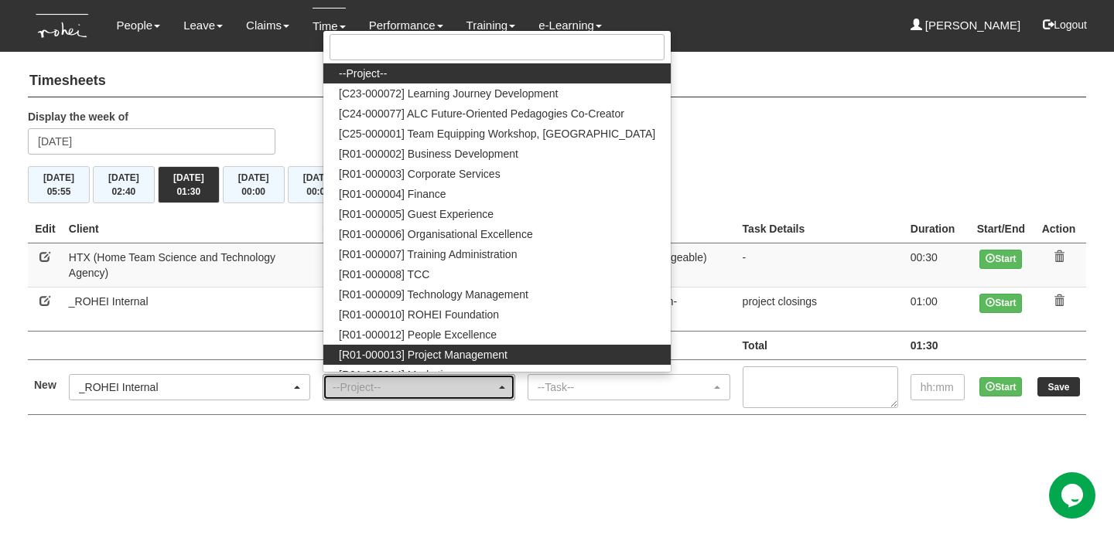
select select "1495"
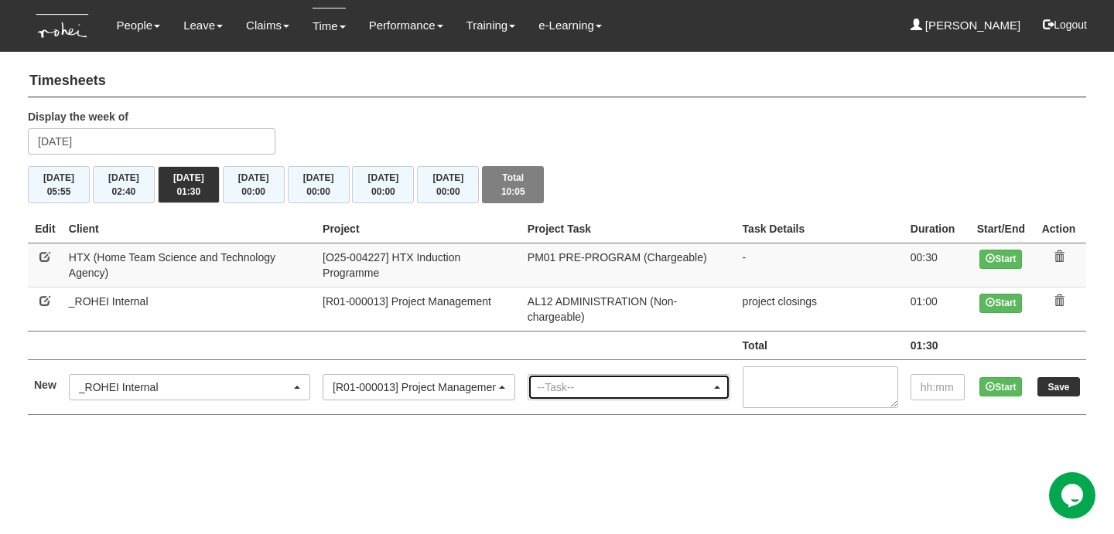
click at [570, 380] on div "--Task--" at bounding box center [623, 387] width 173 height 15
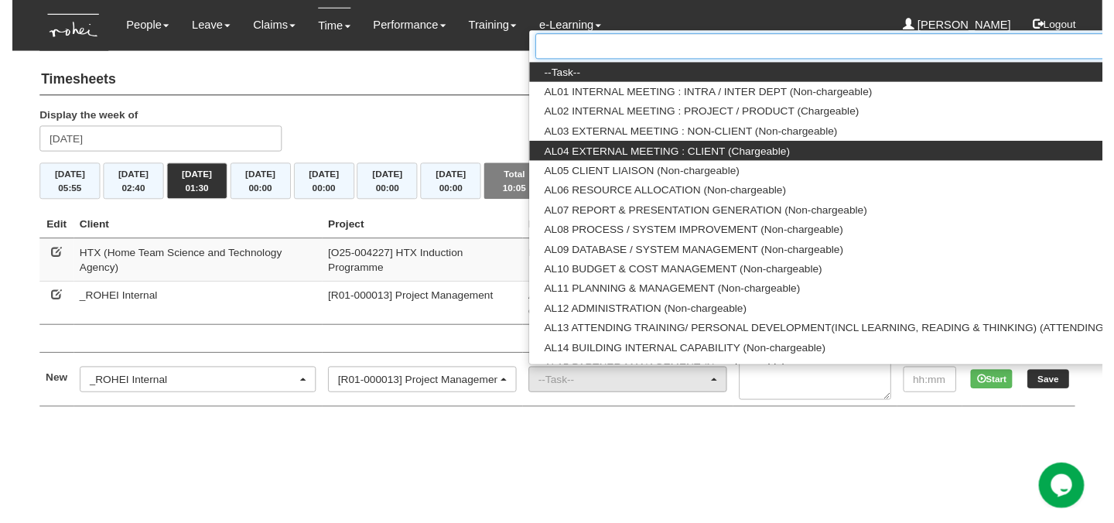
scroll to position [0, 36]
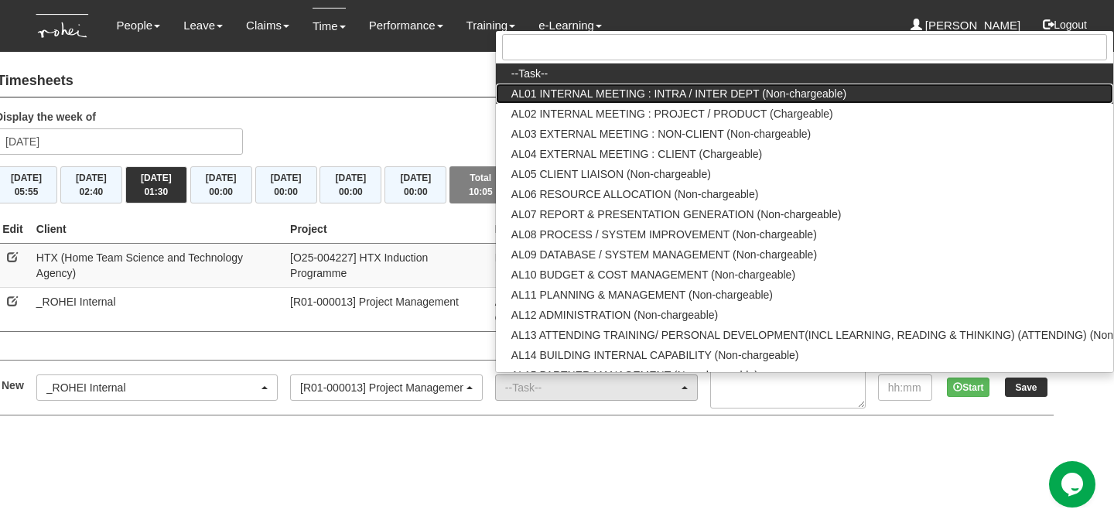
click at [561, 86] on span "AL01 INTERNAL MEETING : INTRA / INTER DEPT (Non-chargeable)" at bounding box center [678, 93] width 335 height 15
select select "40"
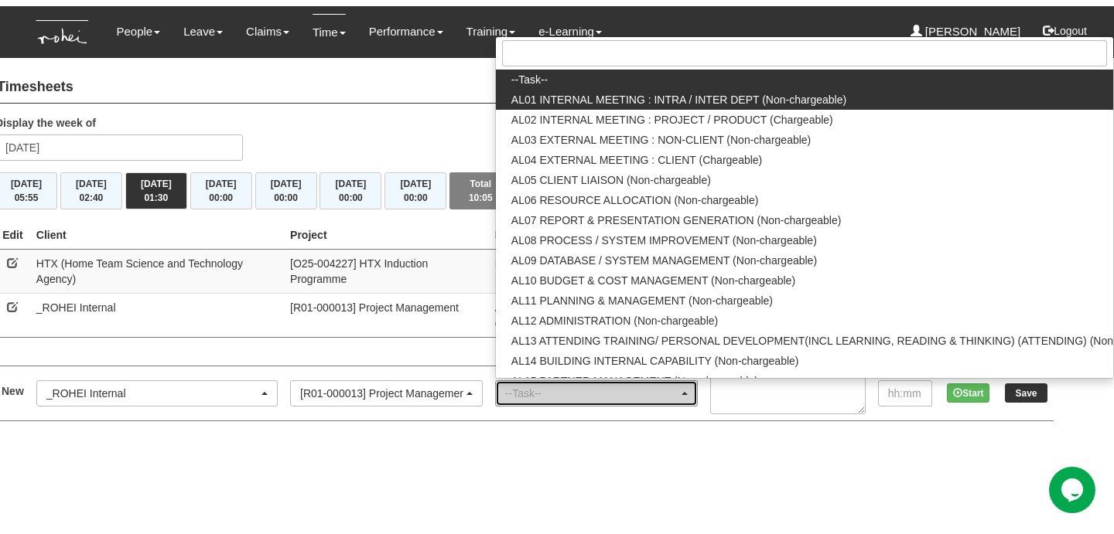
scroll to position [0, 0]
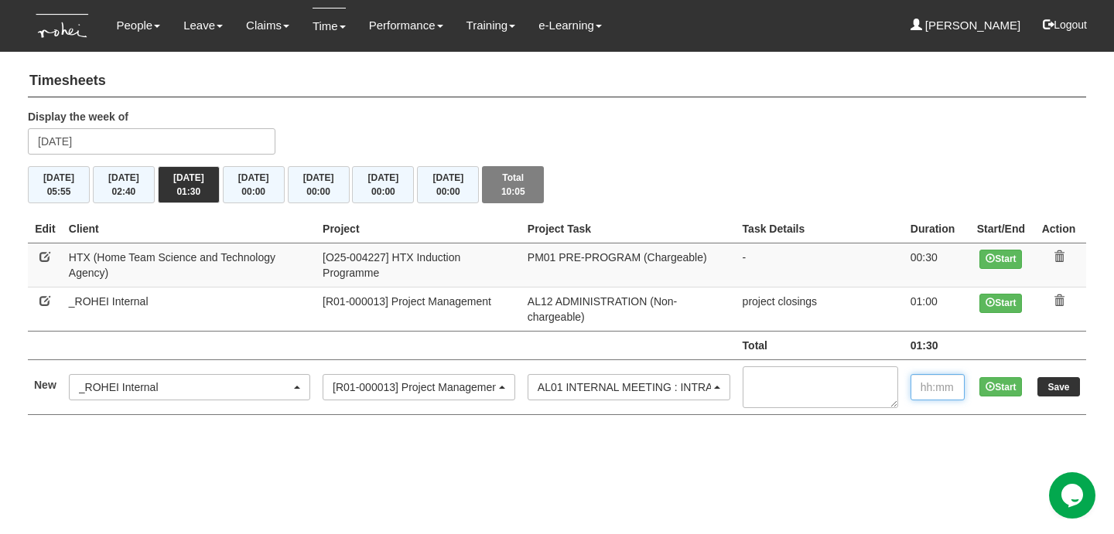
click at [936, 374] on input "text" at bounding box center [937, 387] width 54 height 26
type input "2:30"
click at [1071, 377] on input "Save" at bounding box center [1058, 386] width 43 height 19
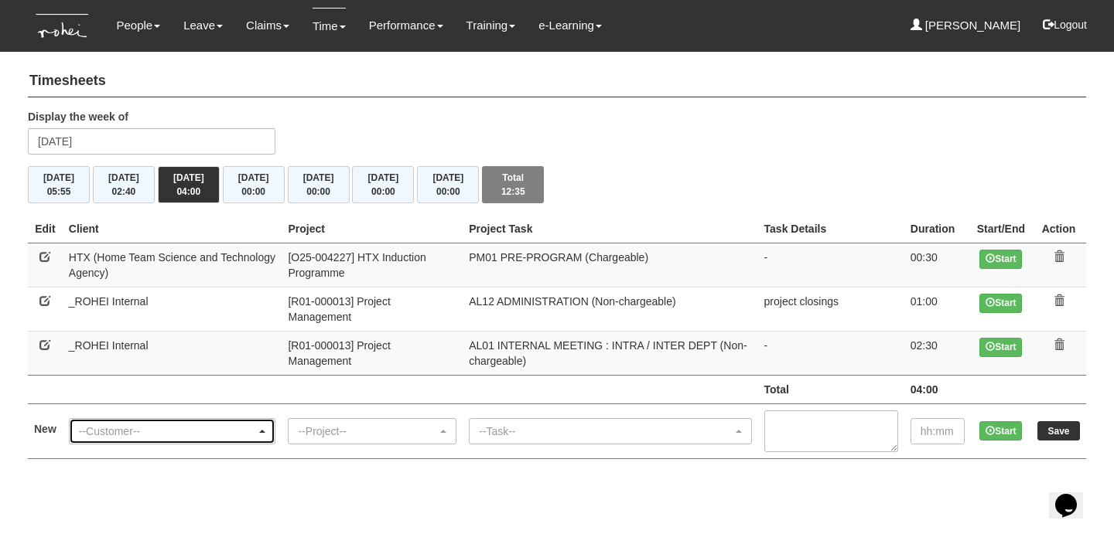
click at [165, 424] on div "--Customer--" at bounding box center [168, 431] width 178 height 15
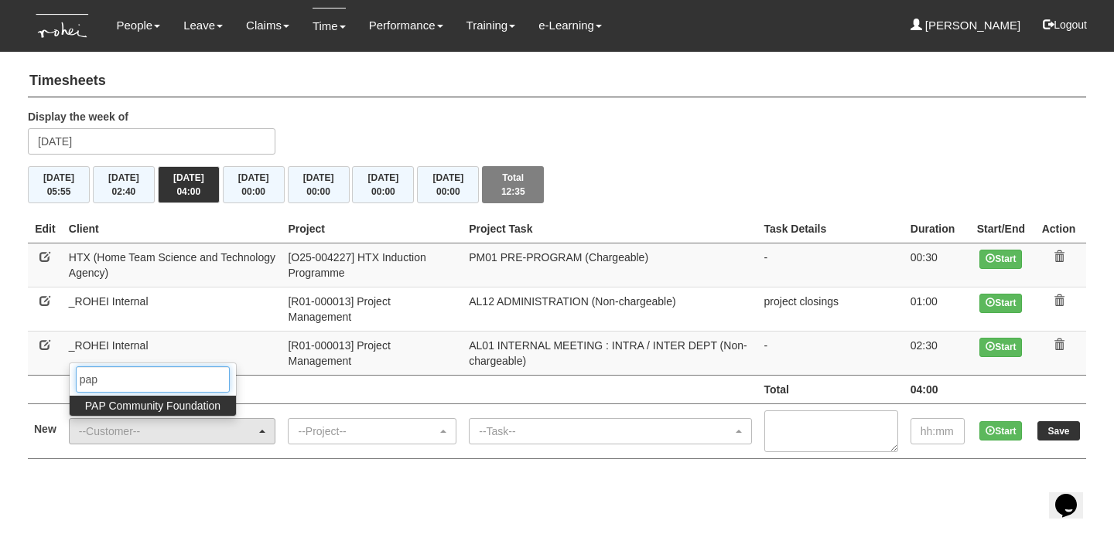
type input "pap"
click at [162, 398] on span "PAP Community Foundation" at bounding box center [152, 405] width 135 height 15
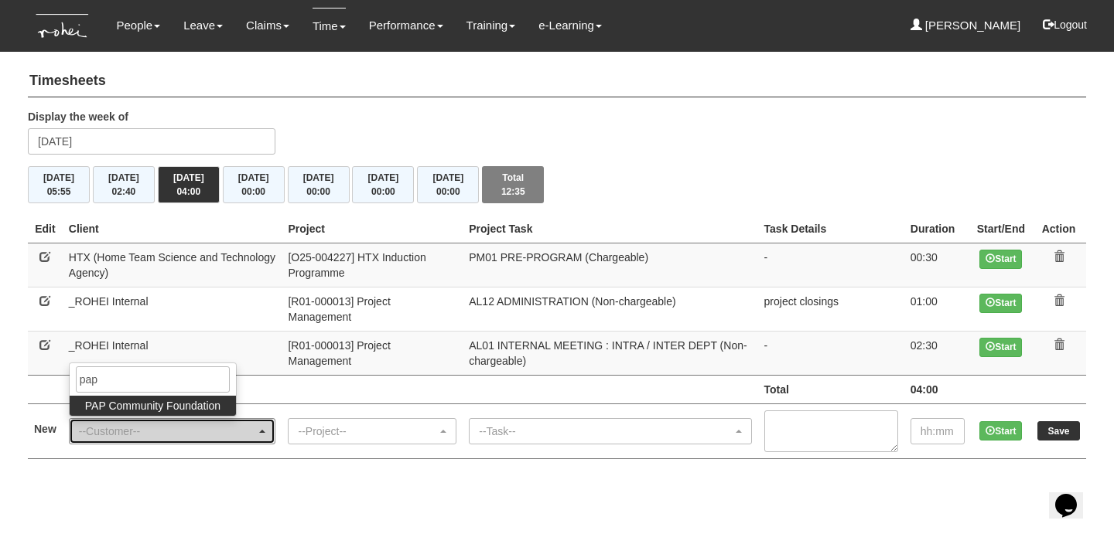
select select "608"
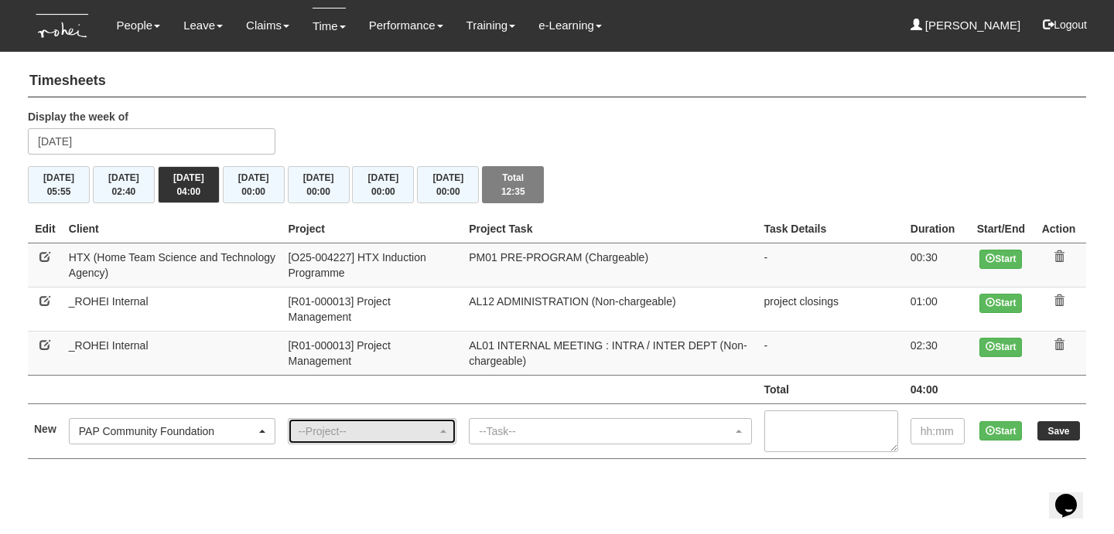
click at [363, 424] on div "--Project--" at bounding box center [367, 431] width 139 height 15
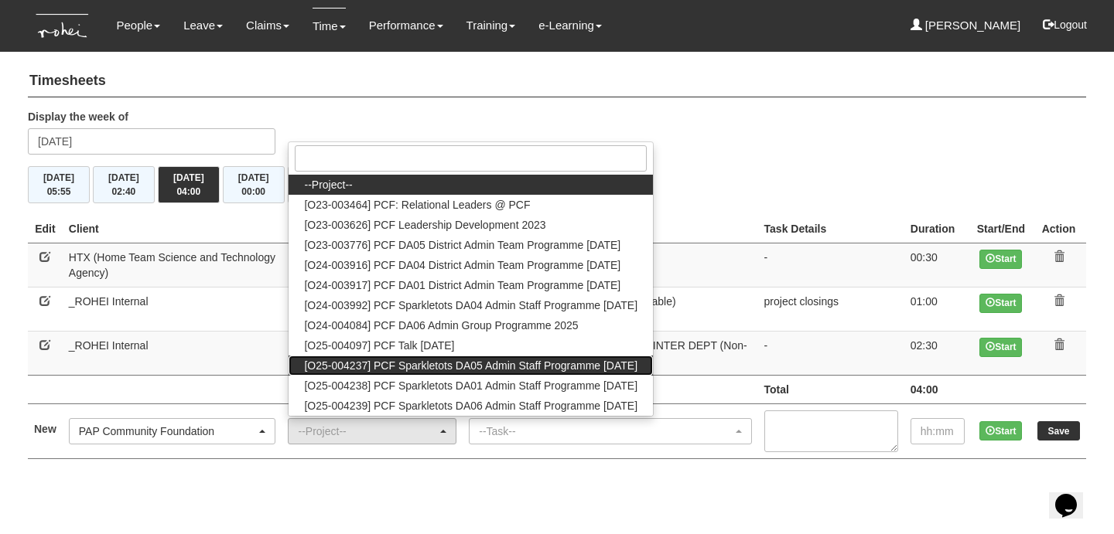
click at [409, 358] on span "[O25-004237] PCF Sparkletots DA05 Admin Staff Programme [DATE]" at bounding box center [470, 365] width 333 height 15
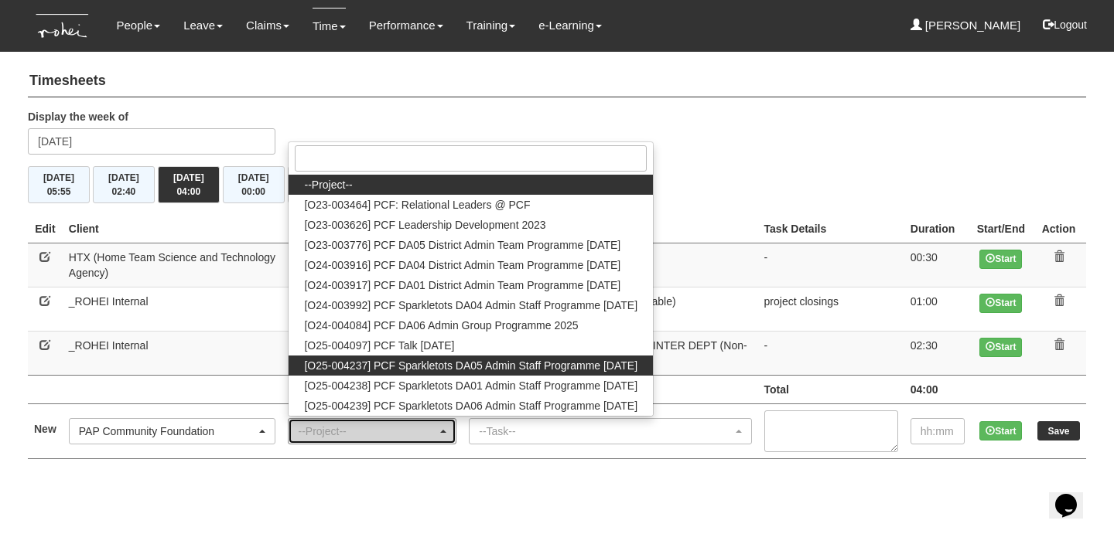
select select "2859"
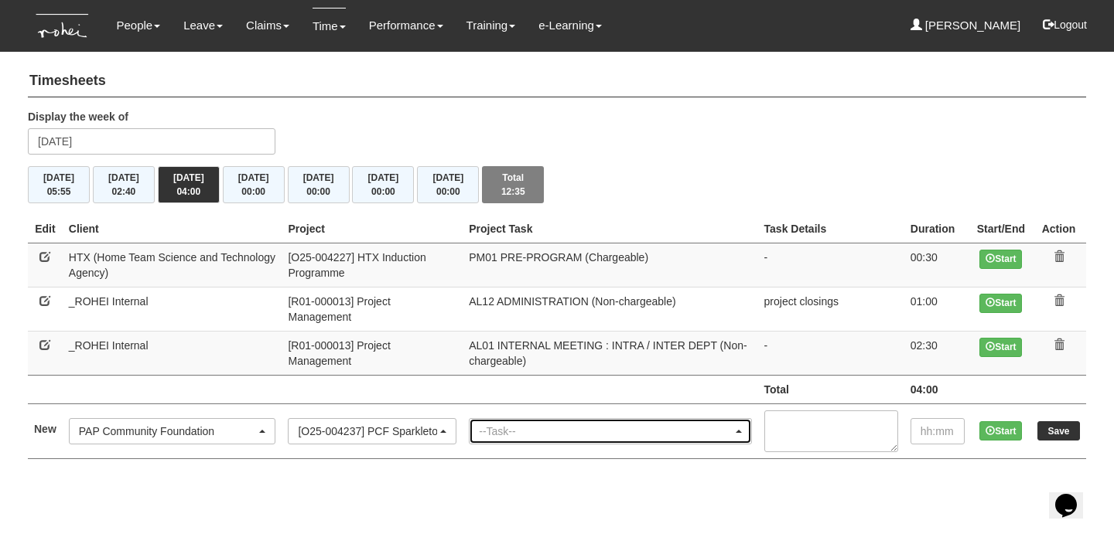
click at [554, 424] on div "--Task--" at bounding box center [605, 431] width 253 height 15
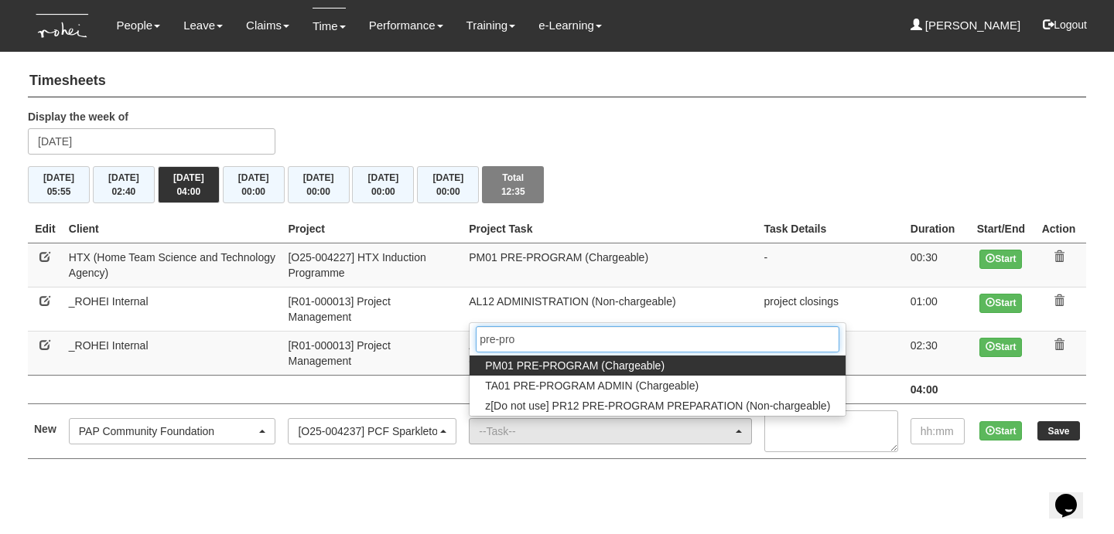
type input "pre-pro"
click at [609, 358] on span "PM01 PRE-PROGRAM (Chargeable)" at bounding box center [574, 365] width 179 height 15
select select "162"
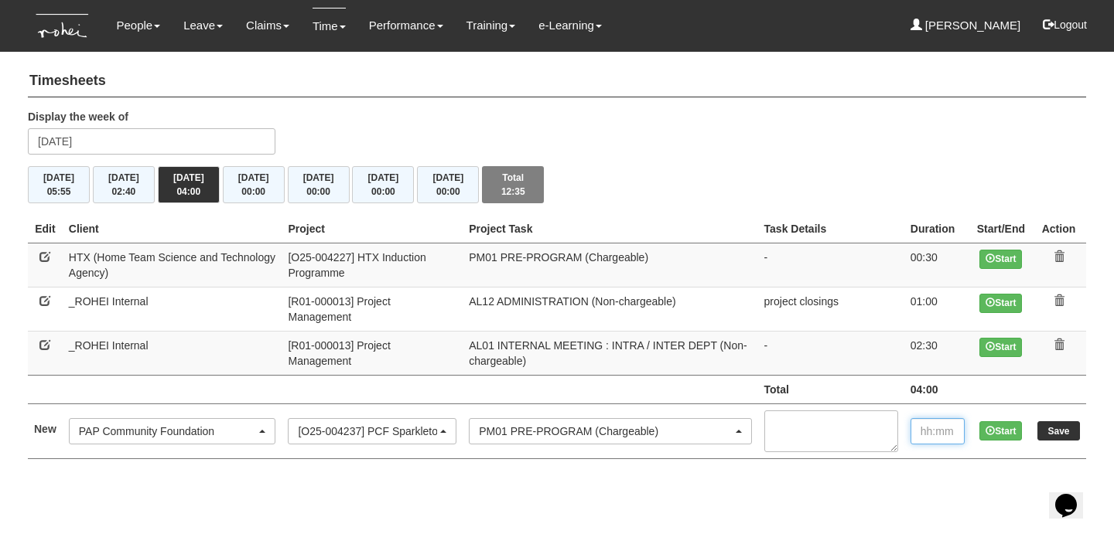
click at [946, 421] on input "text" at bounding box center [937, 431] width 54 height 26
type input "00:15"
click at [1064, 421] on input "Save" at bounding box center [1058, 430] width 43 height 19
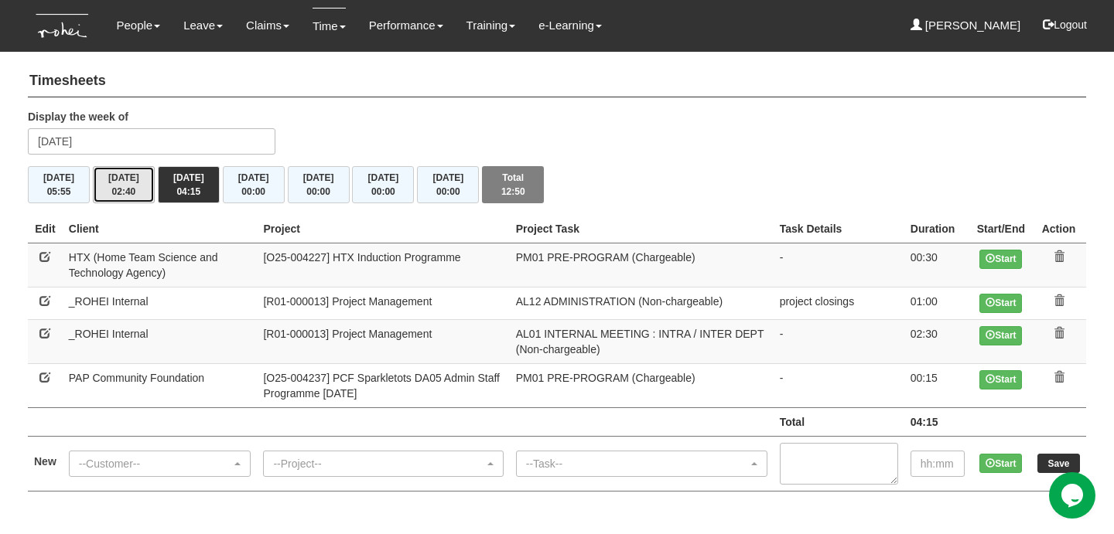
click at [121, 195] on span "02:40" at bounding box center [124, 191] width 24 height 11
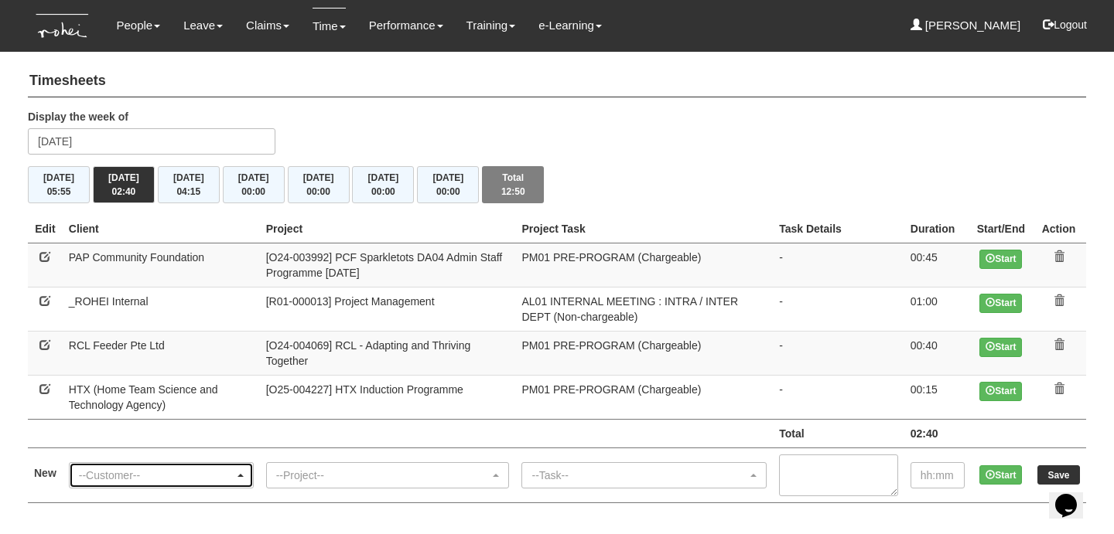
click at [101, 468] on div "--Customer--" at bounding box center [156, 475] width 155 height 15
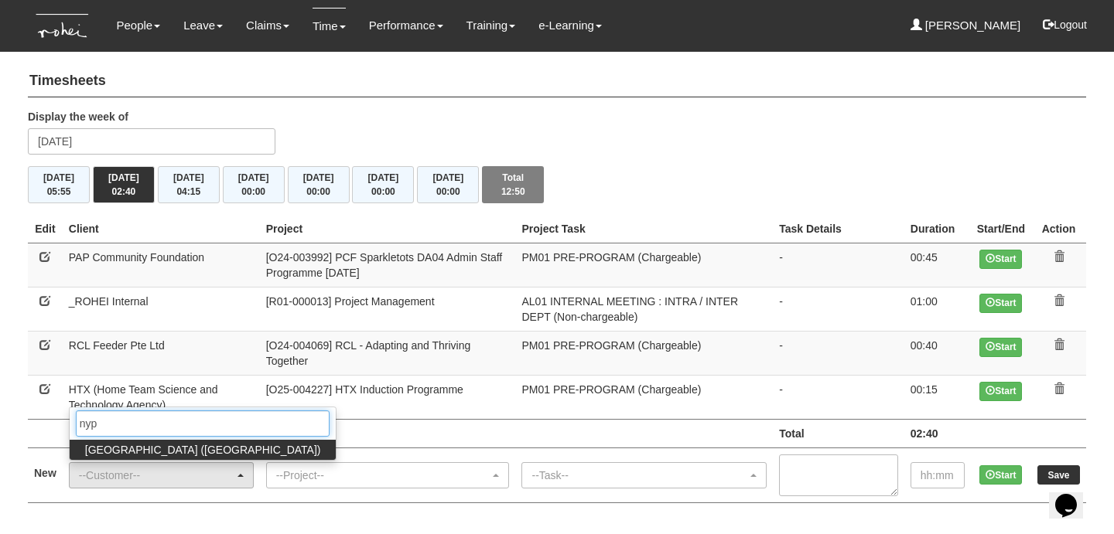
type input "nyp"
click at [100, 442] on span "[GEOGRAPHIC_DATA] ([GEOGRAPHIC_DATA])" at bounding box center [203, 449] width 236 height 15
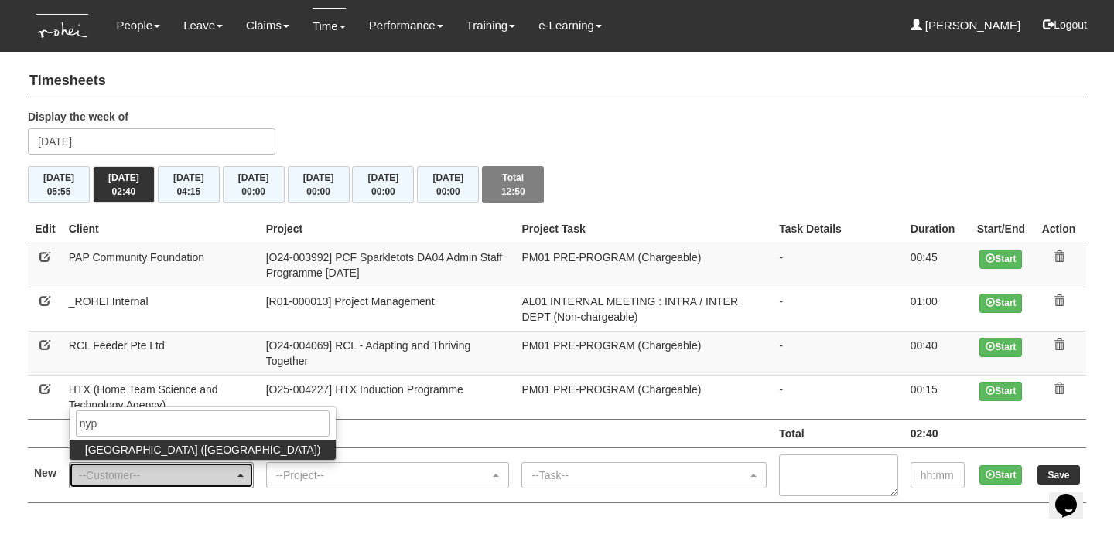
select select "40"
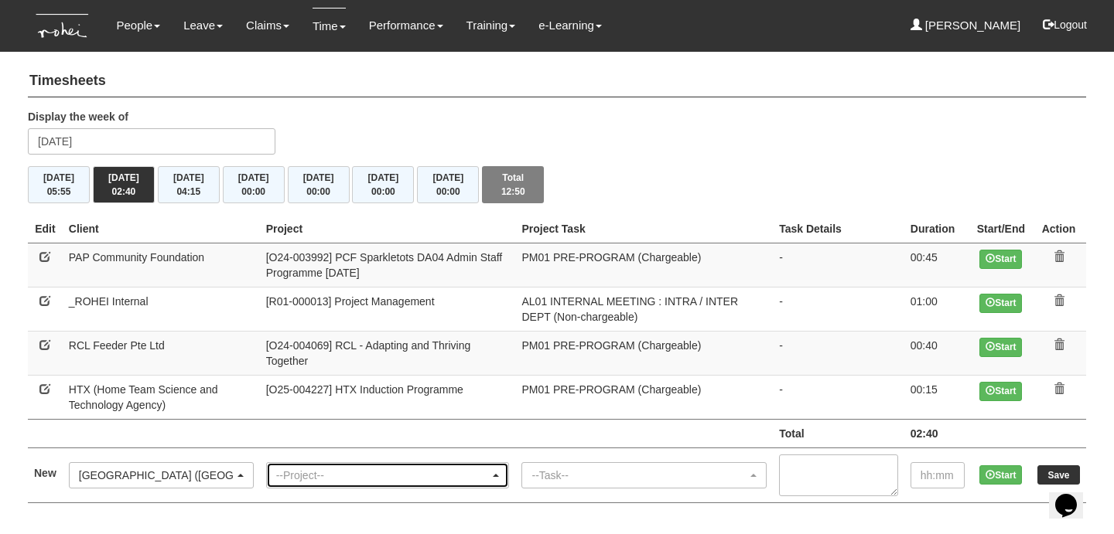
click at [286, 468] on div "--Project--" at bounding box center [383, 475] width 214 height 15
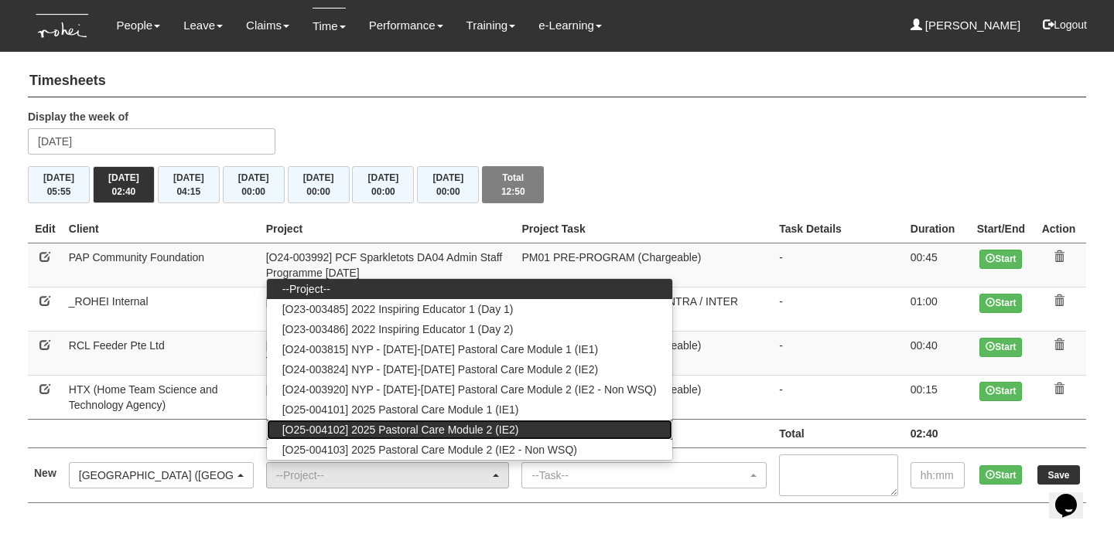
click at [487, 422] on span "[O25-004102] 2025 Pastoral Care Module 2 (IE2)" at bounding box center [400, 429] width 237 height 15
select select "2727"
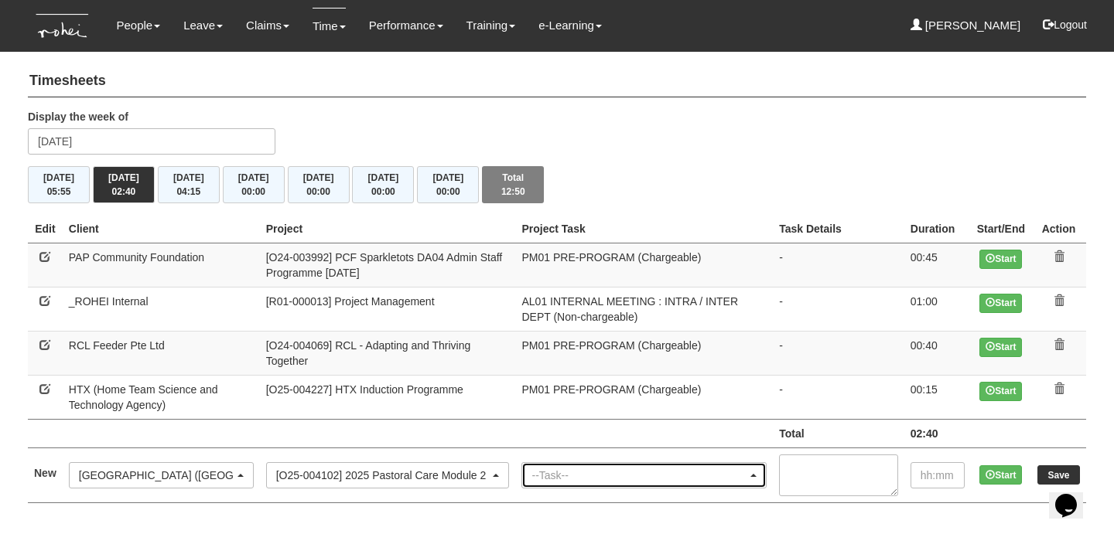
click at [600, 468] on div "--Task--" at bounding box center [639, 475] width 216 height 15
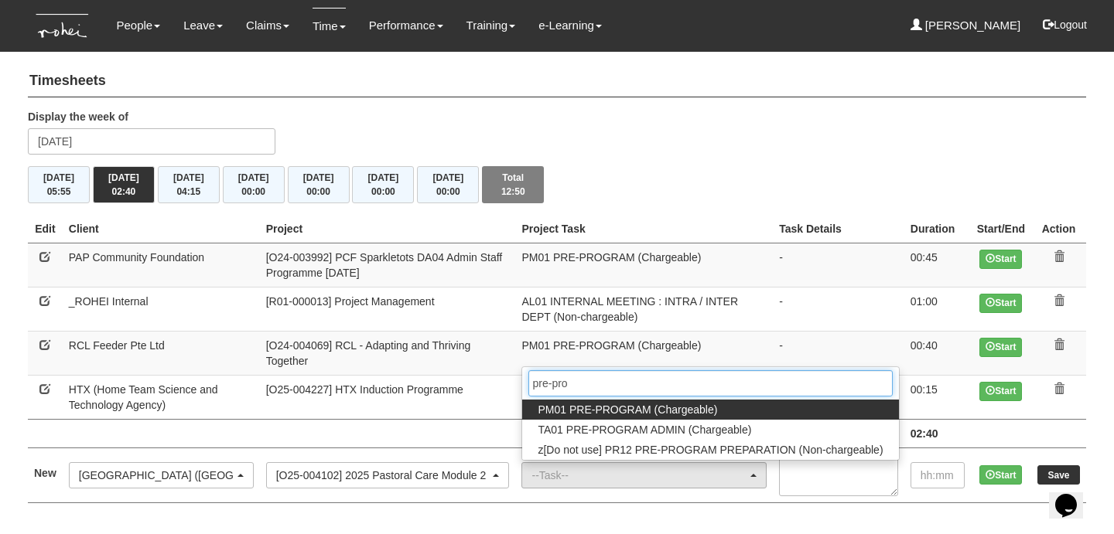
type input "pre-pro"
click at [627, 402] on span "PM01 PRE-PROGRAM (Chargeable)" at bounding box center [626, 409] width 179 height 15
select select "162"
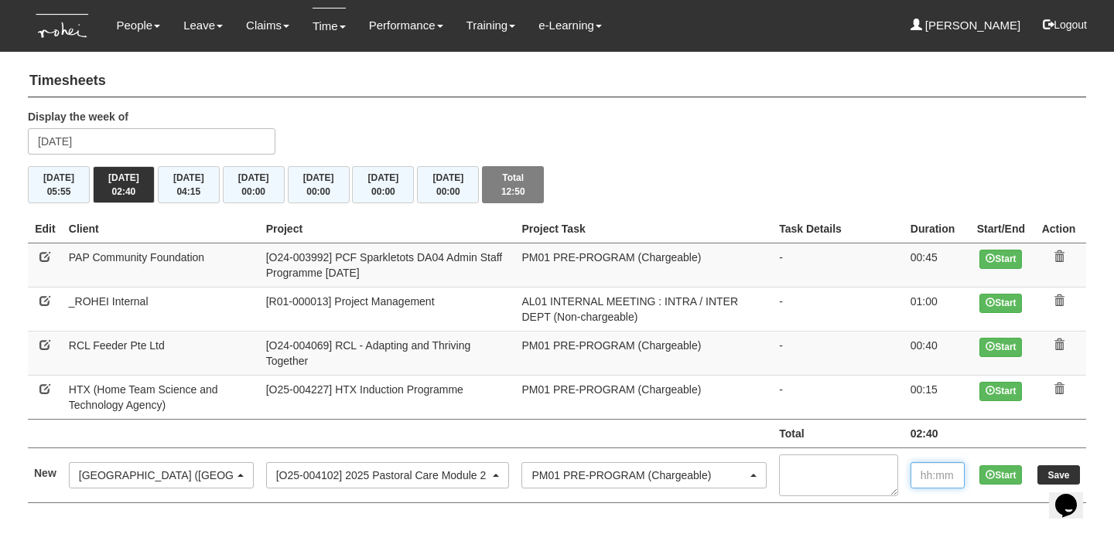
click at [928, 462] on input "text" at bounding box center [937, 475] width 54 height 26
type input "00:15"
click at [1050, 466] on input "Save" at bounding box center [1058, 475] width 43 height 19
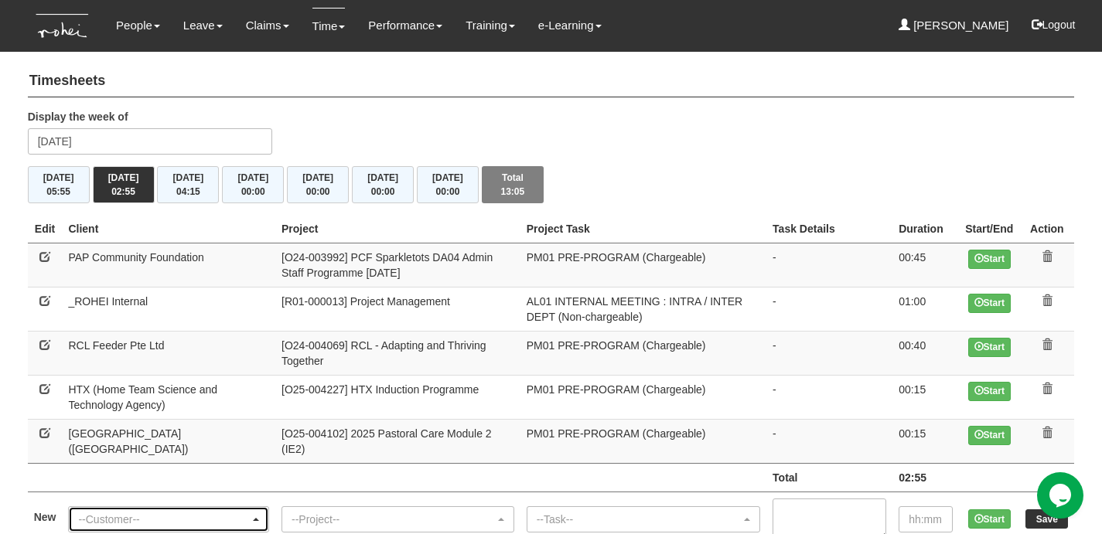
click at [181, 512] on div "--Customer--" at bounding box center [164, 519] width 172 height 15
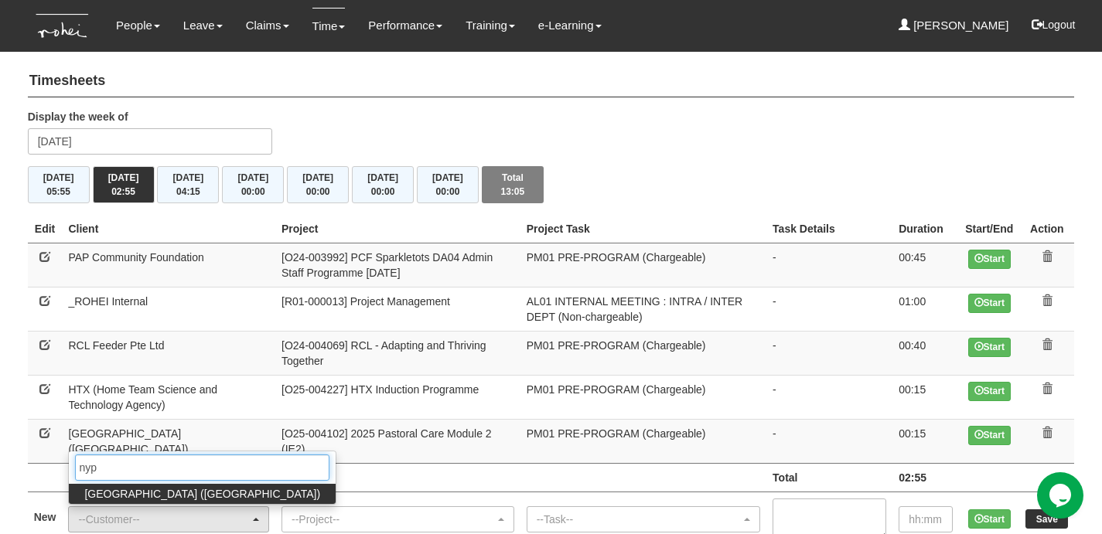
type input "nyp"
click at [189, 486] on span "[GEOGRAPHIC_DATA] ([GEOGRAPHIC_DATA])" at bounding box center [202, 493] width 236 height 15
select select "40"
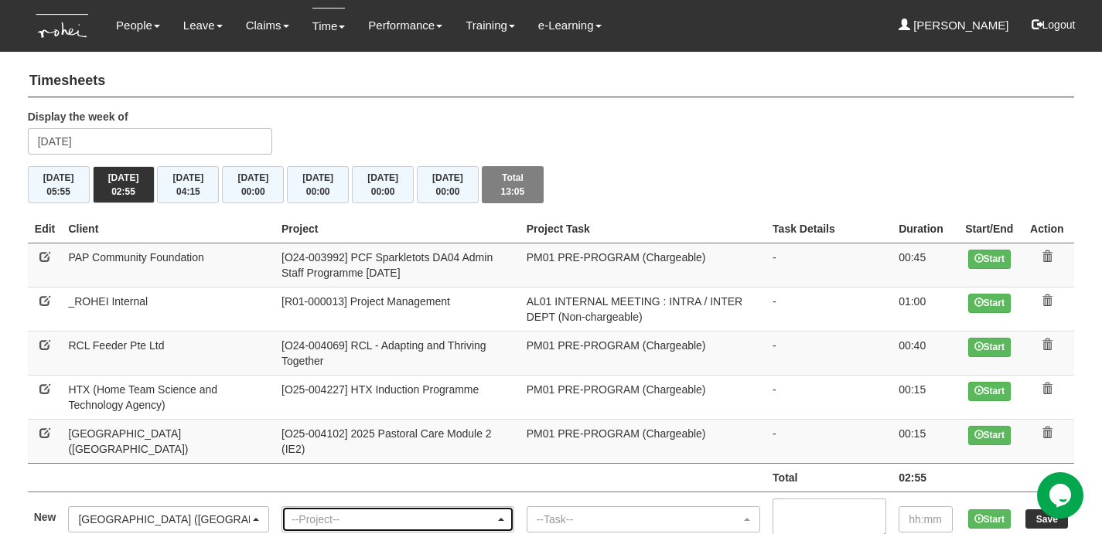
click at [298, 512] on div "--Project--" at bounding box center [393, 519] width 203 height 15
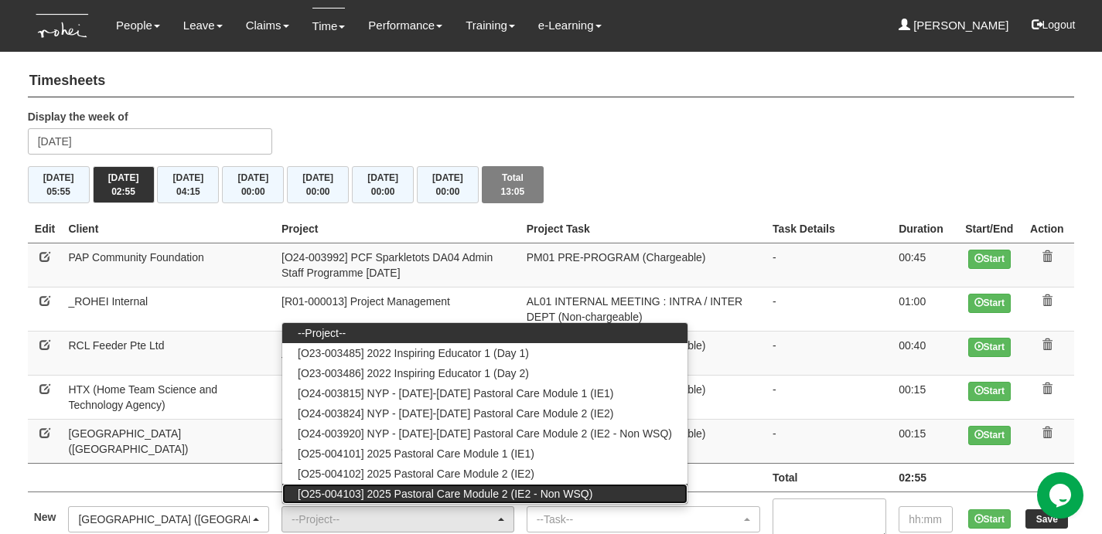
click at [336, 486] on span "[O25-004103] 2025 Pastoral Care Module 2 (IE2 - Non WSQ)" at bounding box center [445, 493] width 295 height 15
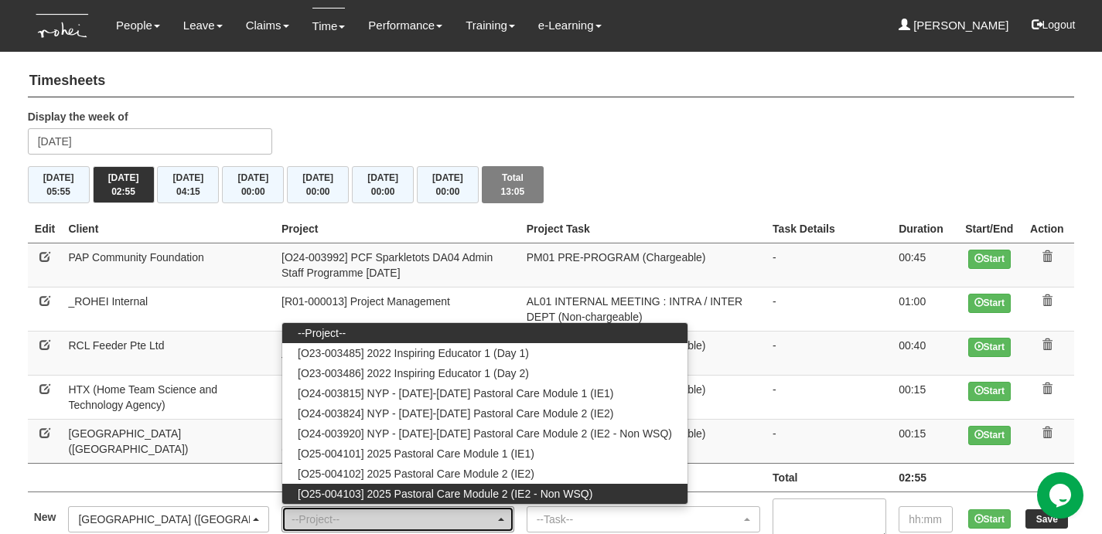
select select "2726"
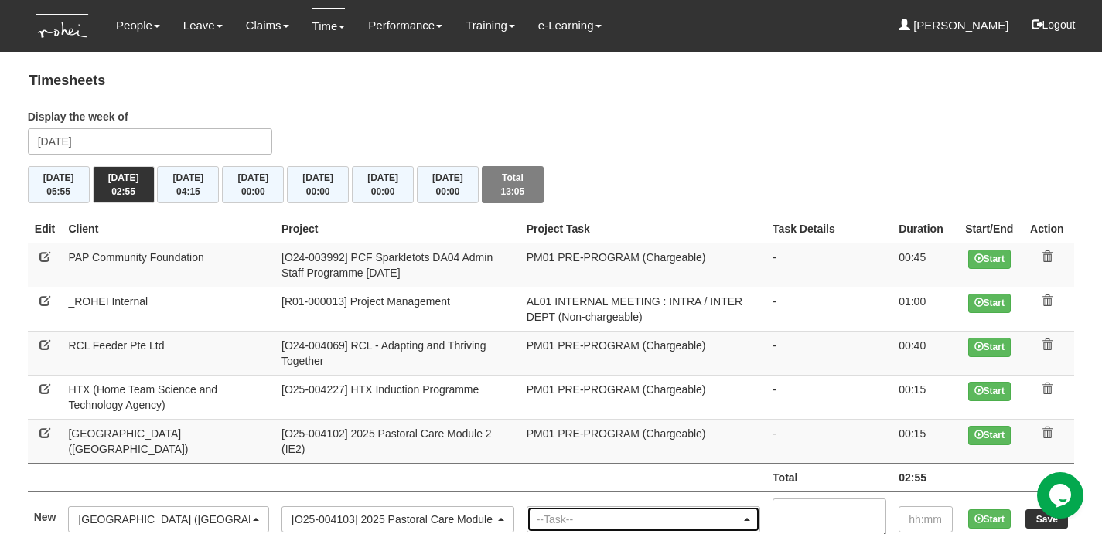
click at [581, 512] on div "--Task--" at bounding box center [639, 519] width 204 height 15
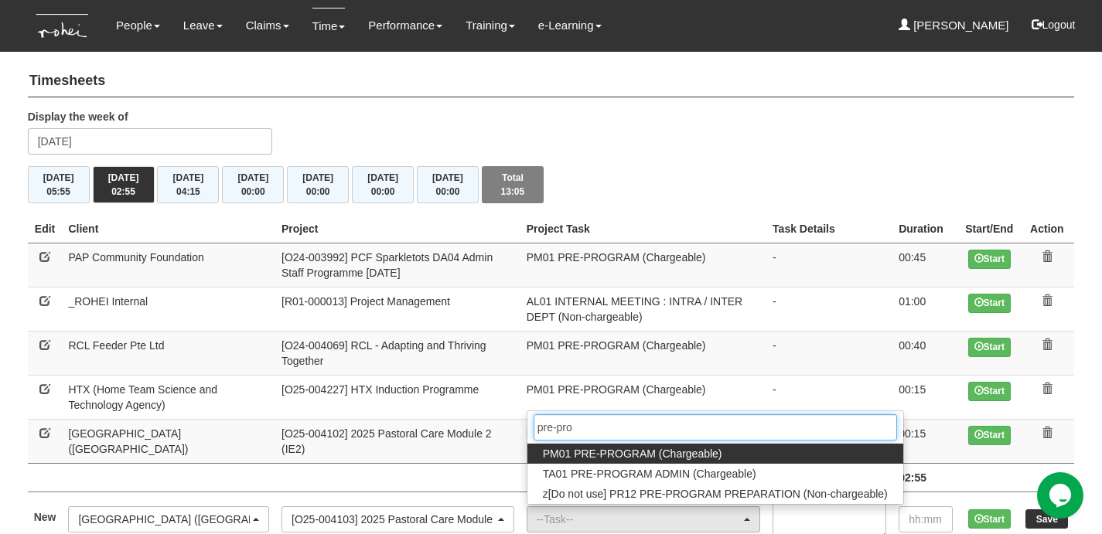
type input "pre-pro"
click at [613, 446] on span "PM01 PRE-PROGRAM (Chargeable)" at bounding box center [632, 453] width 179 height 15
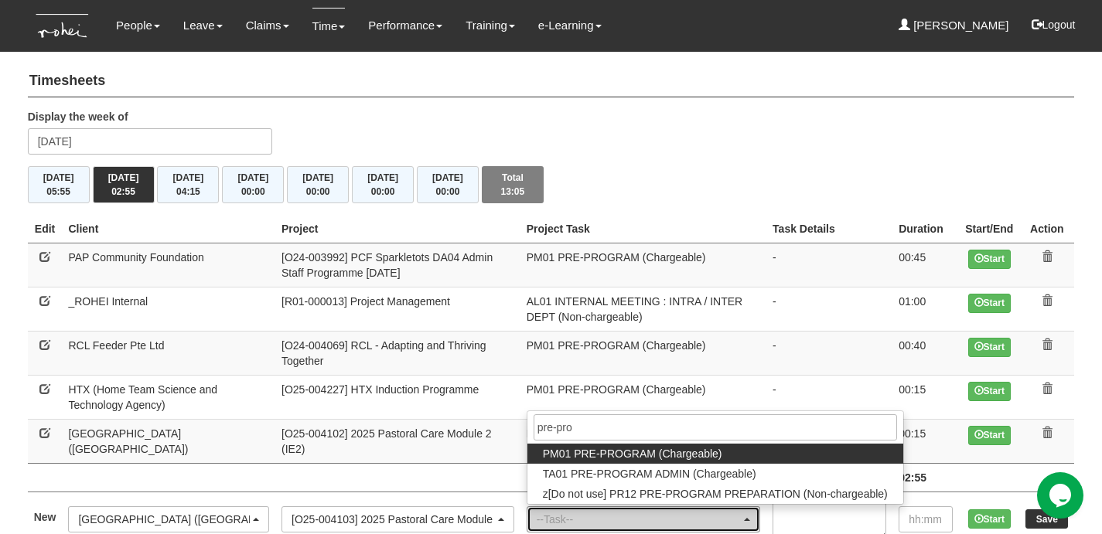
select select "162"
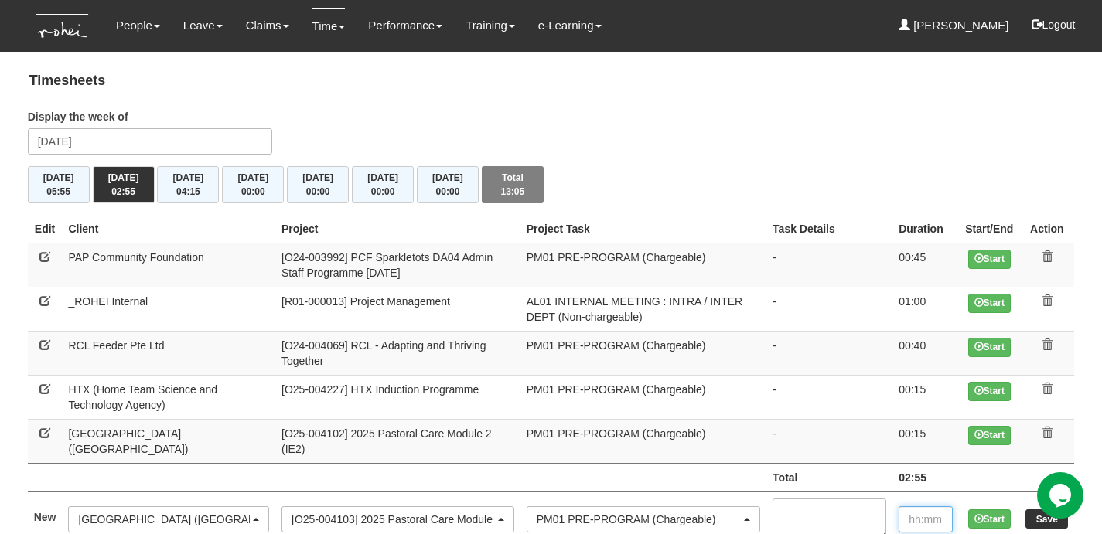
click at [943, 506] on input "text" at bounding box center [926, 519] width 54 height 26
type input "00:15"
click at [1026, 510] on input "Save" at bounding box center [1046, 519] width 43 height 19
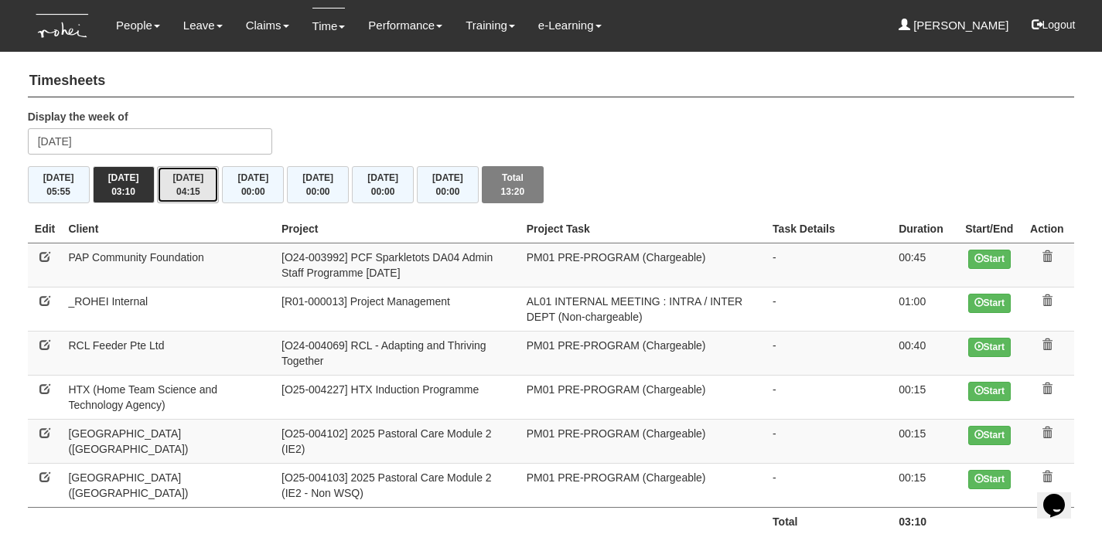
click at [169, 186] on button "[DATE] 04:15" at bounding box center [188, 184] width 62 height 37
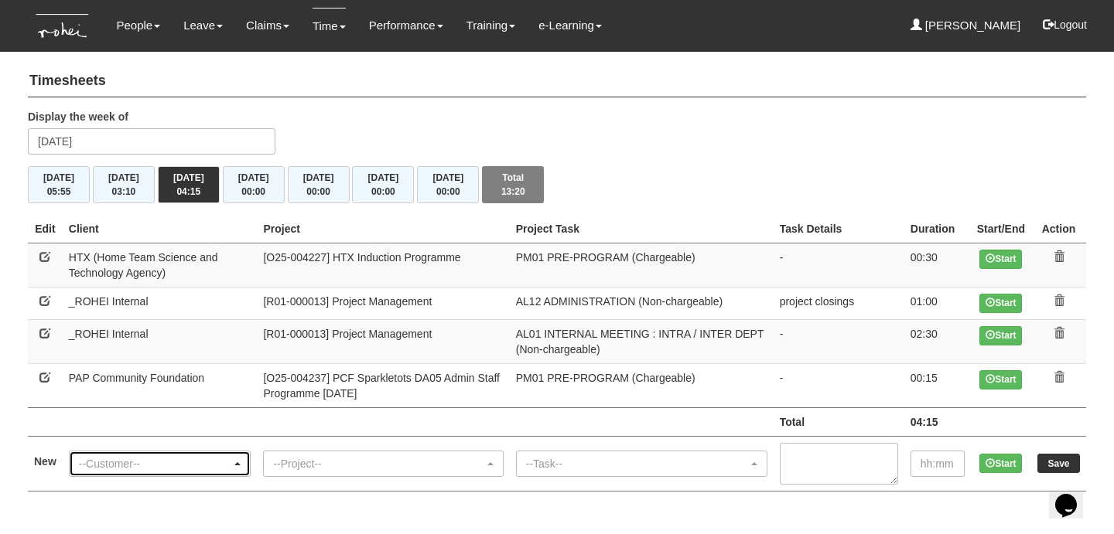
click at [135, 466] on div "--Customer--" at bounding box center [155, 463] width 153 height 15
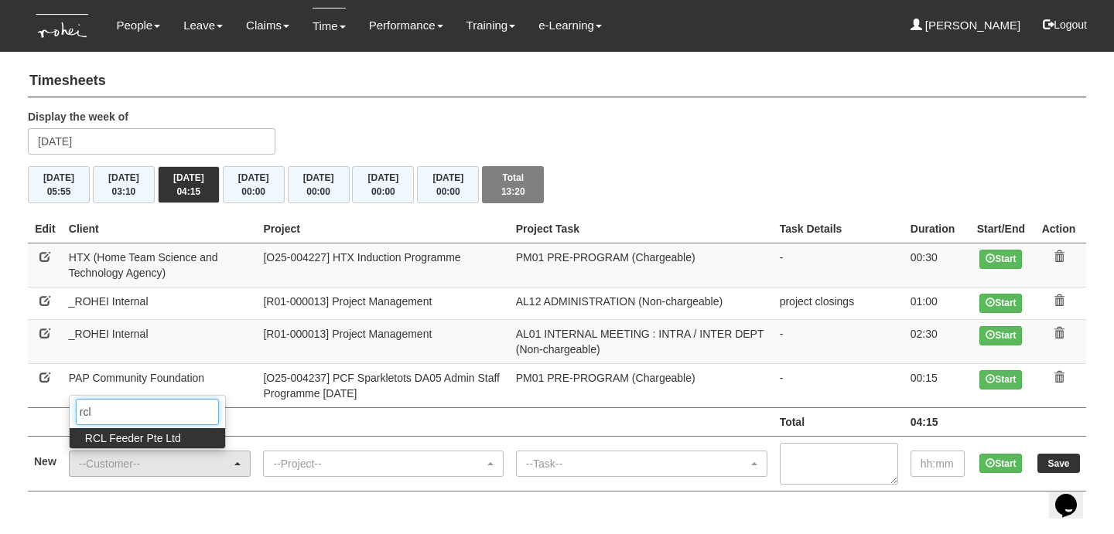
type input "rcl"
click at [129, 433] on span "RCL Feeder Pte Ltd" at bounding box center [133, 438] width 96 height 15
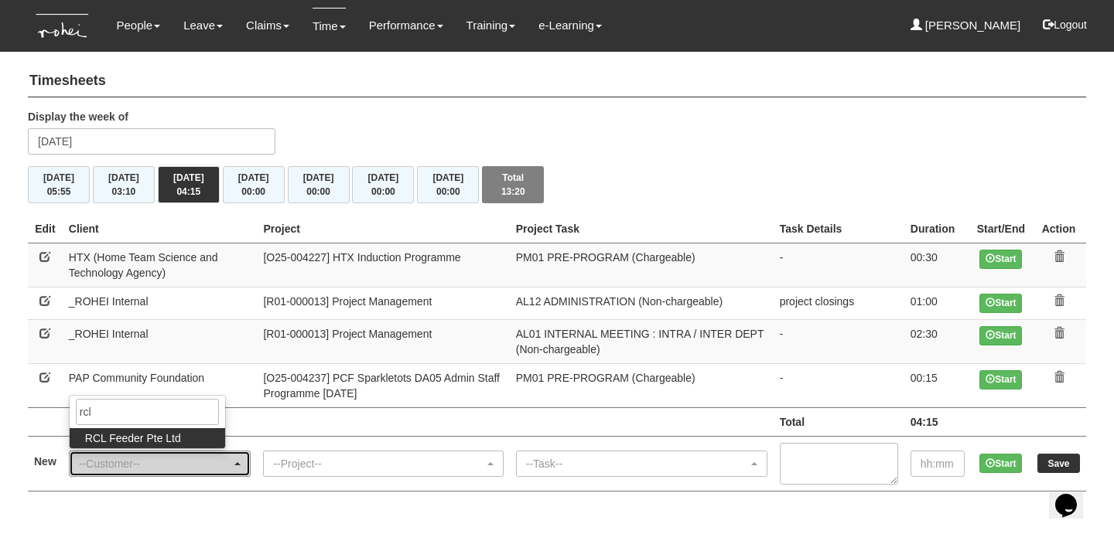
select select "516"
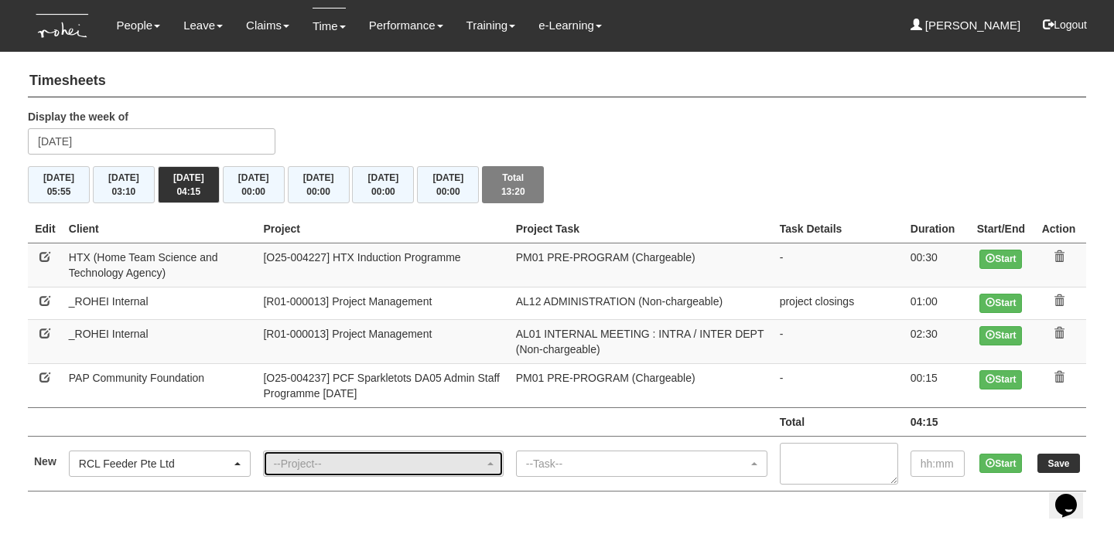
click at [346, 452] on div "--Project--" at bounding box center [383, 464] width 238 height 25
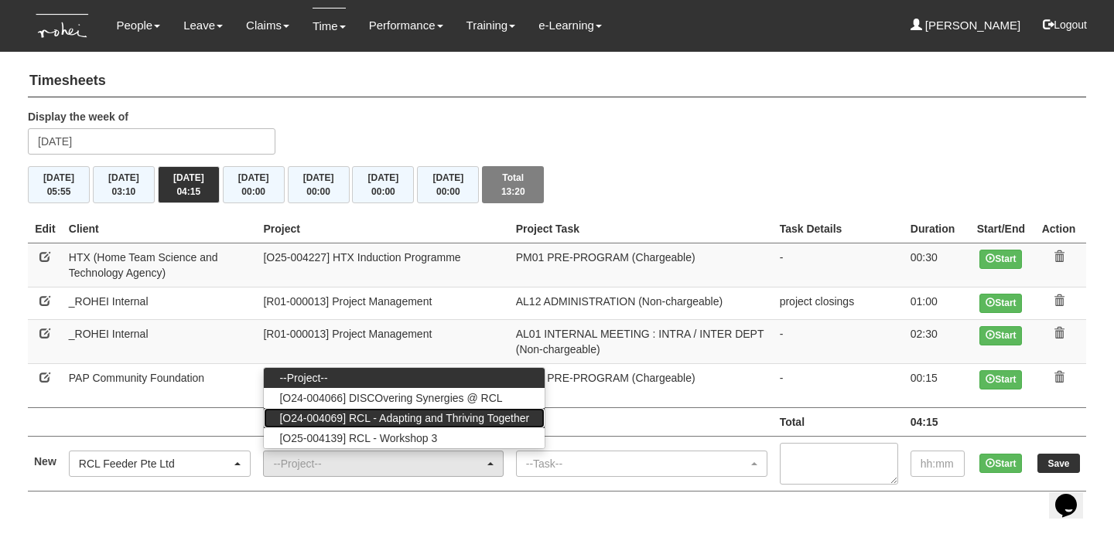
click at [373, 411] on span "[O24-004069] RCL - Adapting and Thriving Together" at bounding box center [404, 418] width 250 height 15
select select "2709"
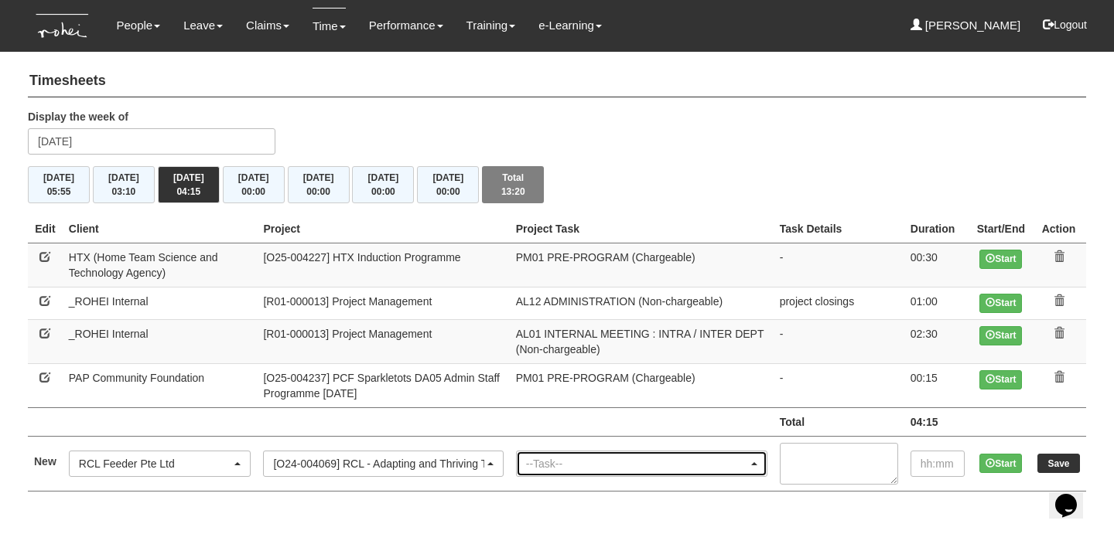
click at [609, 456] on div "--Task--" at bounding box center [637, 463] width 222 height 15
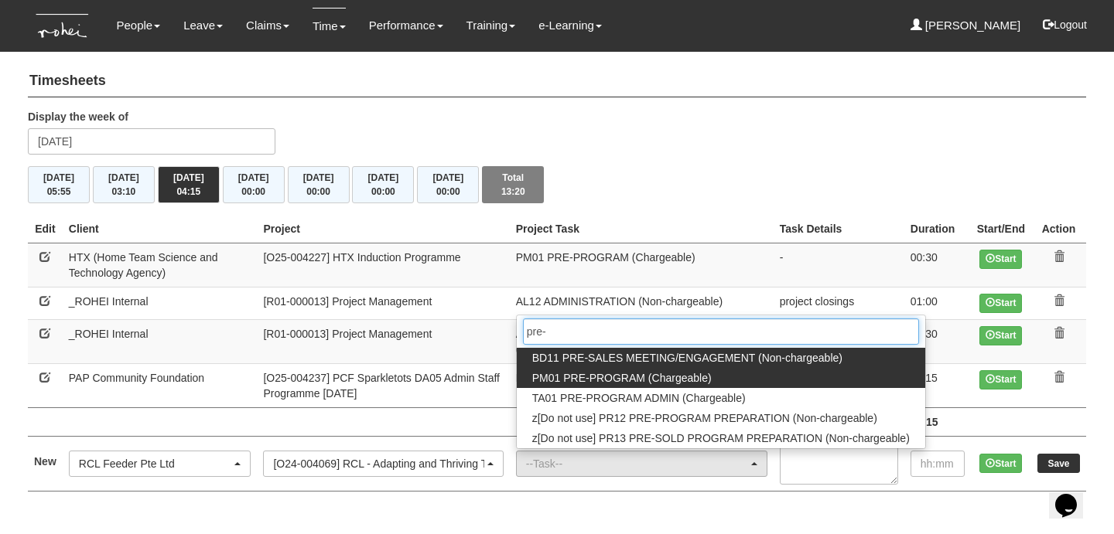
type input "pre-"
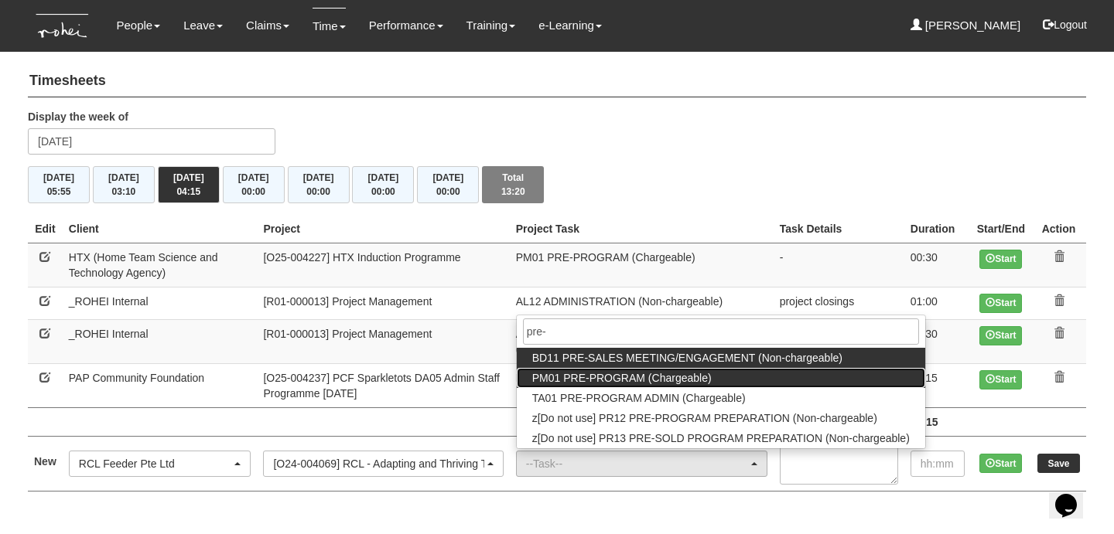
click at [638, 377] on span "PM01 PRE-PROGRAM (Chargeable)" at bounding box center [621, 377] width 179 height 15
select select "162"
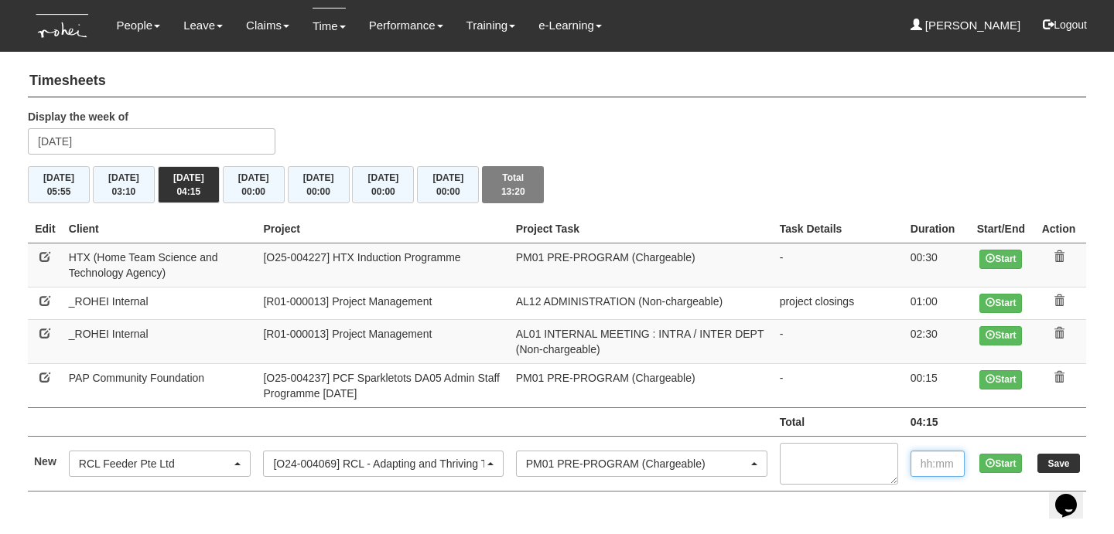
click at [919, 455] on input "text" at bounding box center [937, 464] width 54 height 26
type input "00:40"
click at [1059, 461] on input "Save" at bounding box center [1058, 463] width 43 height 19
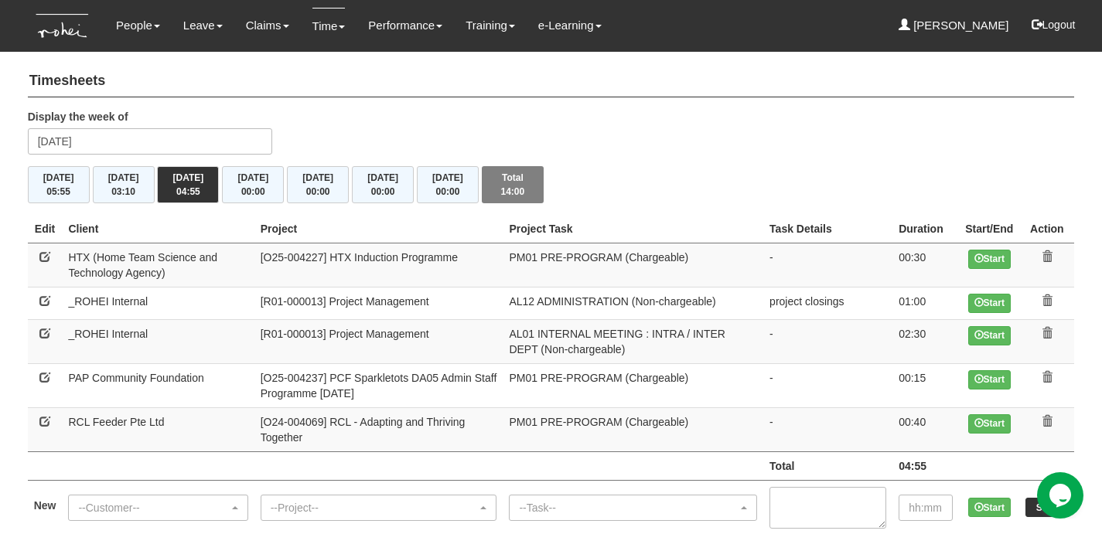
click at [755, 155] on div "Display the week of [DATE]" at bounding box center [551, 137] width 1070 height 57
